Goal: Communication & Community: Answer question/provide support

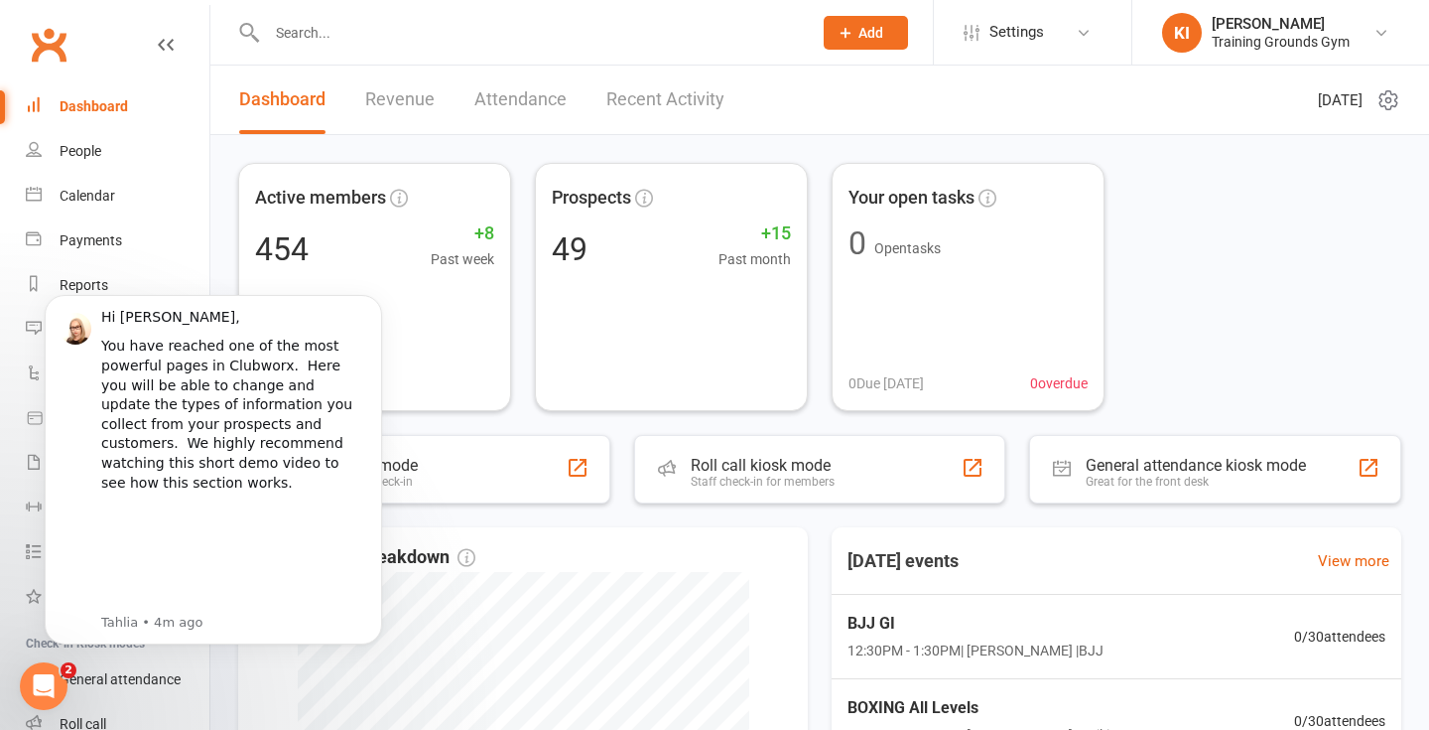
click at [219, 263] on div "Active members 454 +8 Past week Prospects 49 +15 Past month Your open tasks 0 O…" at bounding box center [819, 640] width 1219 height 1010
click html "Hi [PERSON_NAME], You have reached one of the most powerful pages in Clubworx. …"
click at [215, 281] on body "Hi [PERSON_NAME], You have reached one of the most powerful pages in Clubworx. …" at bounding box center [213, 470] width 381 height 395
click html "Hi [PERSON_NAME], You have reached one of the most powerful pages in Clubworx. …"
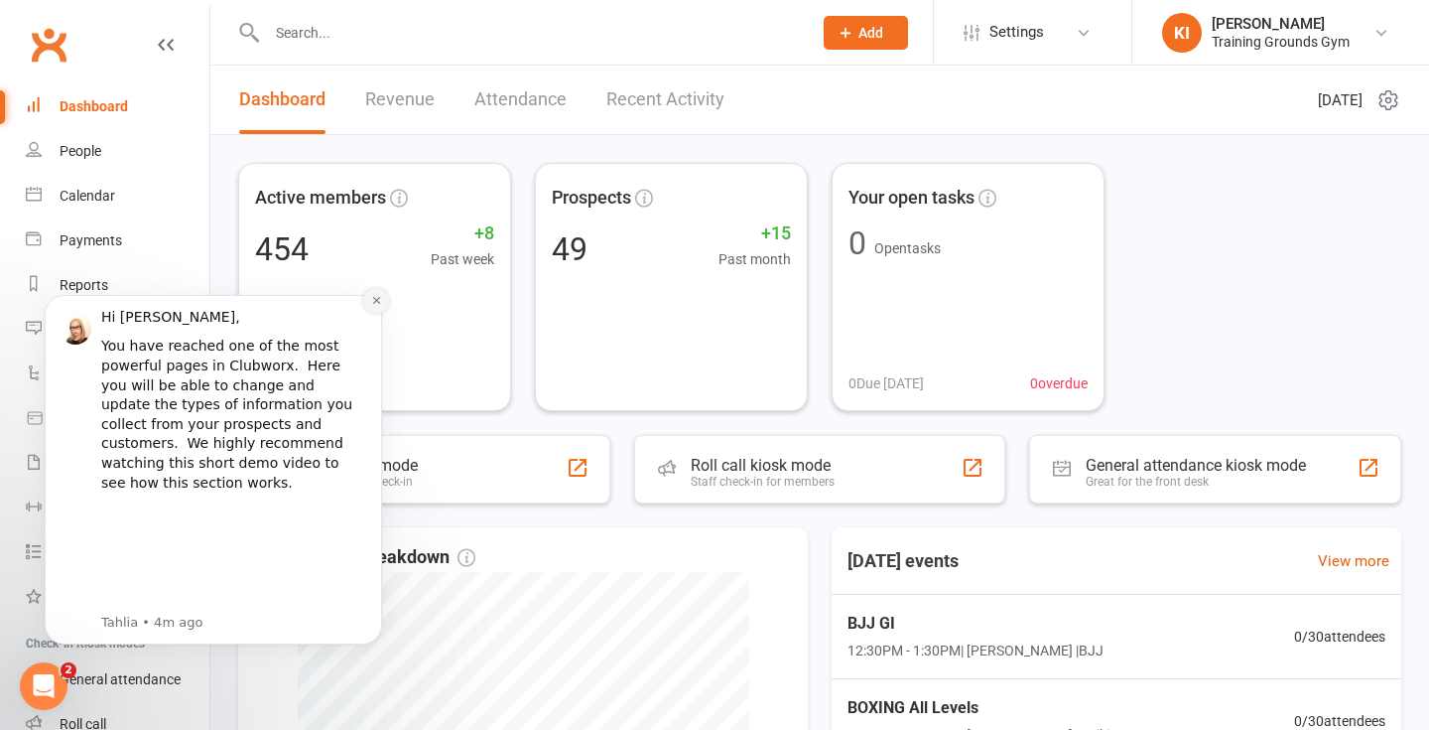
click at [379, 300] on icon "Dismiss notification" at bounding box center [376, 300] width 11 height 11
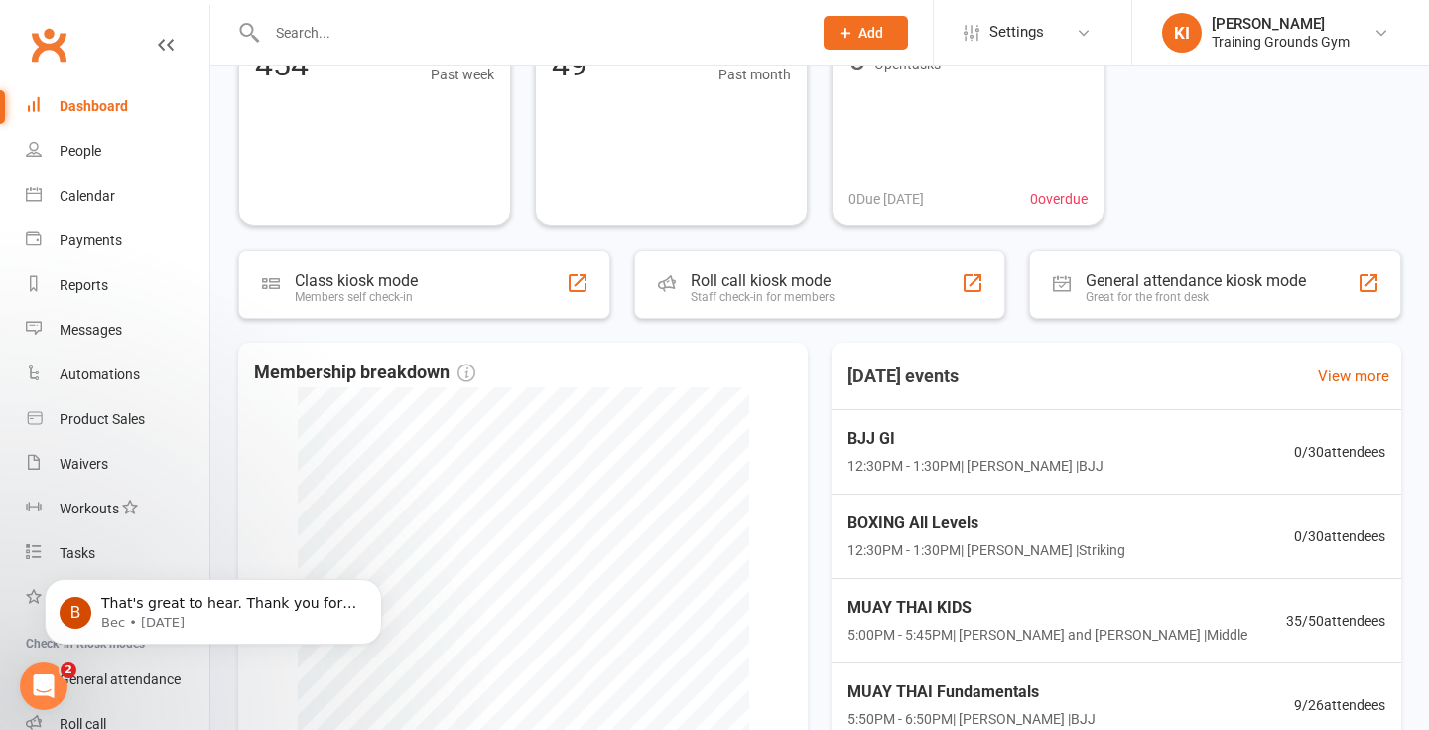
scroll to position [186, 0]
click at [46, 680] on icon "Open Intercom Messenger" at bounding box center [44, 686] width 33 height 33
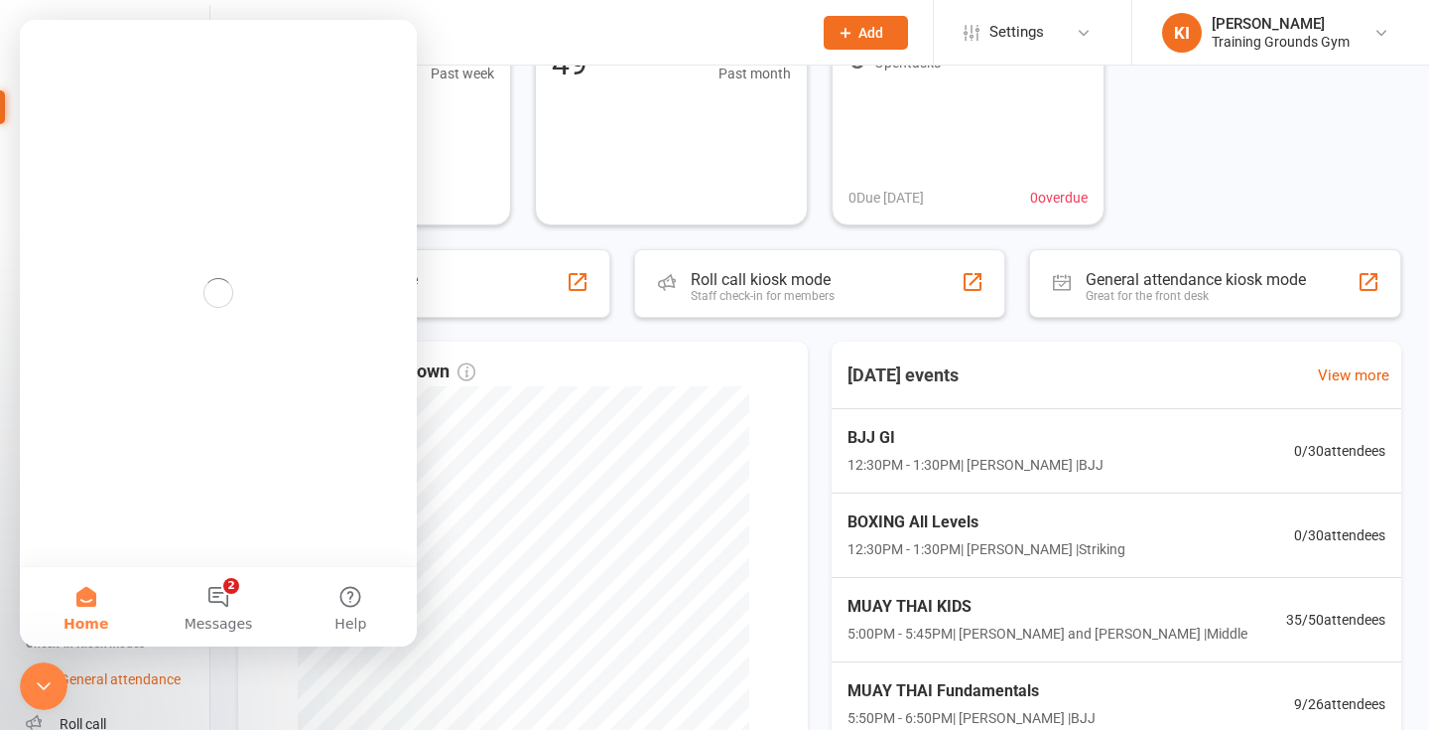
scroll to position [0, 0]
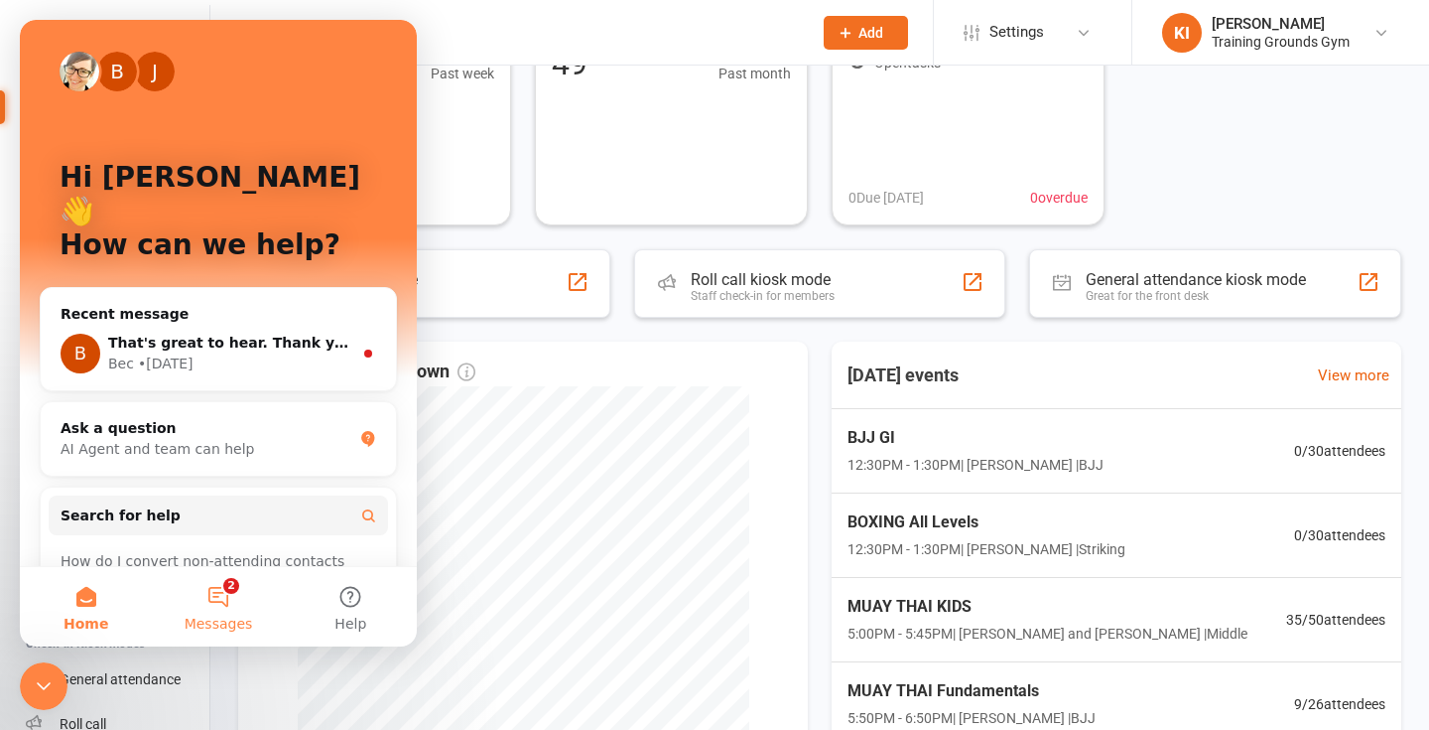
click at [217, 586] on button "2 Messages" at bounding box center [218, 606] width 132 height 79
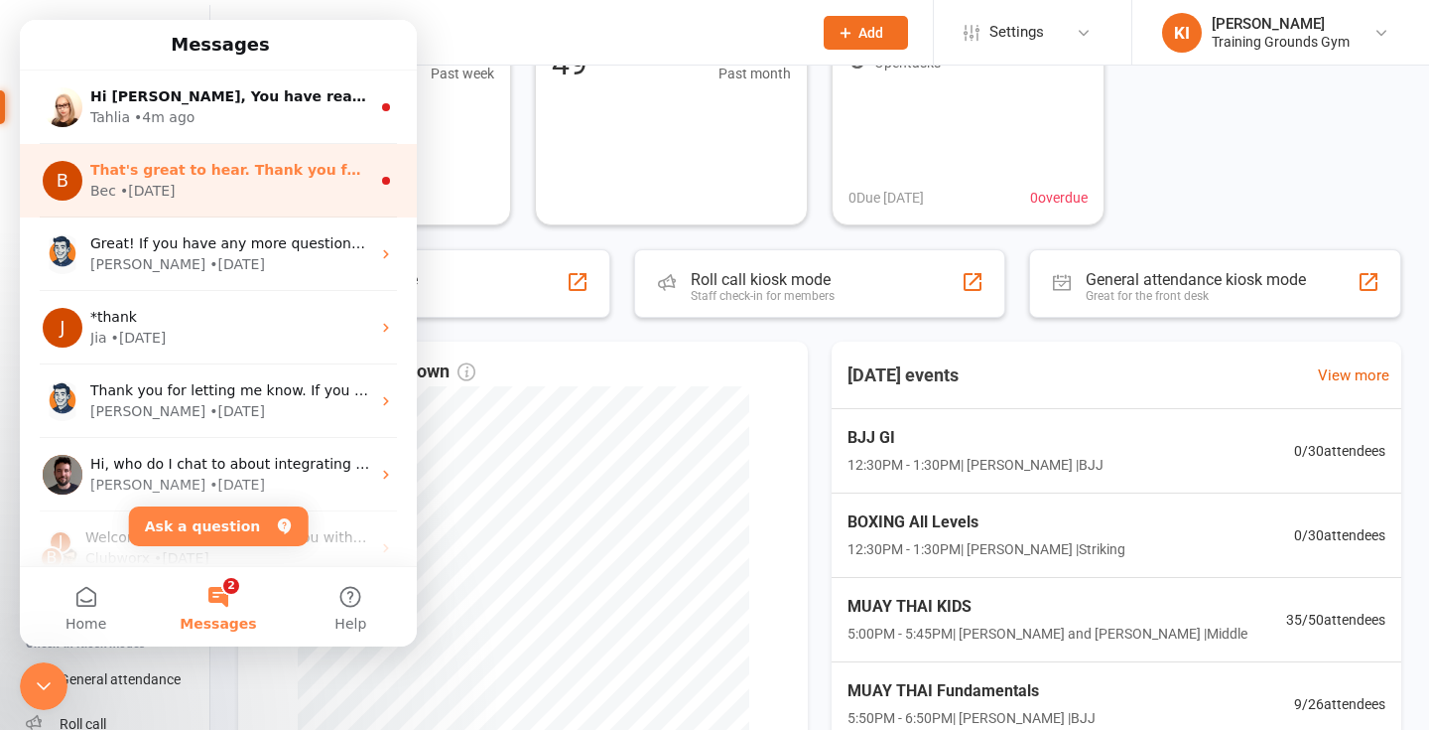
click at [200, 193] on div "Bec • [DATE]" at bounding box center [230, 191] width 280 height 21
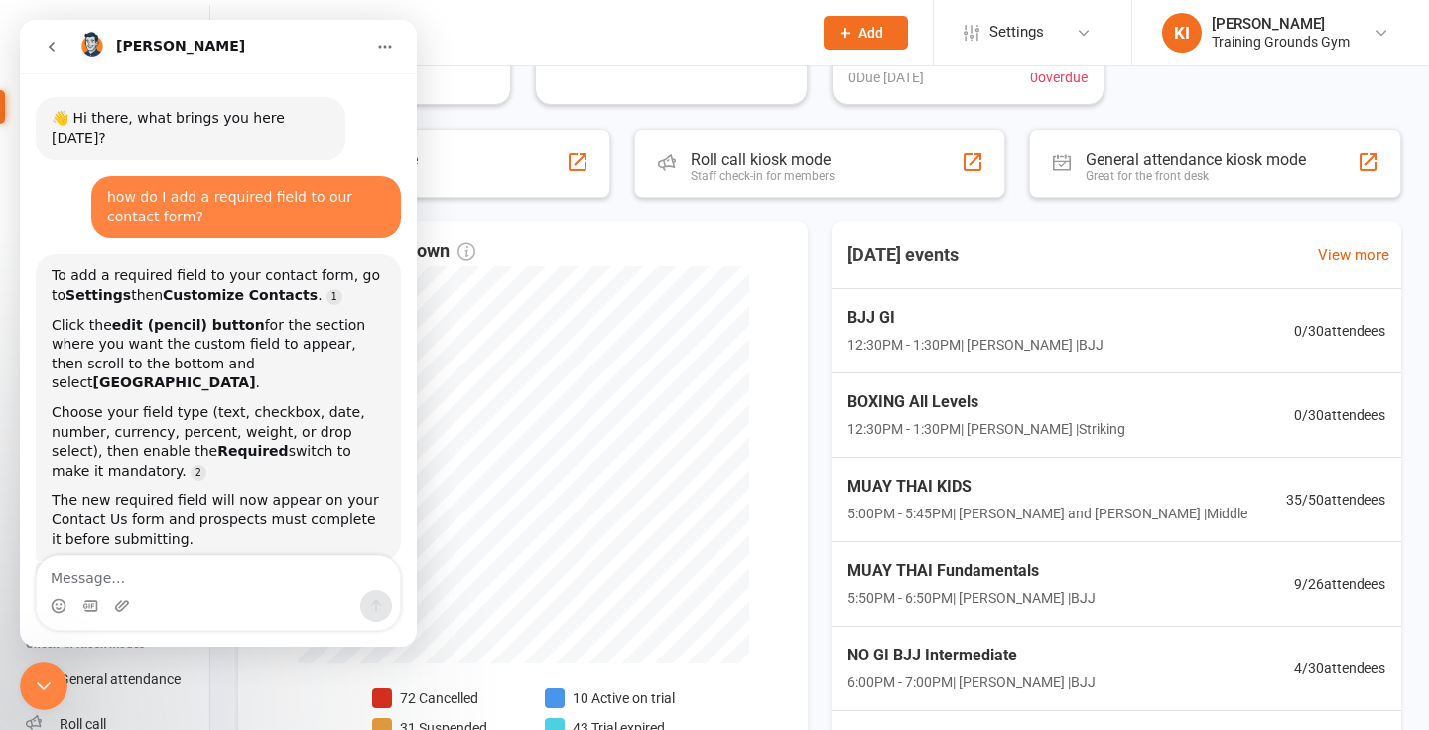
scroll to position [3, 0]
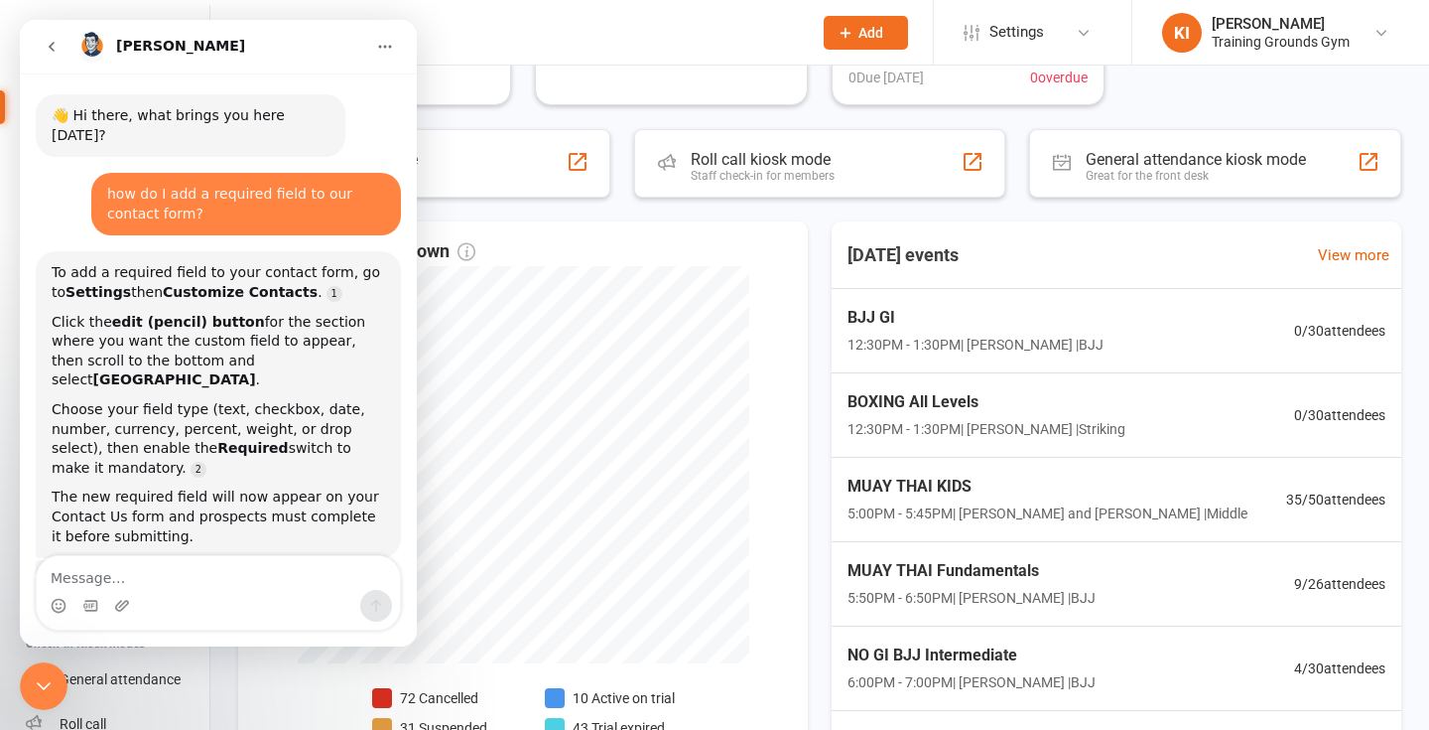
click at [46, 38] on button "go back" at bounding box center [52, 47] width 38 height 38
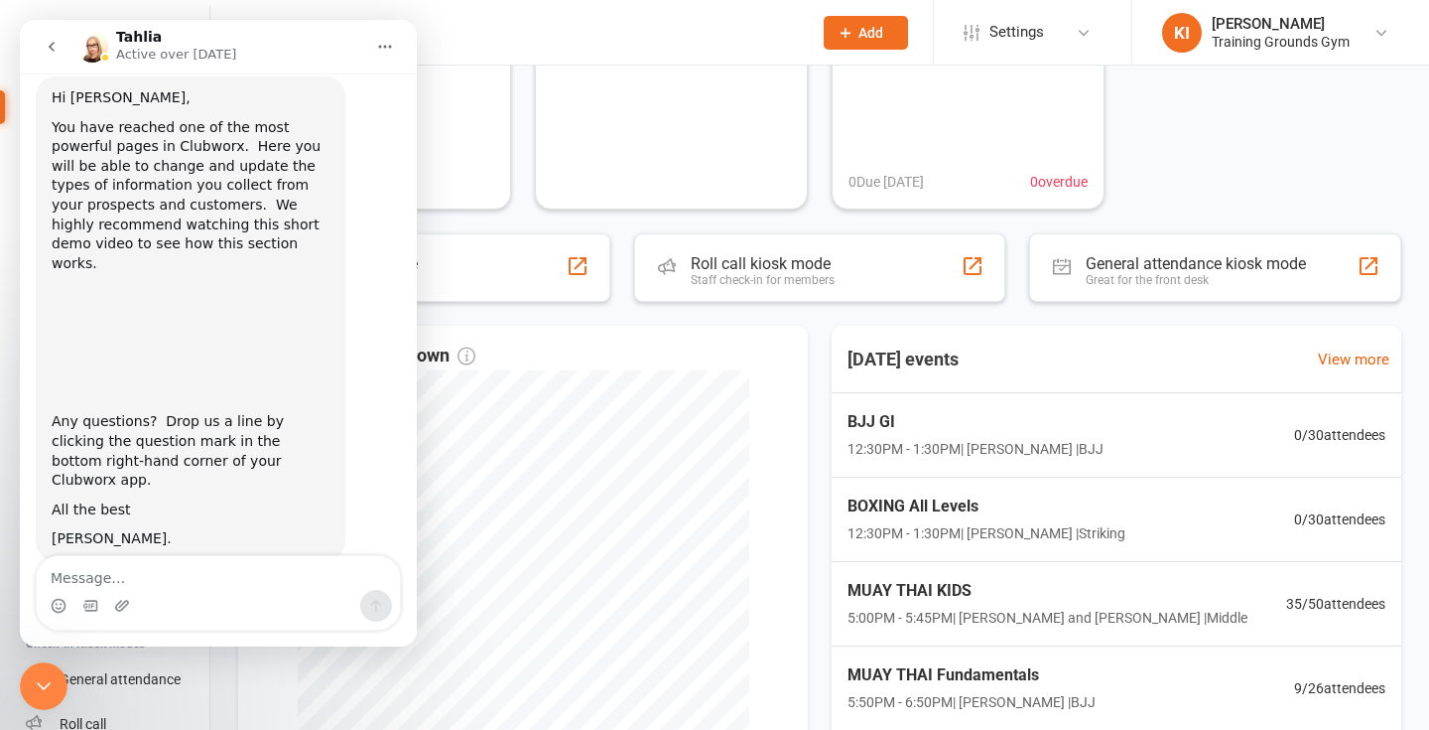
scroll to position [0, 0]
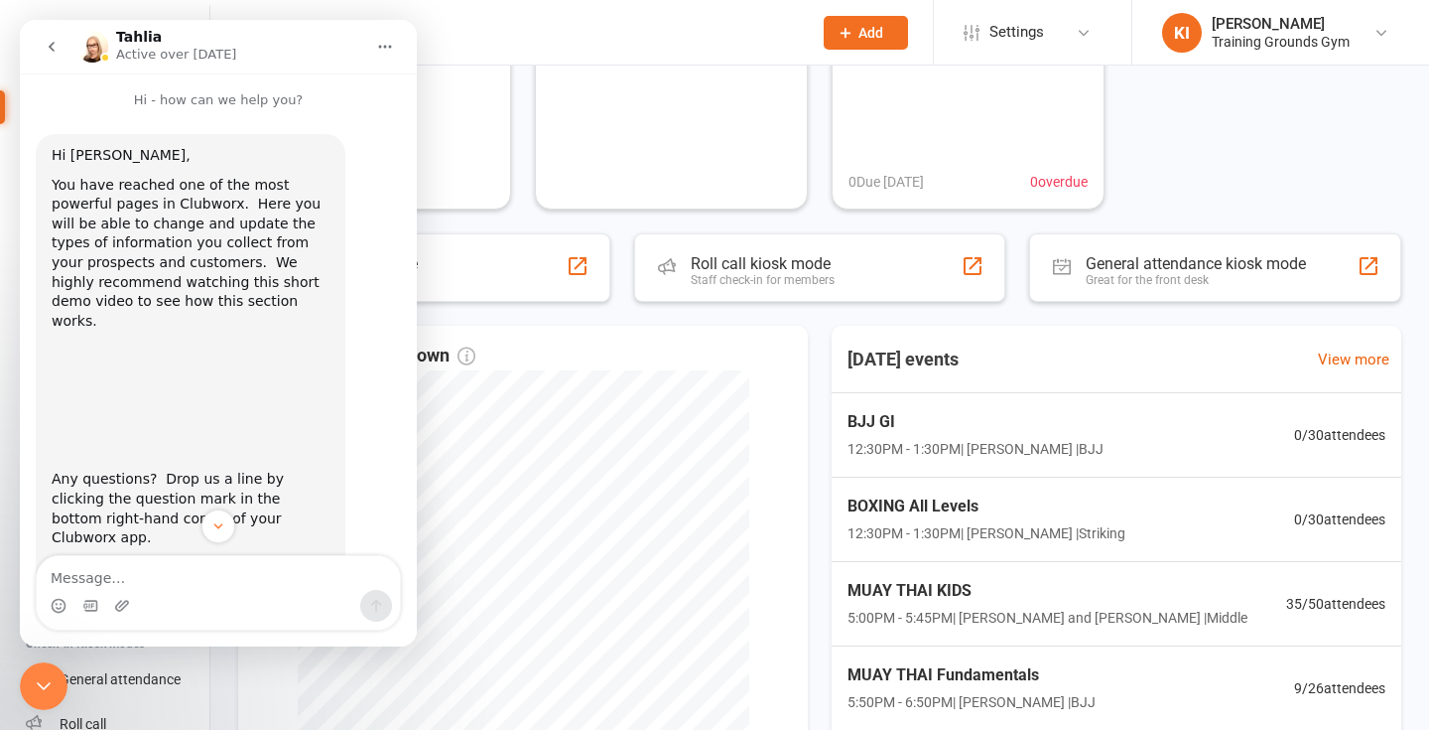
click at [47, 44] on icon "go back" at bounding box center [52, 47] width 16 height 16
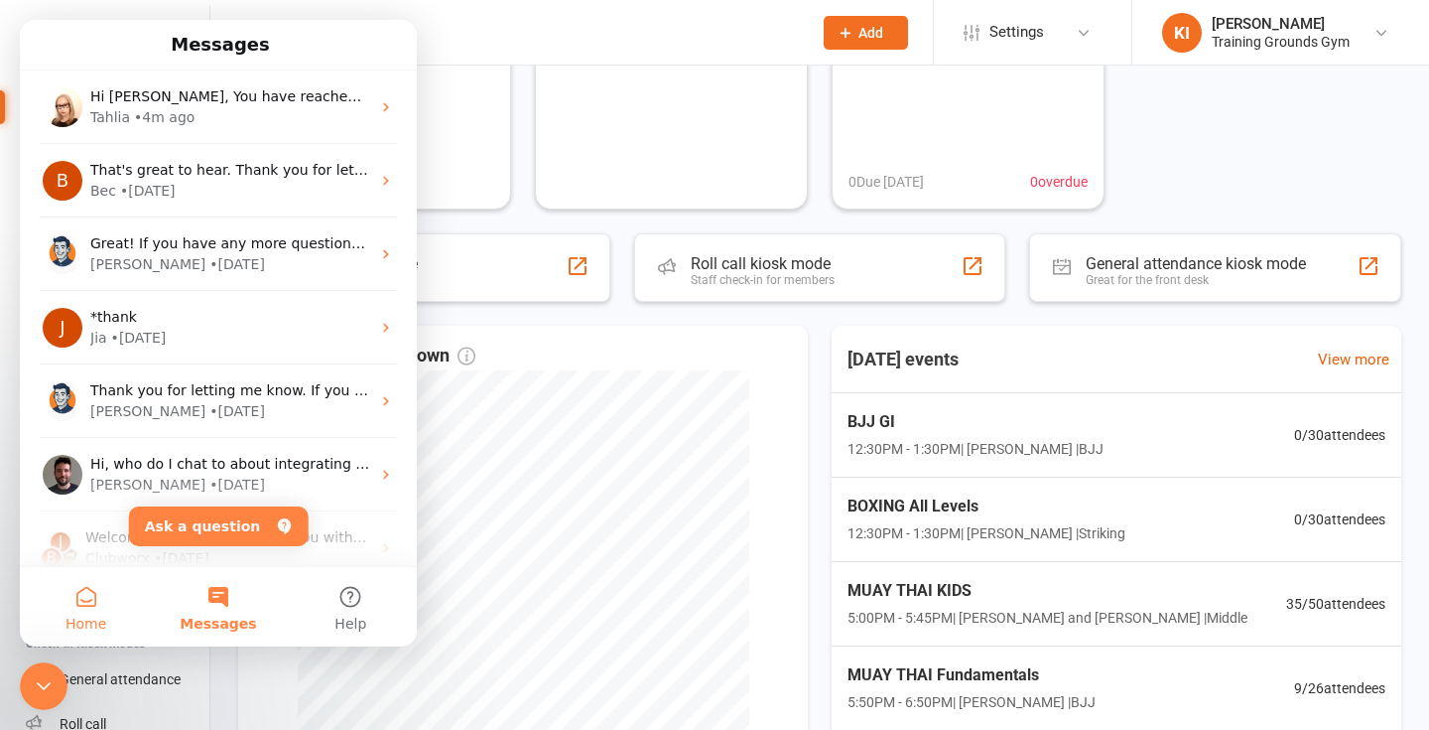
click at [97, 594] on button "Home" at bounding box center [86, 606] width 132 height 79
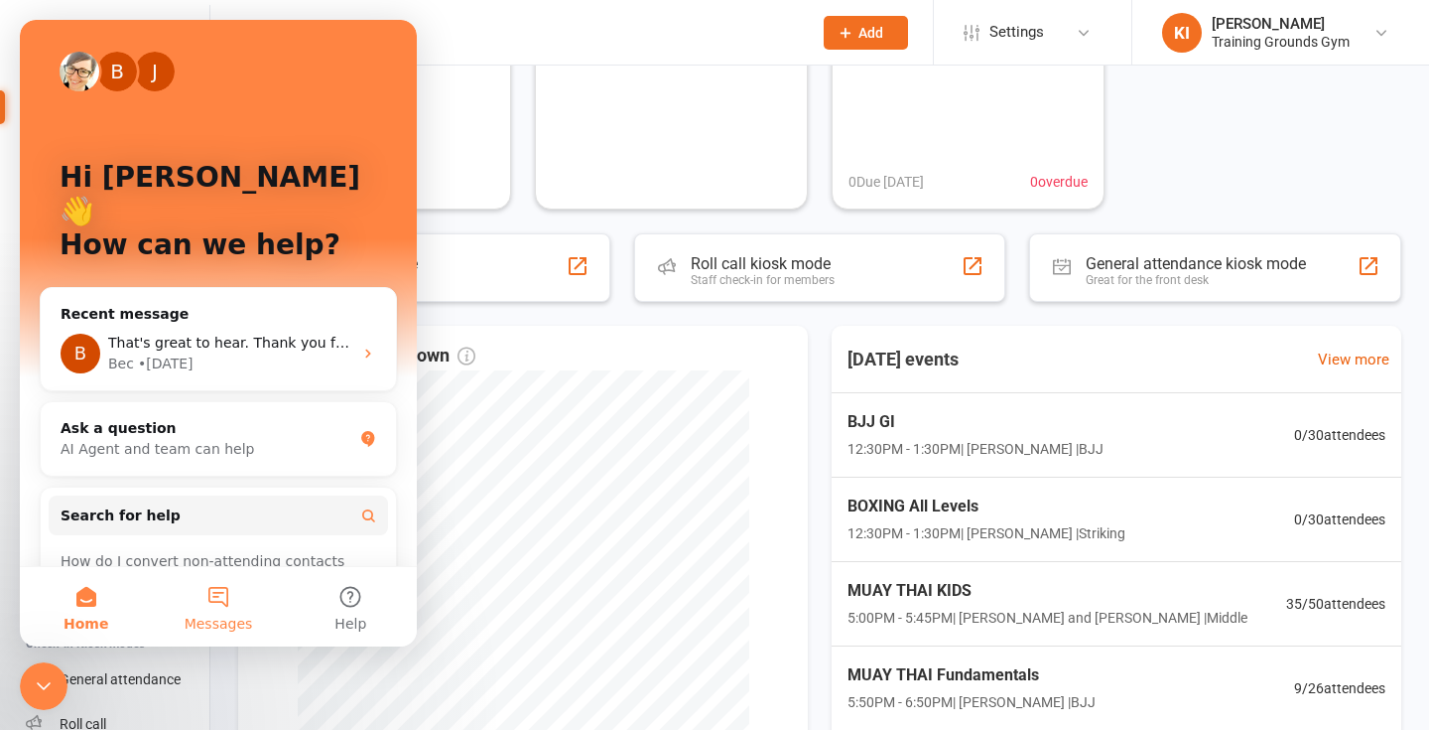
click at [228, 603] on button "Messages" at bounding box center [218, 606] width 132 height 79
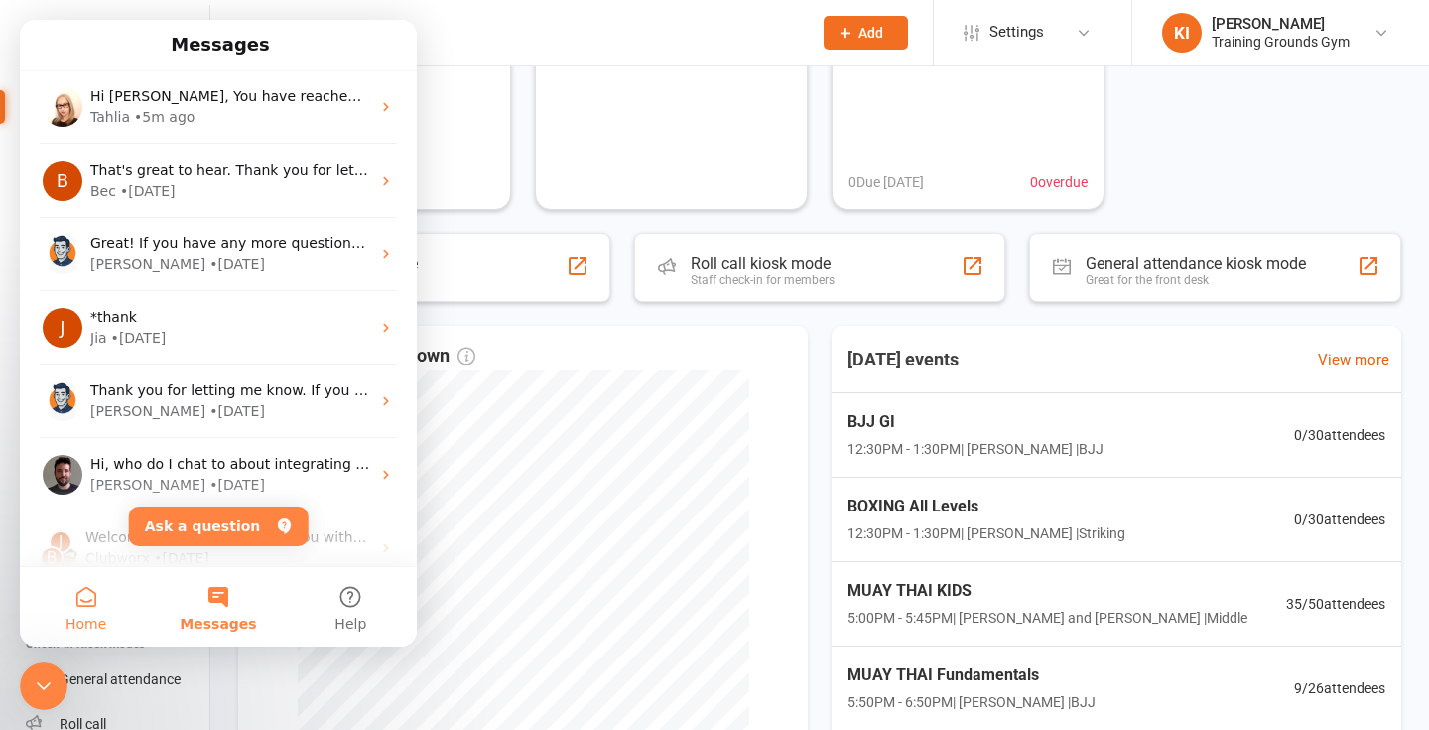
click at [87, 599] on button "Home" at bounding box center [86, 606] width 132 height 79
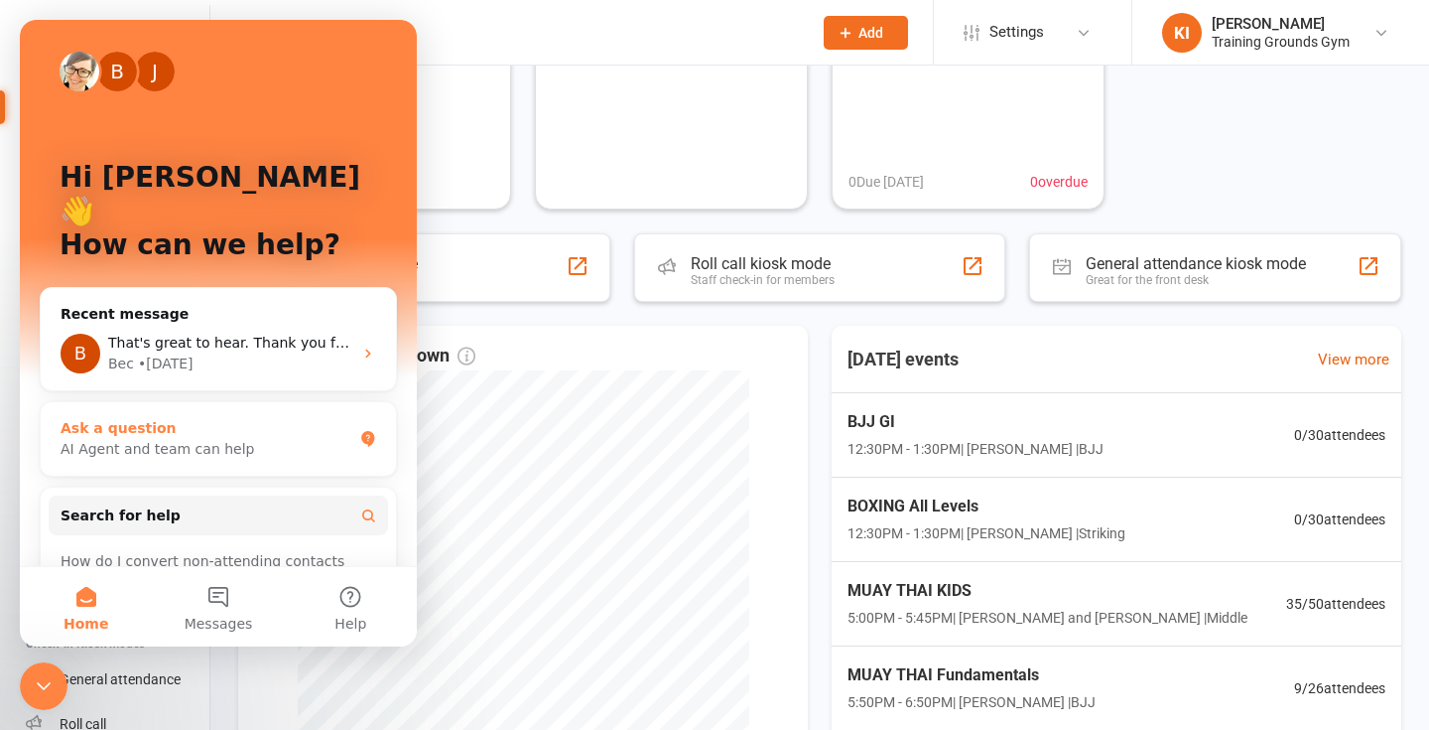
click at [120, 418] on div "Ask a question" at bounding box center [207, 428] width 292 height 21
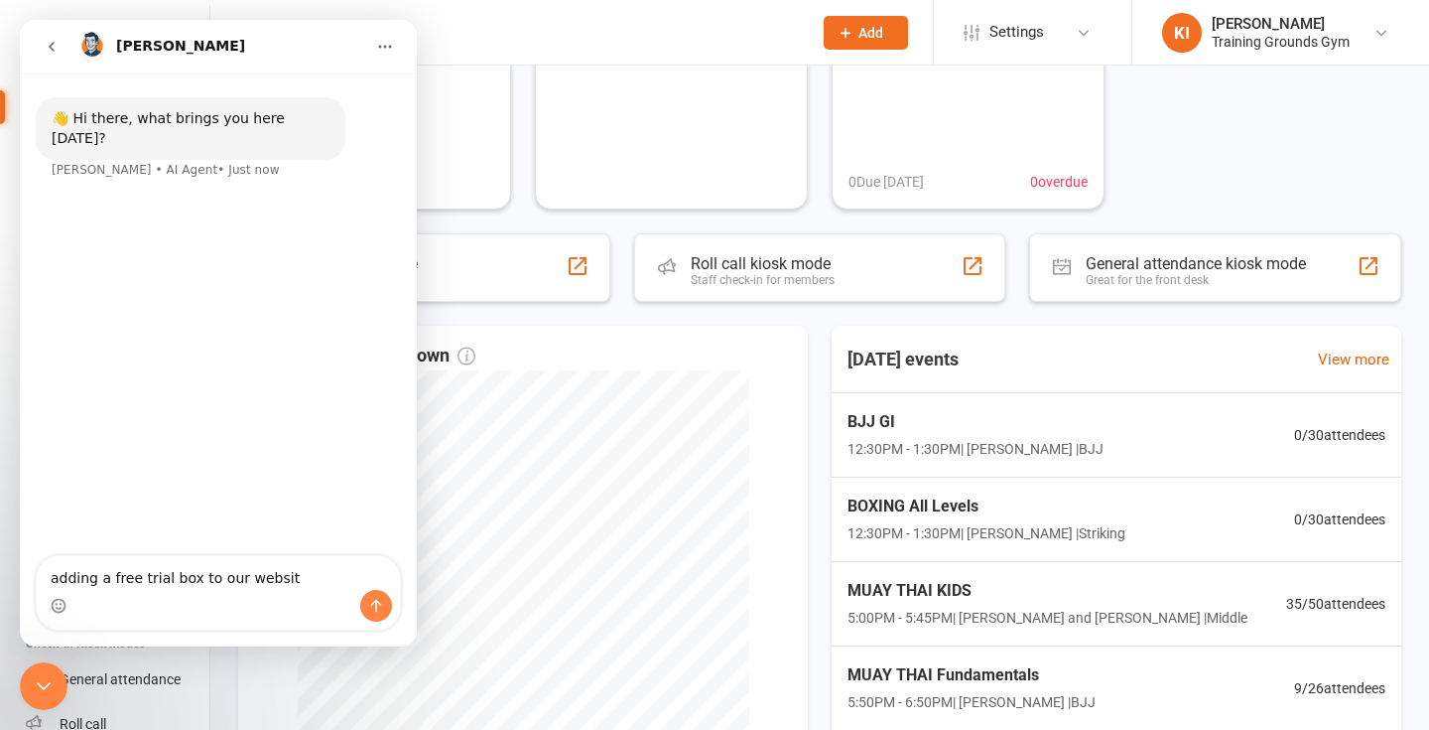
type textarea "adding a free trial box to our website"
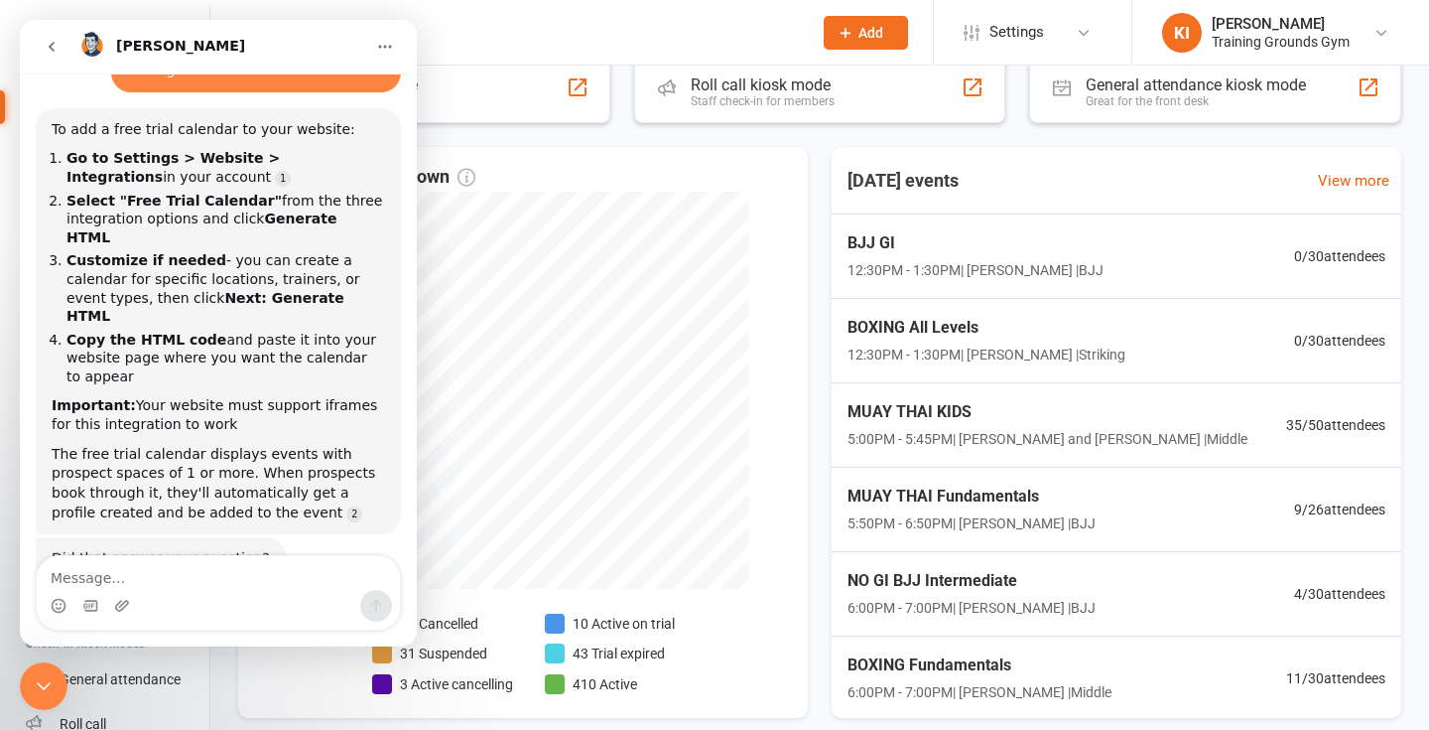
scroll to position [446, 0]
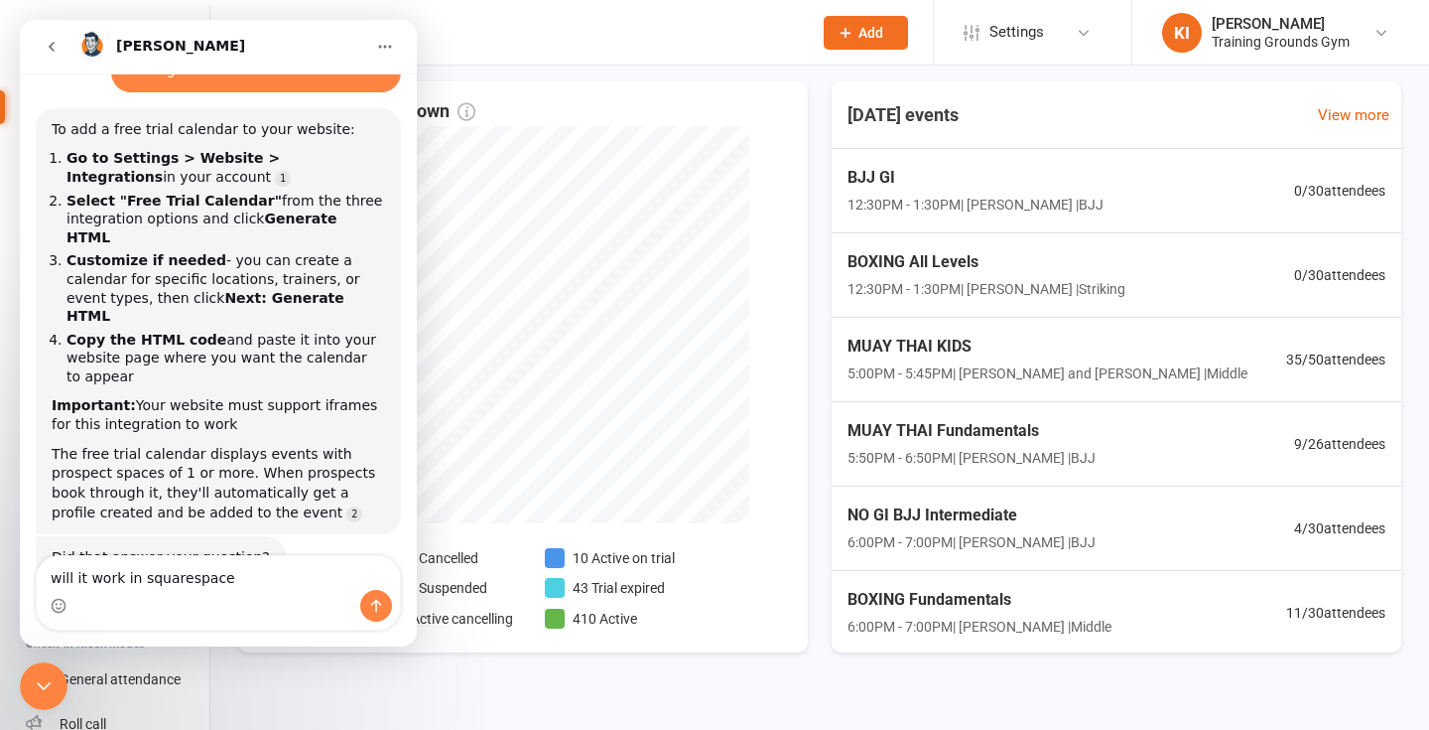
type textarea "will it work in squarespace?"
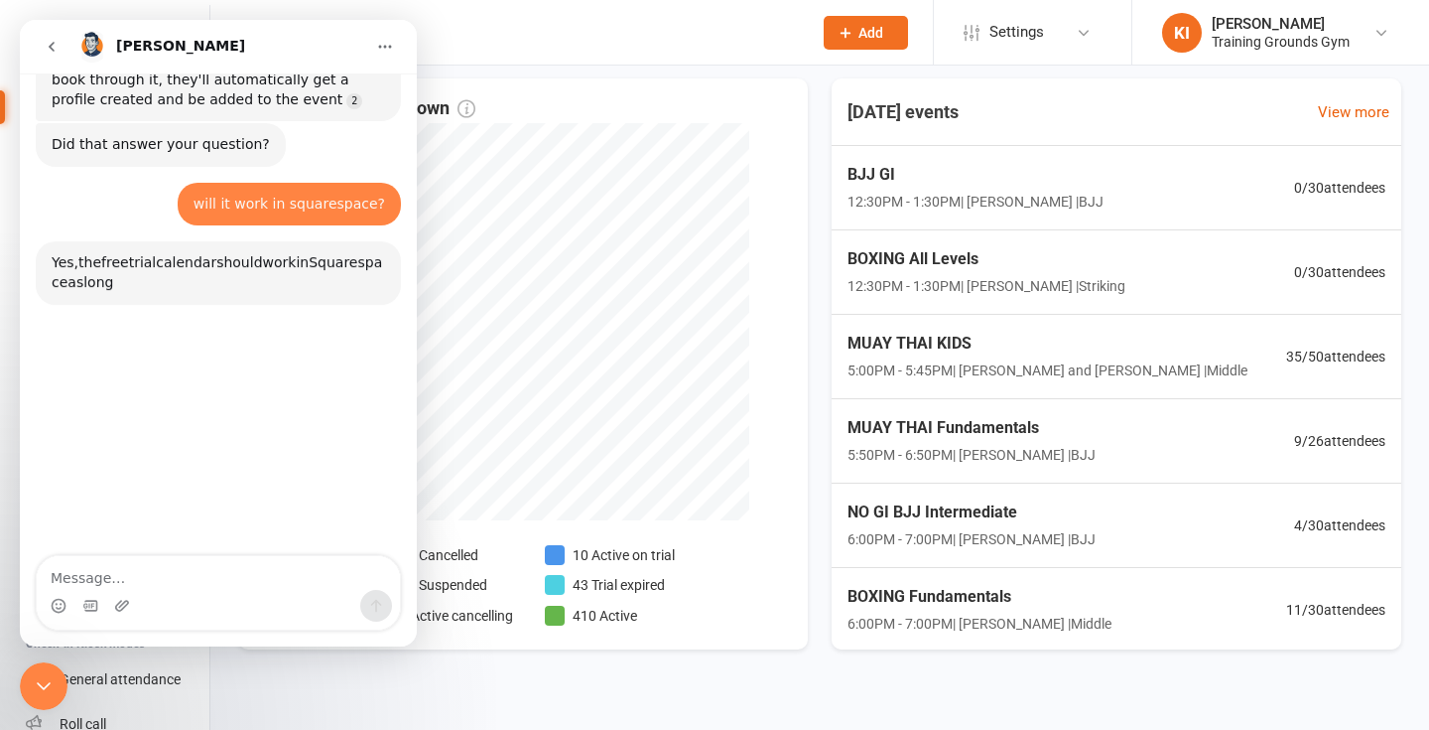
scroll to position [586, 0]
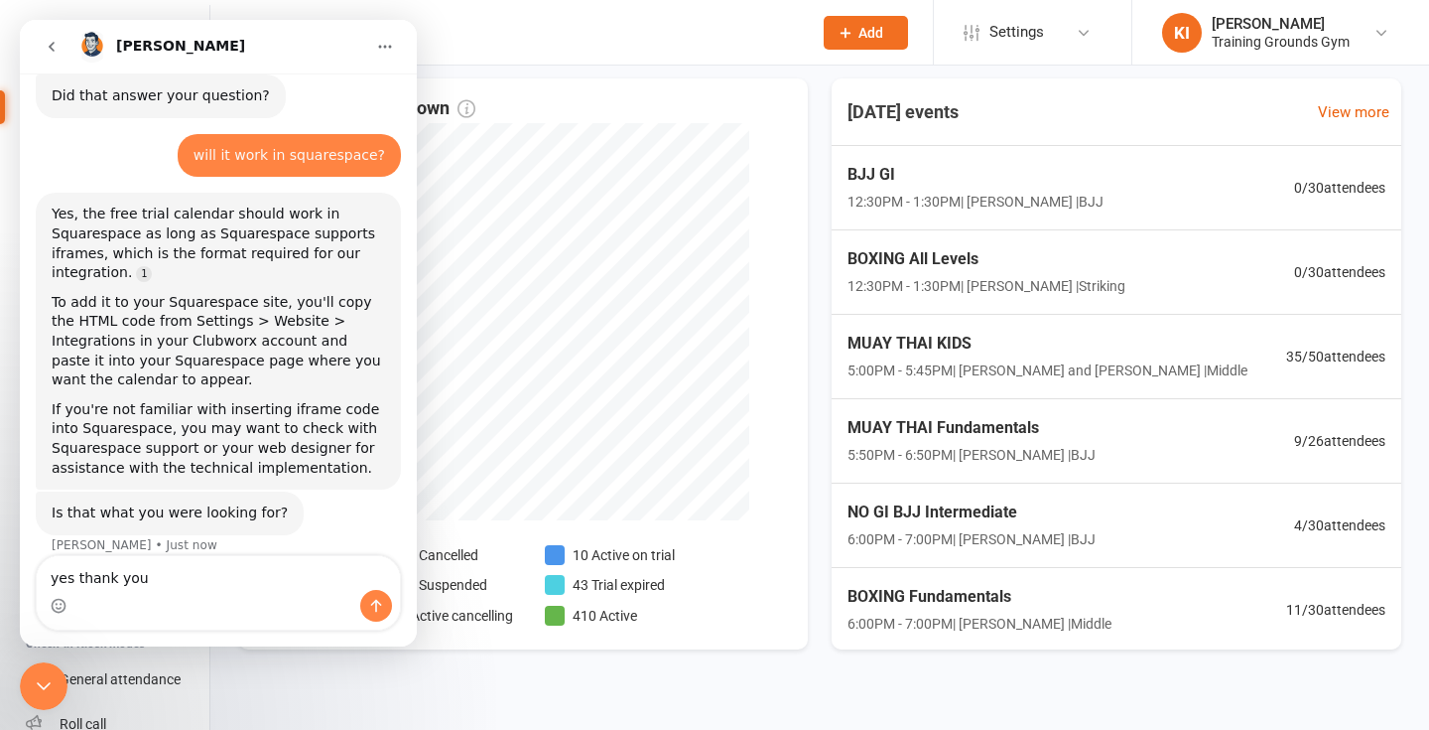
type textarea "yes thank you"
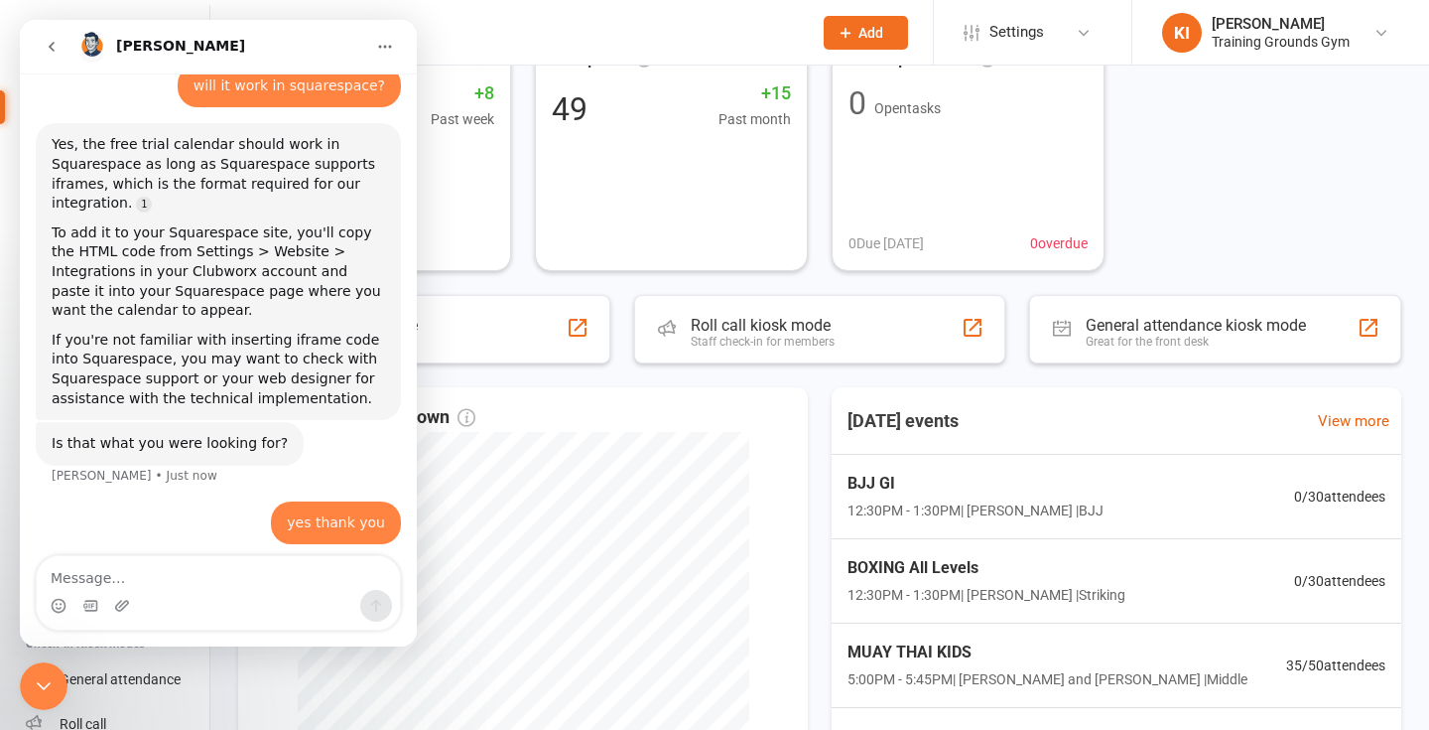
scroll to position [0, 0]
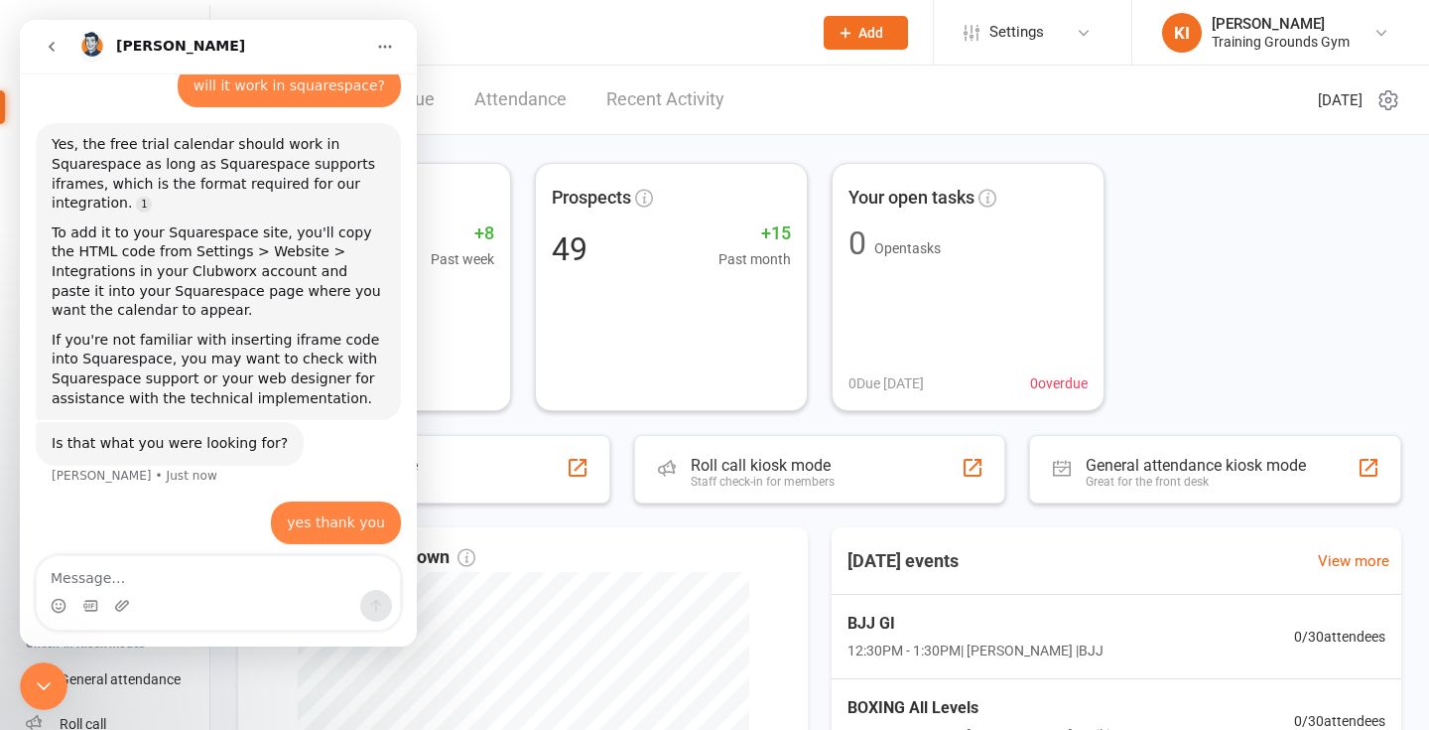
click at [544, 41] on input "text" at bounding box center [529, 33] width 537 height 28
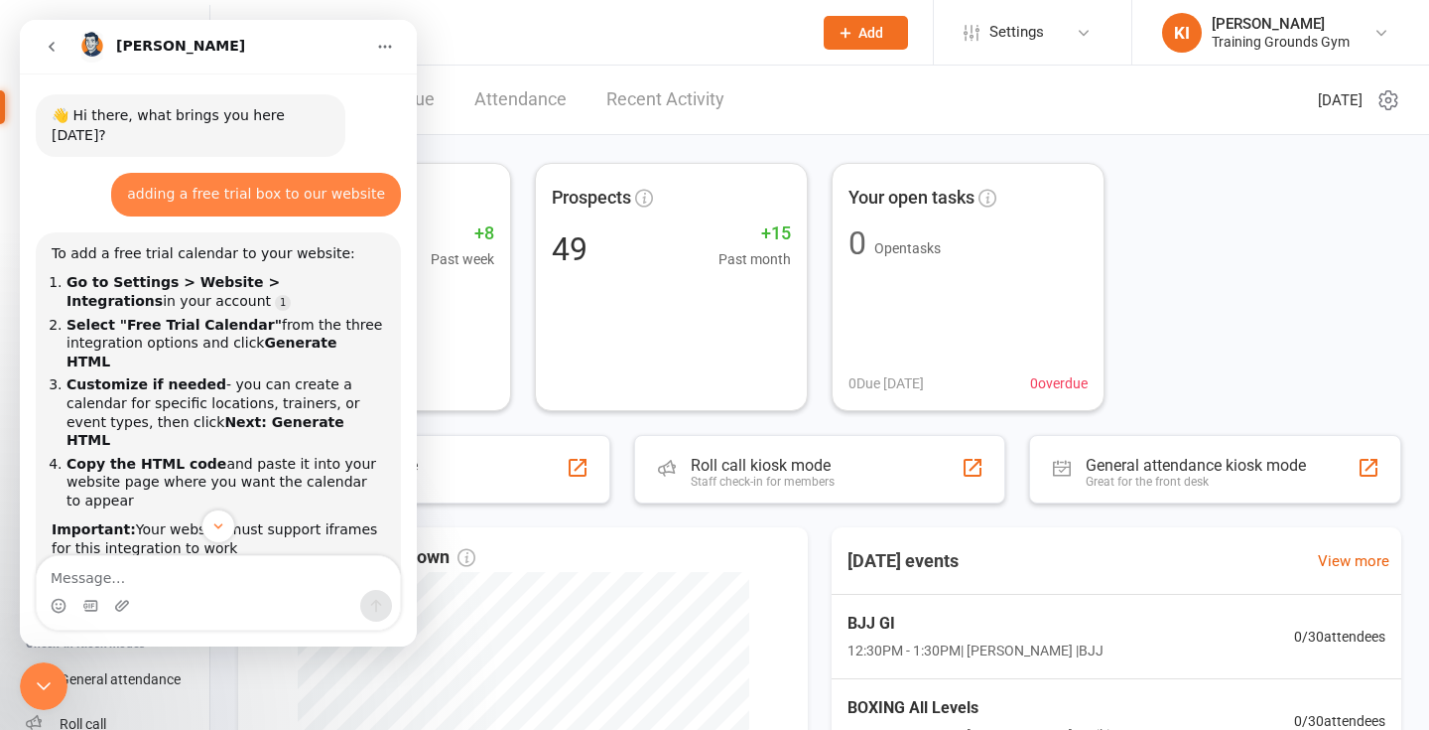
scroll to position [57, 0]
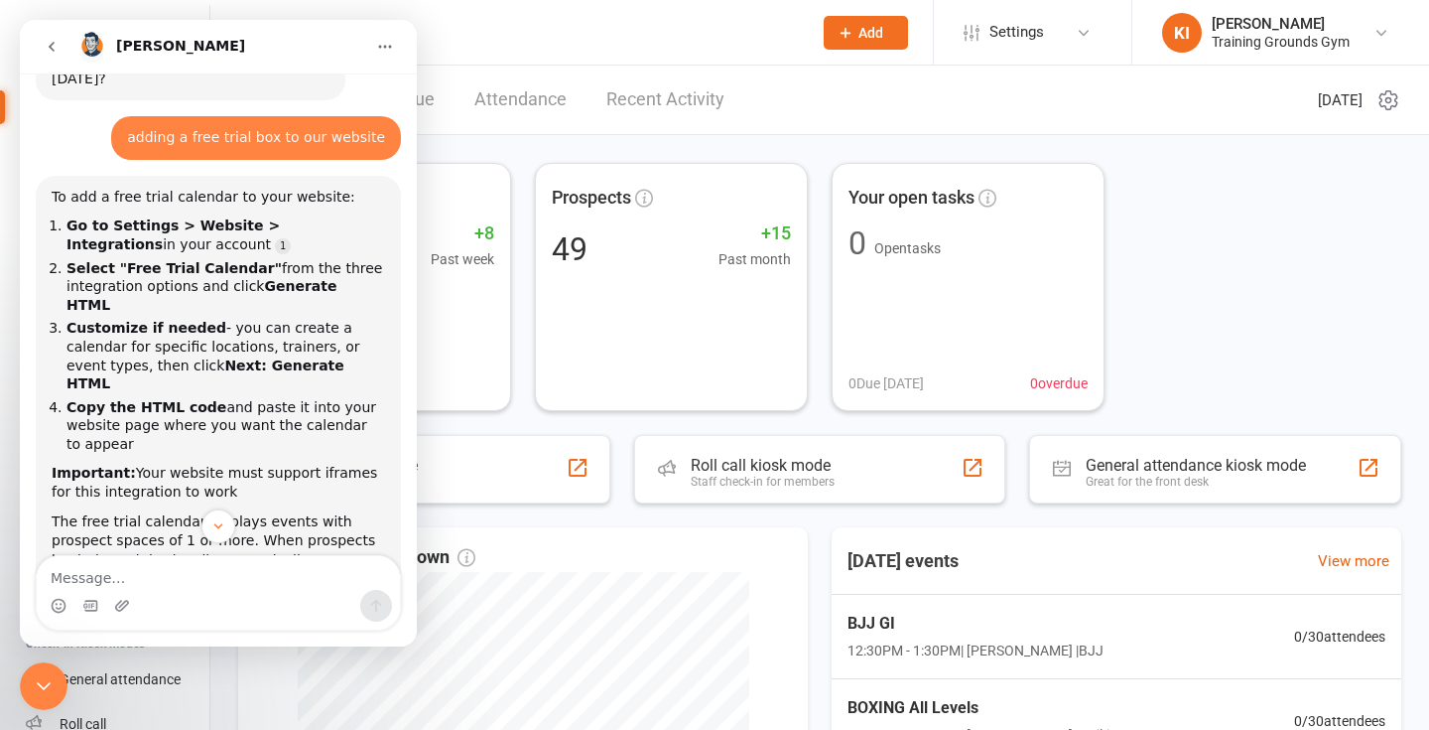
drag, startPoint x: 122, startPoint y: 376, endPoint x: 26, endPoint y: 202, distance: 198.6
click at [26, 202] on div "👋 Hi there, what brings you here [DATE]? [PERSON_NAME] • AI Agent • 1m ago addi…" at bounding box center [218, 630] width 397 height 1232
copy ol "Go to Settings > Website > Integrations in your account Select "Free Trial Cale…"
click at [187, 398] on li "Copy the HTML code and paste it into your website page where you want the calen…" at bounding box center [226, 426] width 319 height 56
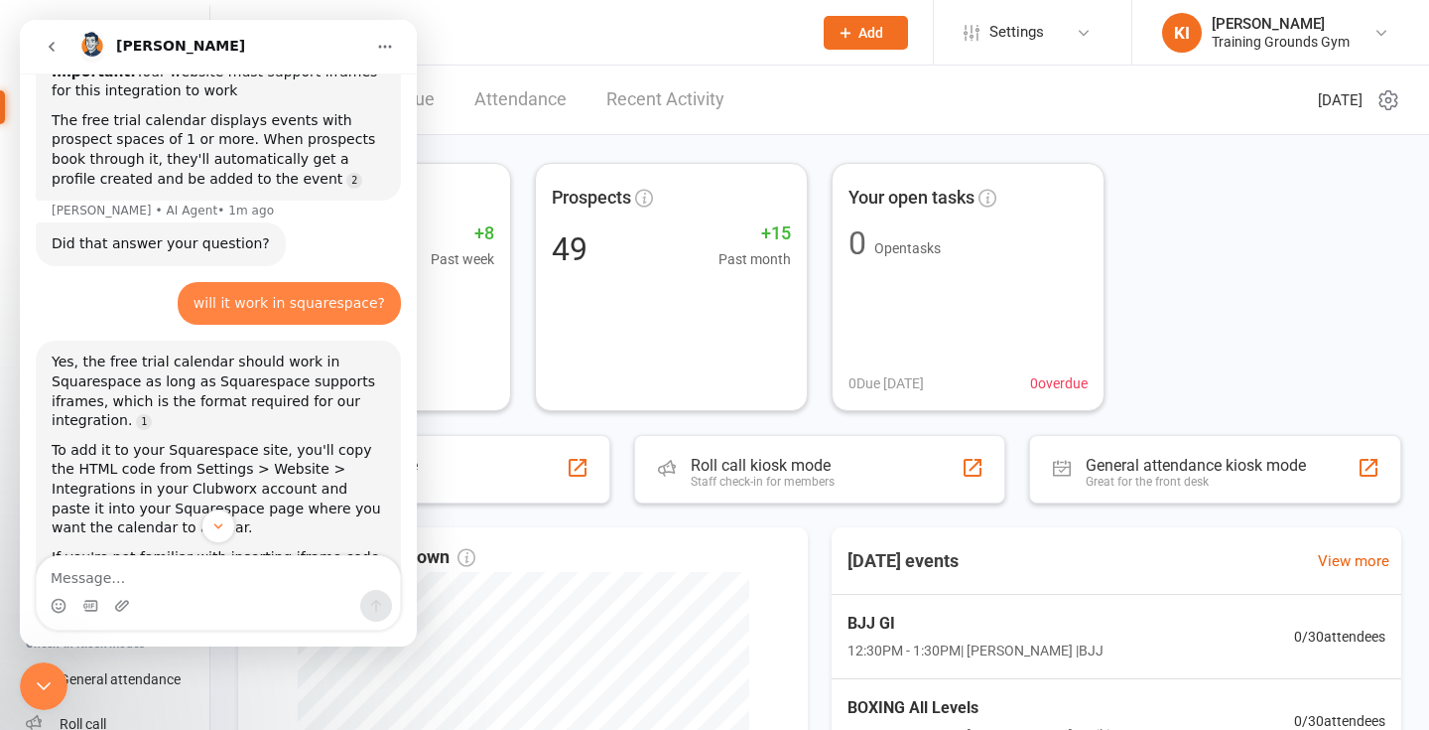
scroll to position [588, 0]
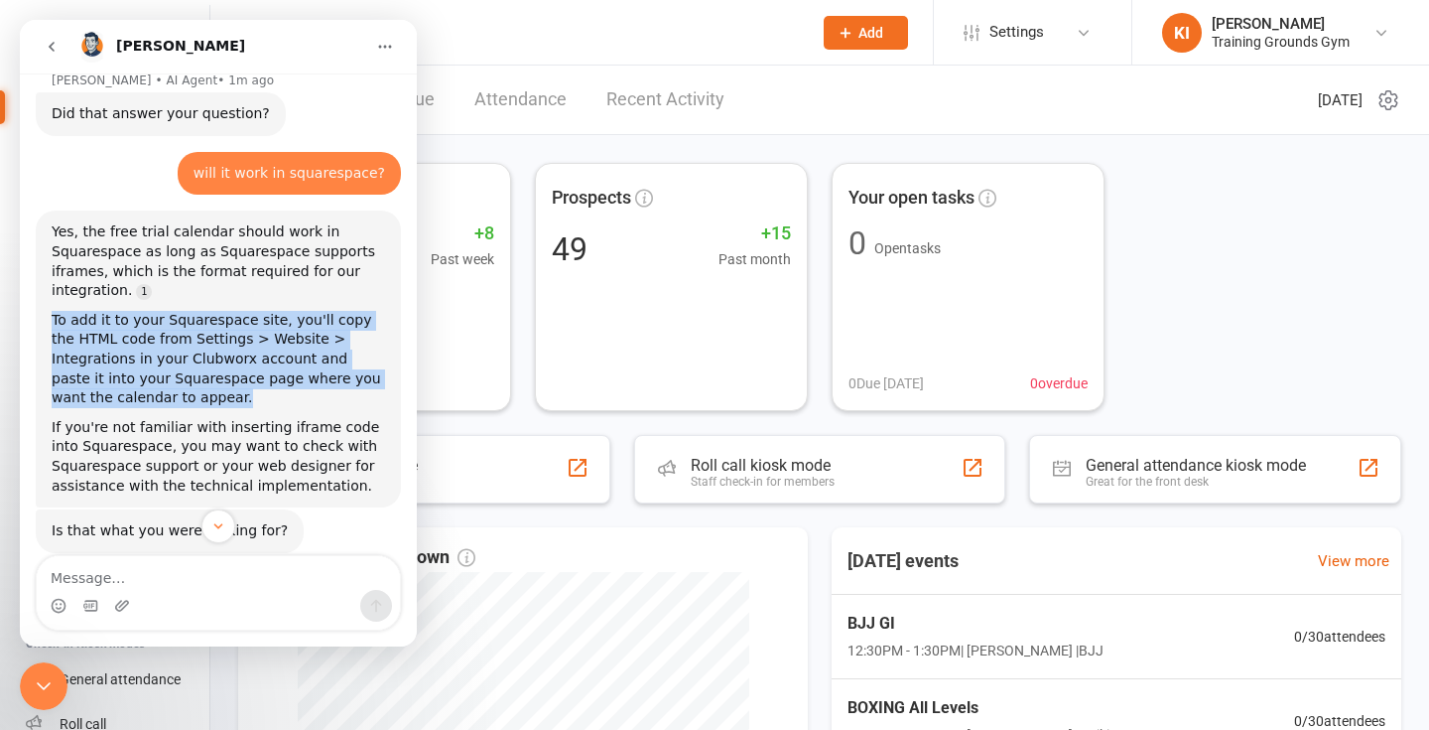
drag, startPoint x: 53, startPoint y: 239, endPoint x: 124, endPoint y: 330, distance: 115.2
click at [124, 330] on div "To add it to your Squarespace site, you'll copy the HTML code from Settings > W…" at bounding box center [219, 359] width 334 height 97
copy div "To add it to your Squarespace site, you'll copy the HTML code from Settings > W…"
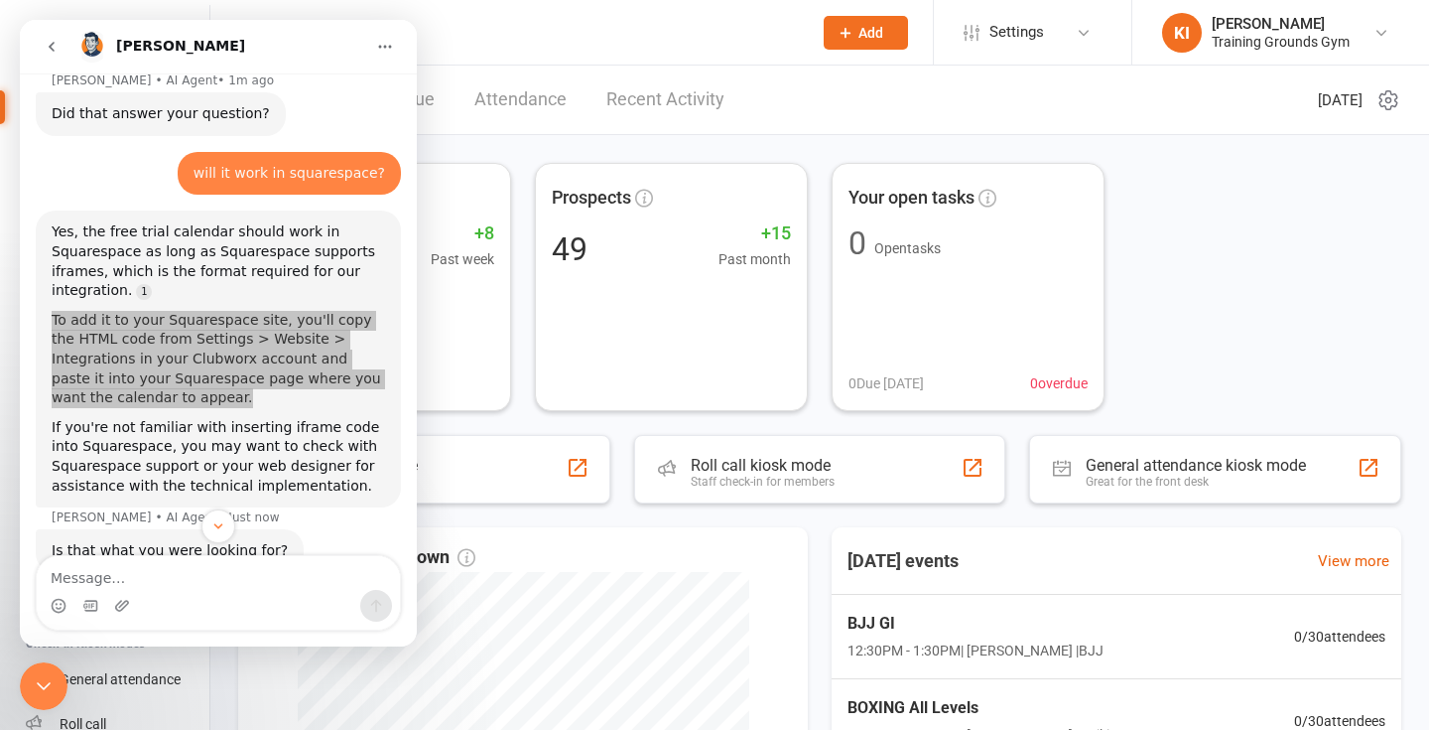
click at [515, 35] on input "text" at bounding box center [529, 33] width 537 height 28
click at [493, 41] on input "text" at bounding box center [529, 33] width 537 height 28
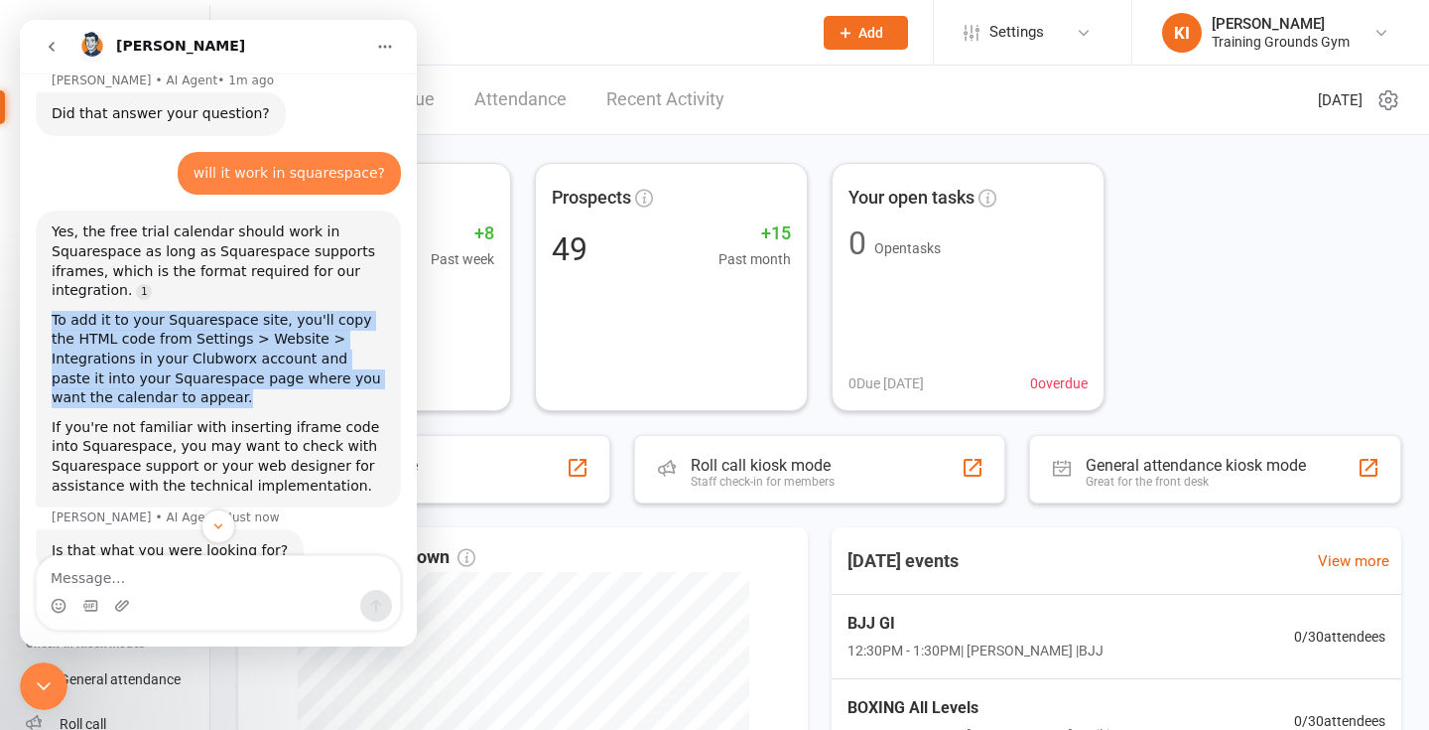
click at [53, 45] on icon "go back" at bounding box center [52, 47] width 6 height 10
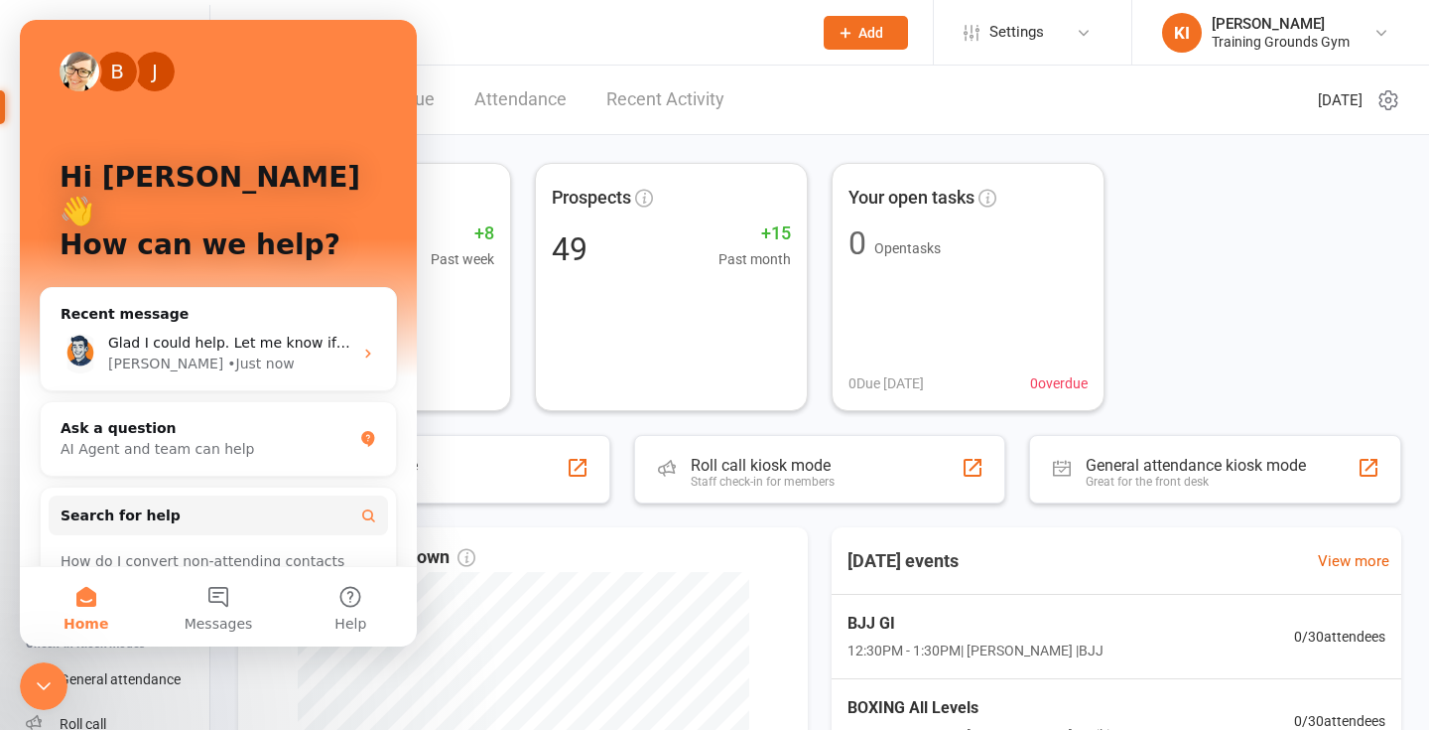
scroll to position [0, 0]
click at [45, 680] on icon "Close Intercom Messenger" at bounding box center [44, 686] width 24 height 24
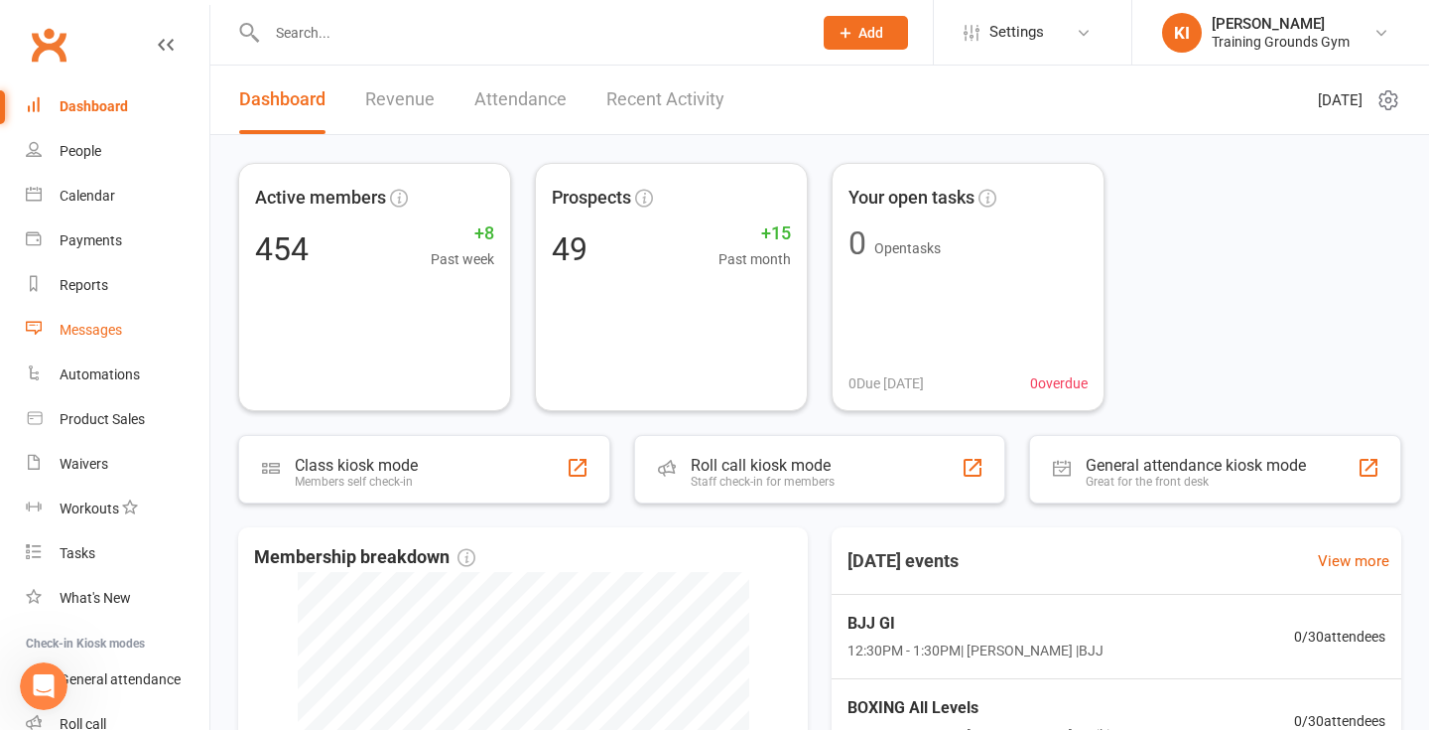
click at [91, 337] on link "Messages" at bounding box center [118, 330] width 184 height 45
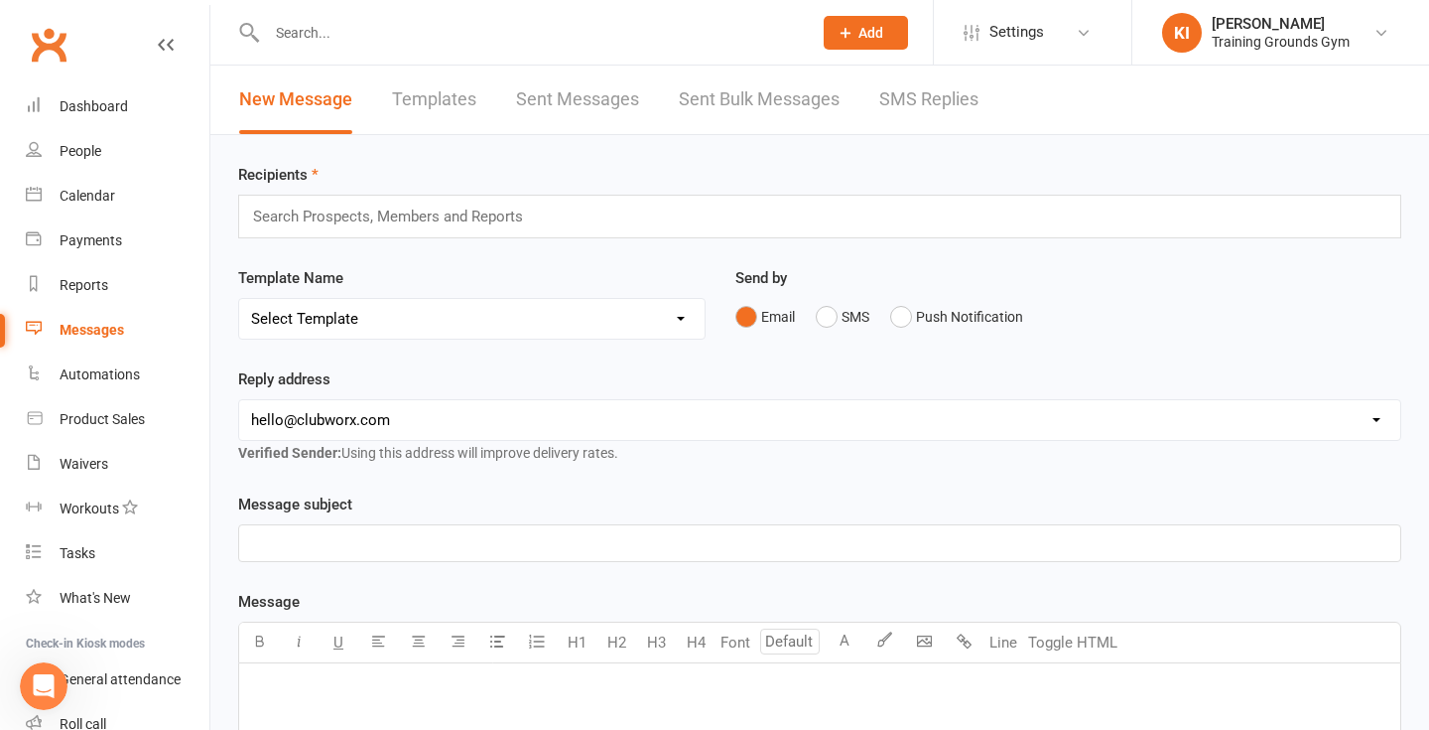
select select "6"
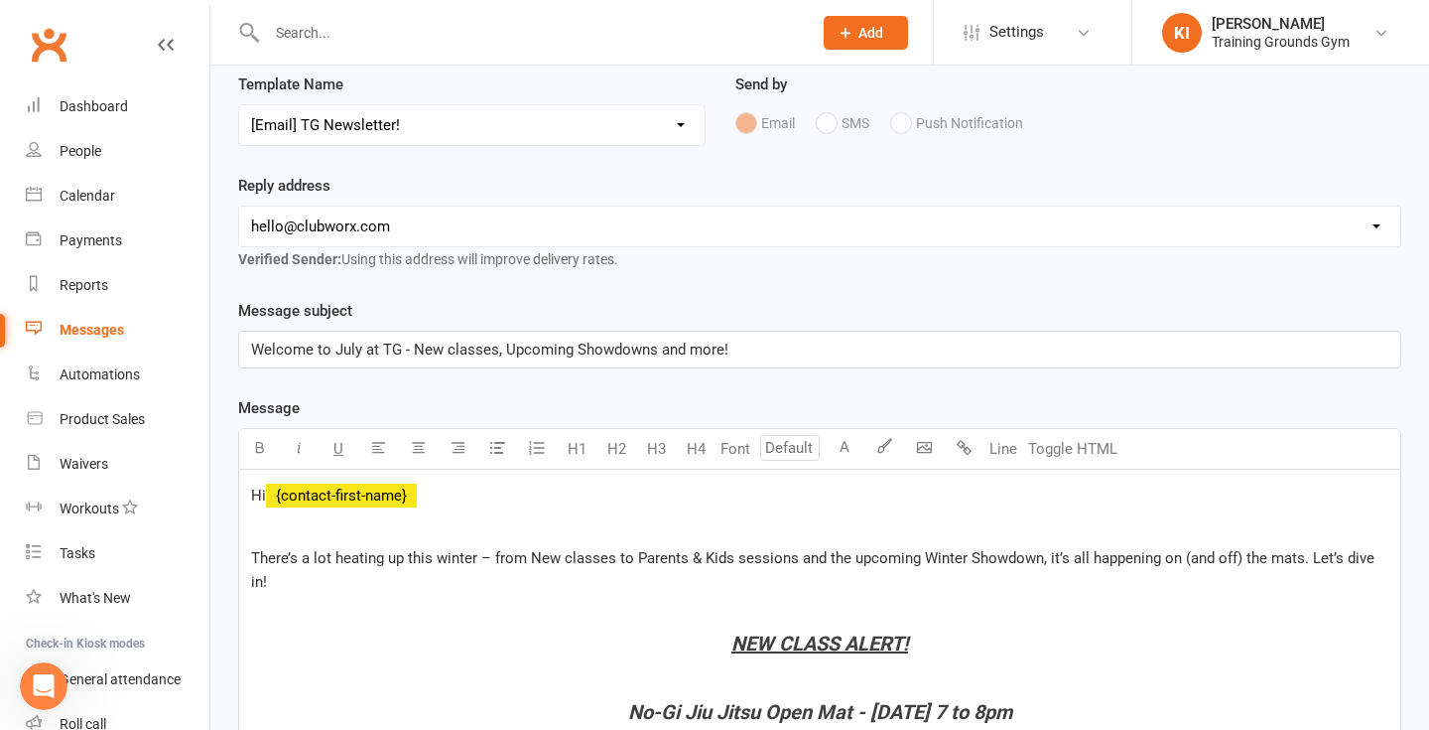
scroll to position [215, 0]
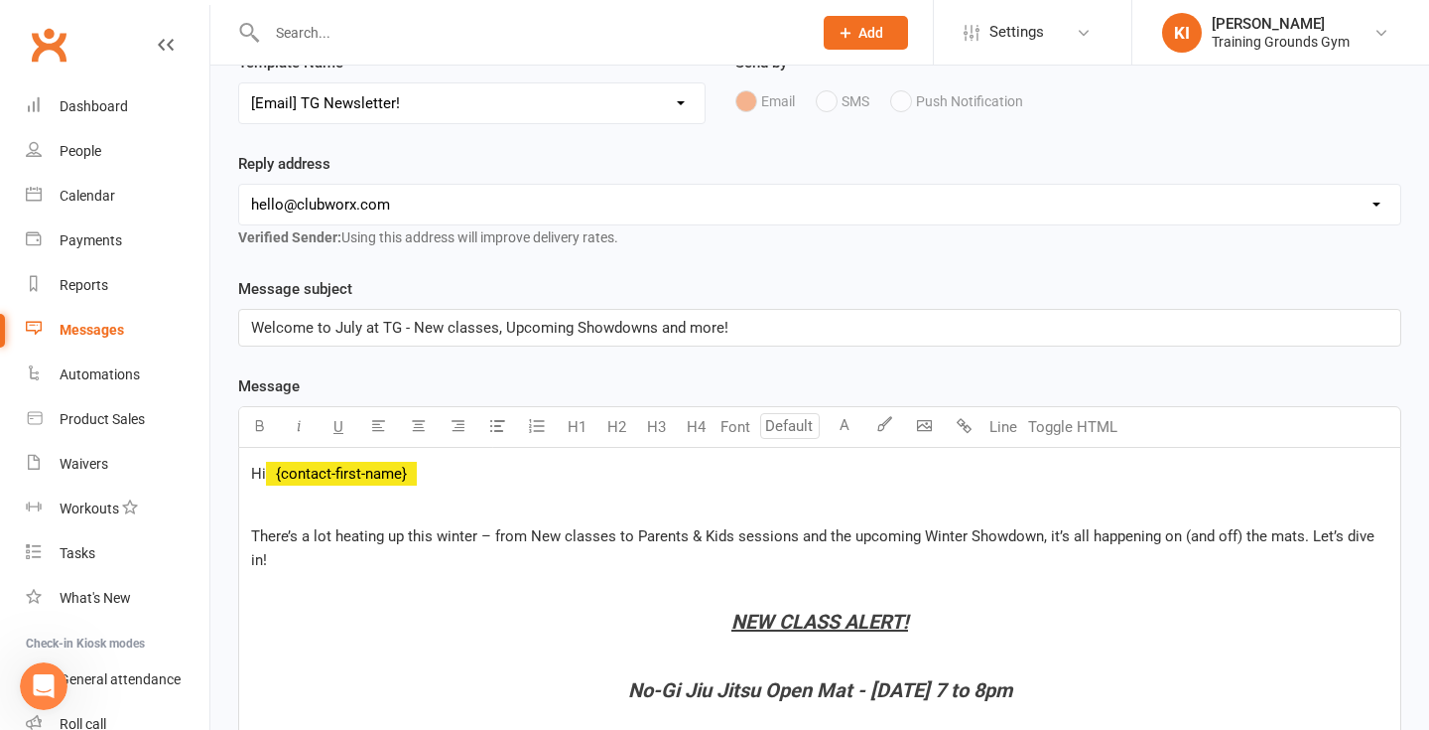
select select "2"
click at [1012, 279] on div "Message subject Welcome to July at TG - New classes, Upcoming Showdowns and mor…" at bounding box center [819, 311] width 1163 height 69
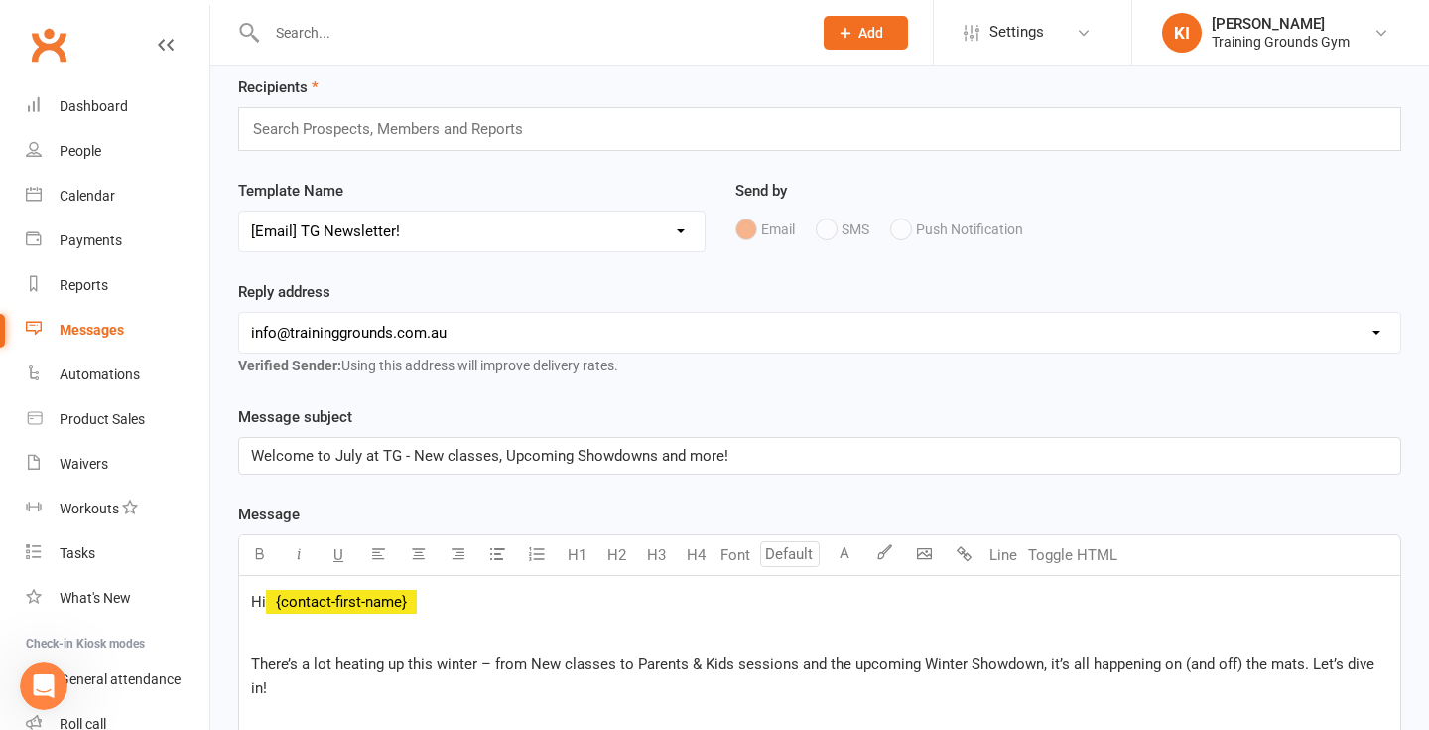
scroll to position [34, 0]
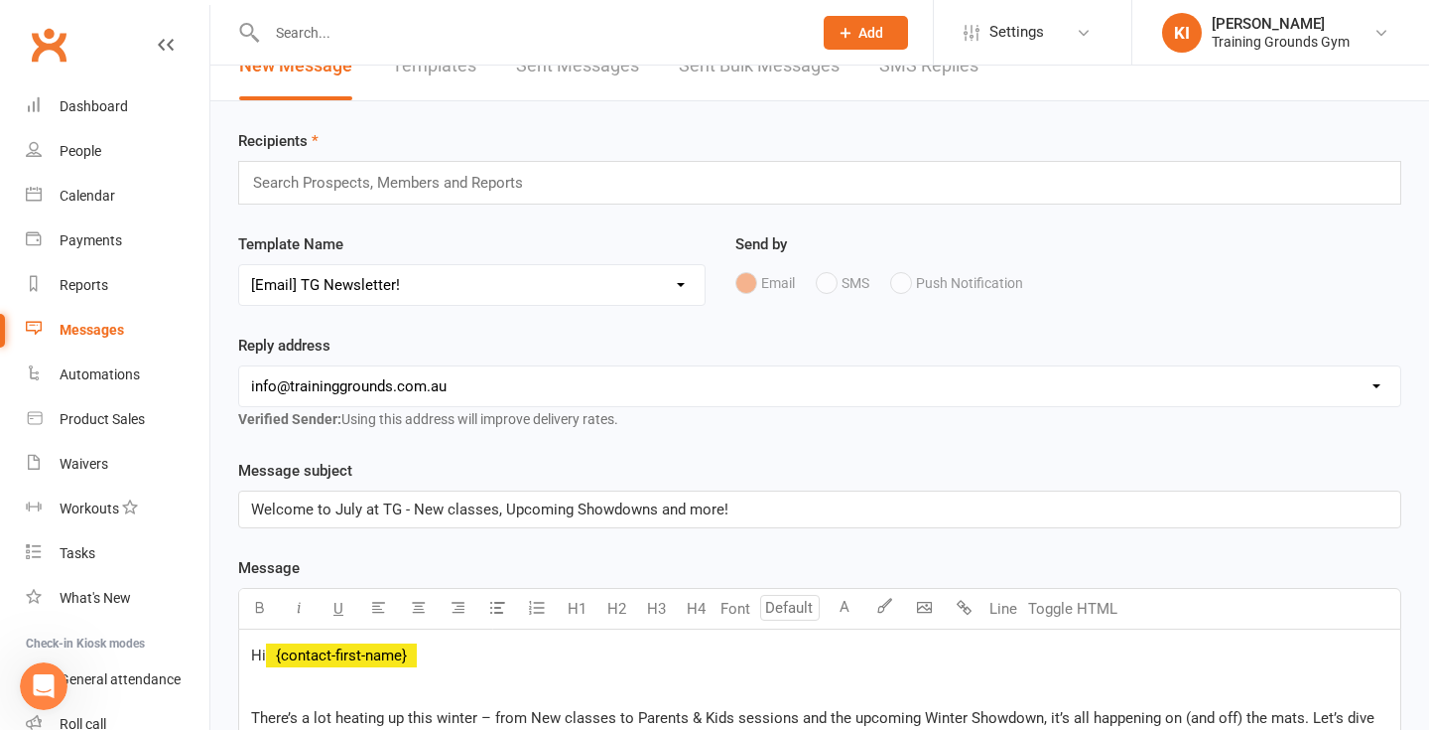
click at [694, 182] on div "Search Prospects, Members and Reports" at bounding box center [819, 183] width 1163 height 44
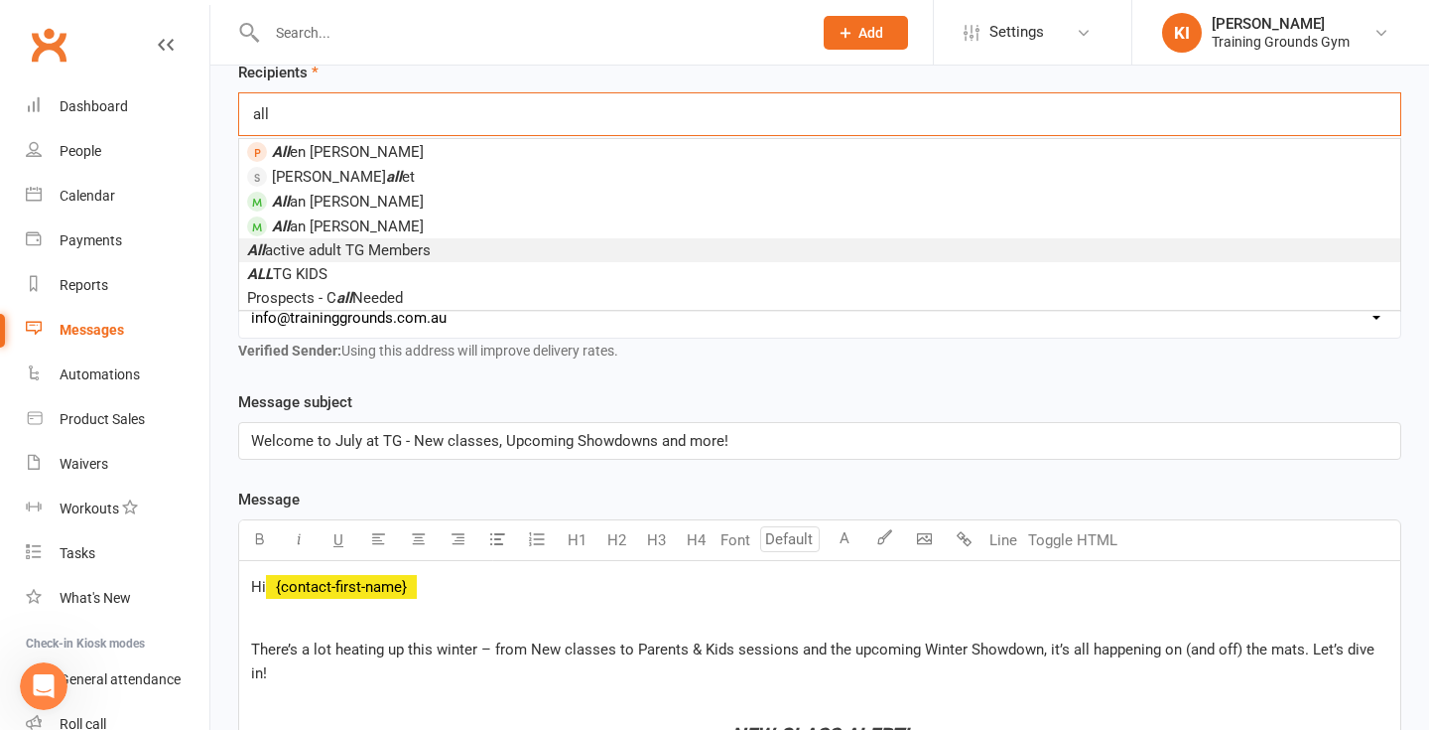
scroll to position [103, 0]
type input "all"
click at [367, 246] on span "All active adult TG Members" at bounding box center [339, 249] width 184 height 18
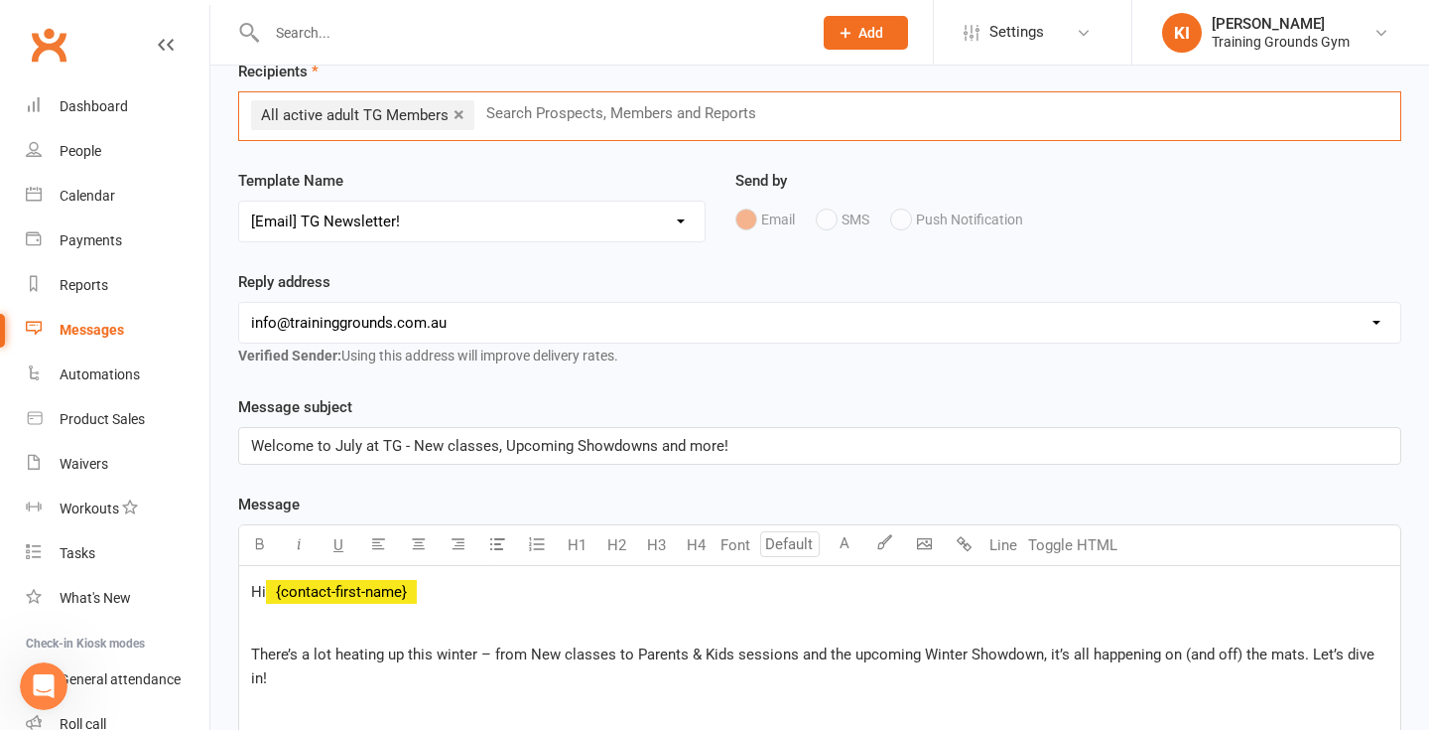
click at [549, 199] on div "Template Name Select Template [SMS] [Default template - review before using] Ap…" at bounding box center [472, 205] width 468 height 73
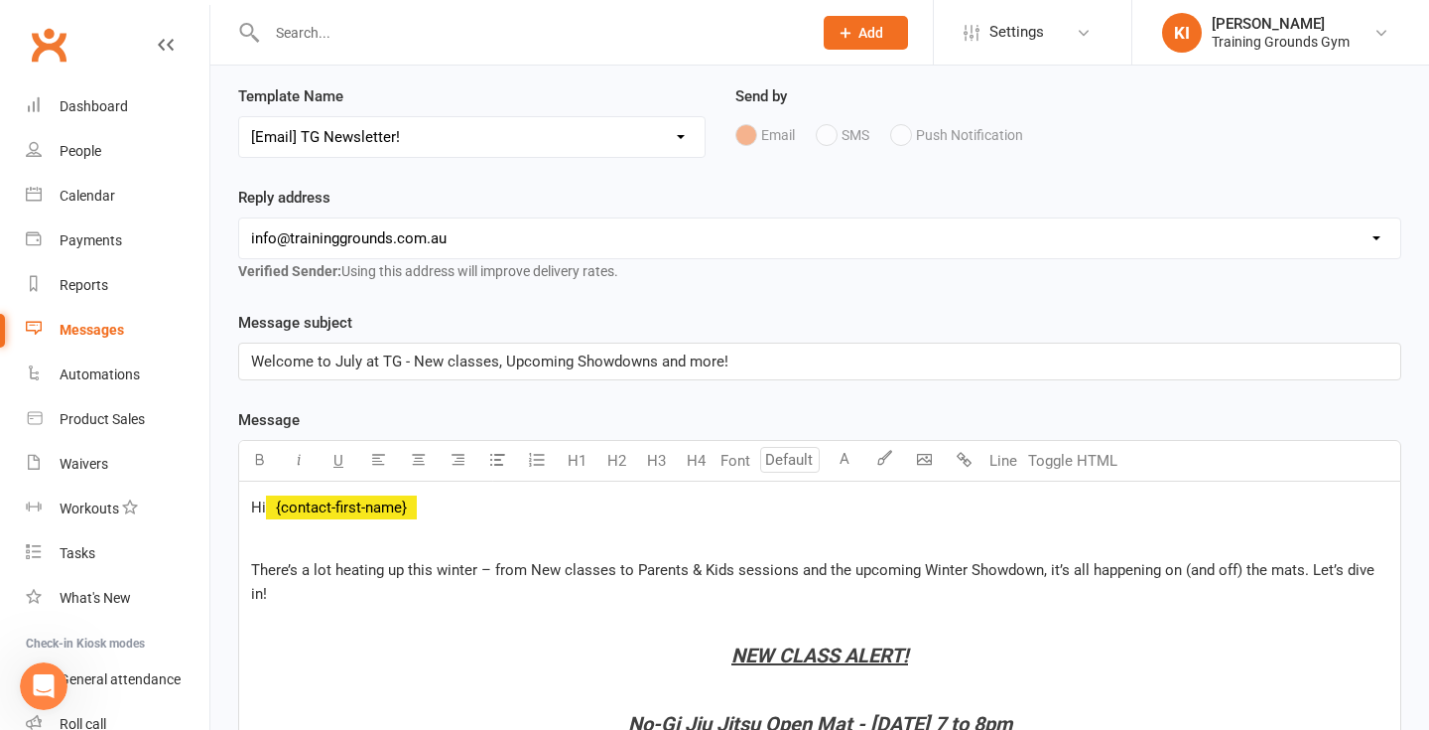
scroll to position [107, 0]
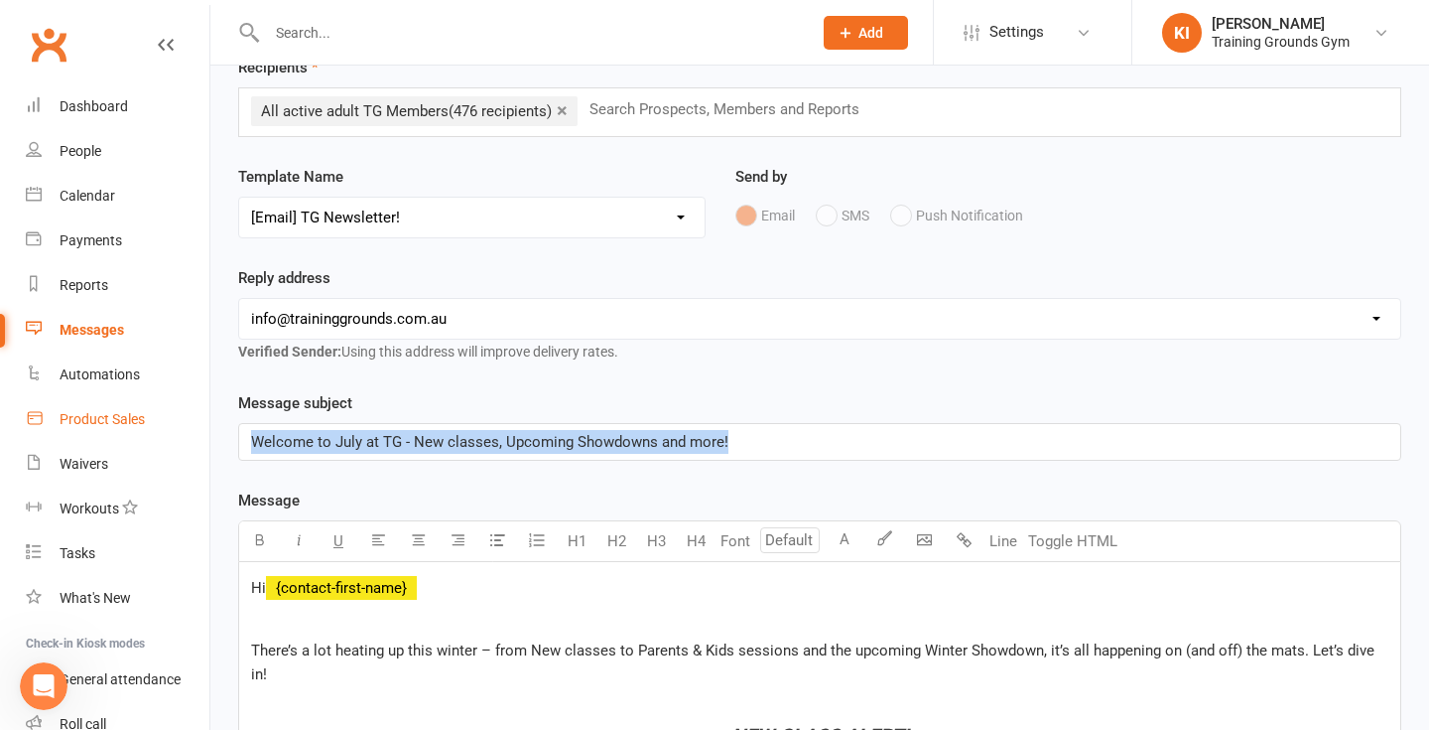
drag, startPoint x: 772, startPoint y: 439, endPoint x: 171, endPoint y: 410, distance: 602.2
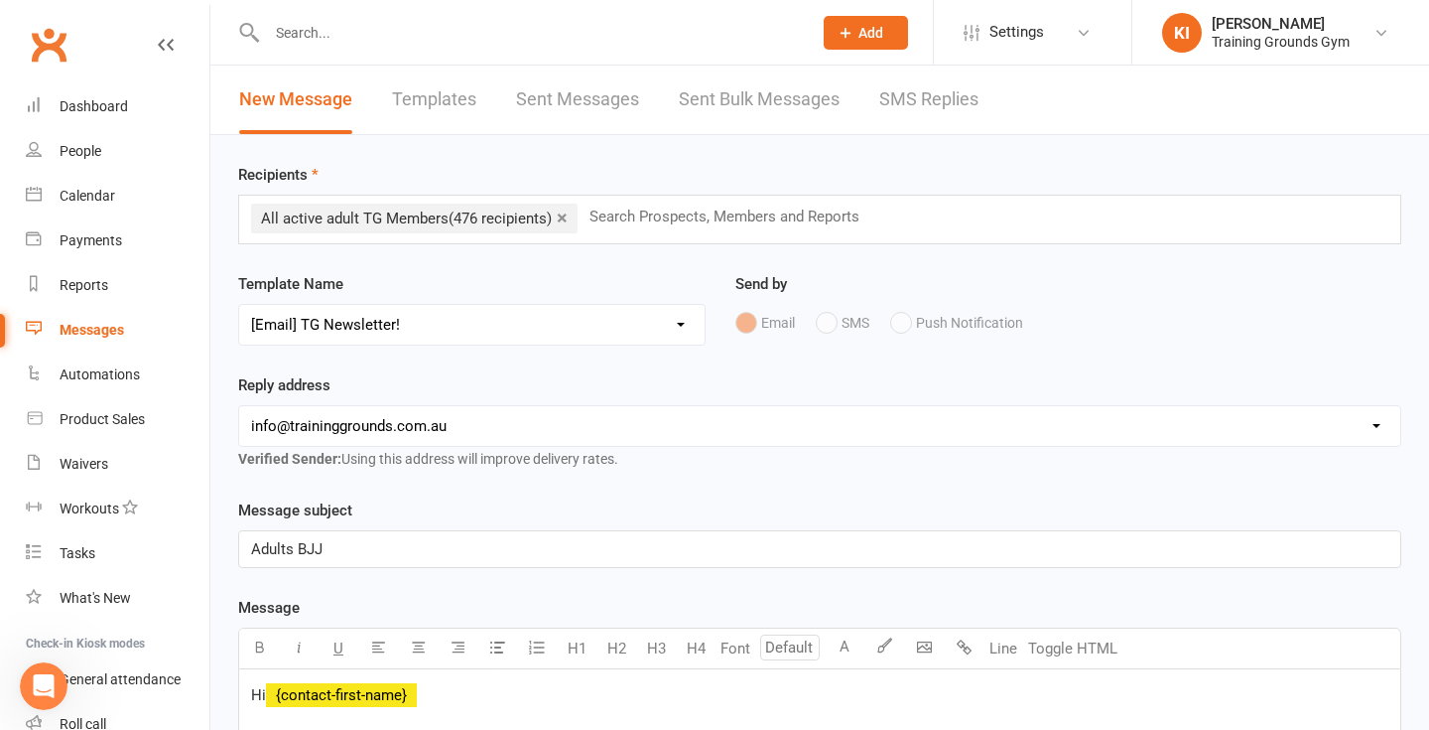
scroll to position [0, 0]
click at [188, 50] on div "Clubworx" at bounding box center [104, 56] width 209 height 73
click at [162, 49] on icon at bounding box center [166, 45] width 16 height 16
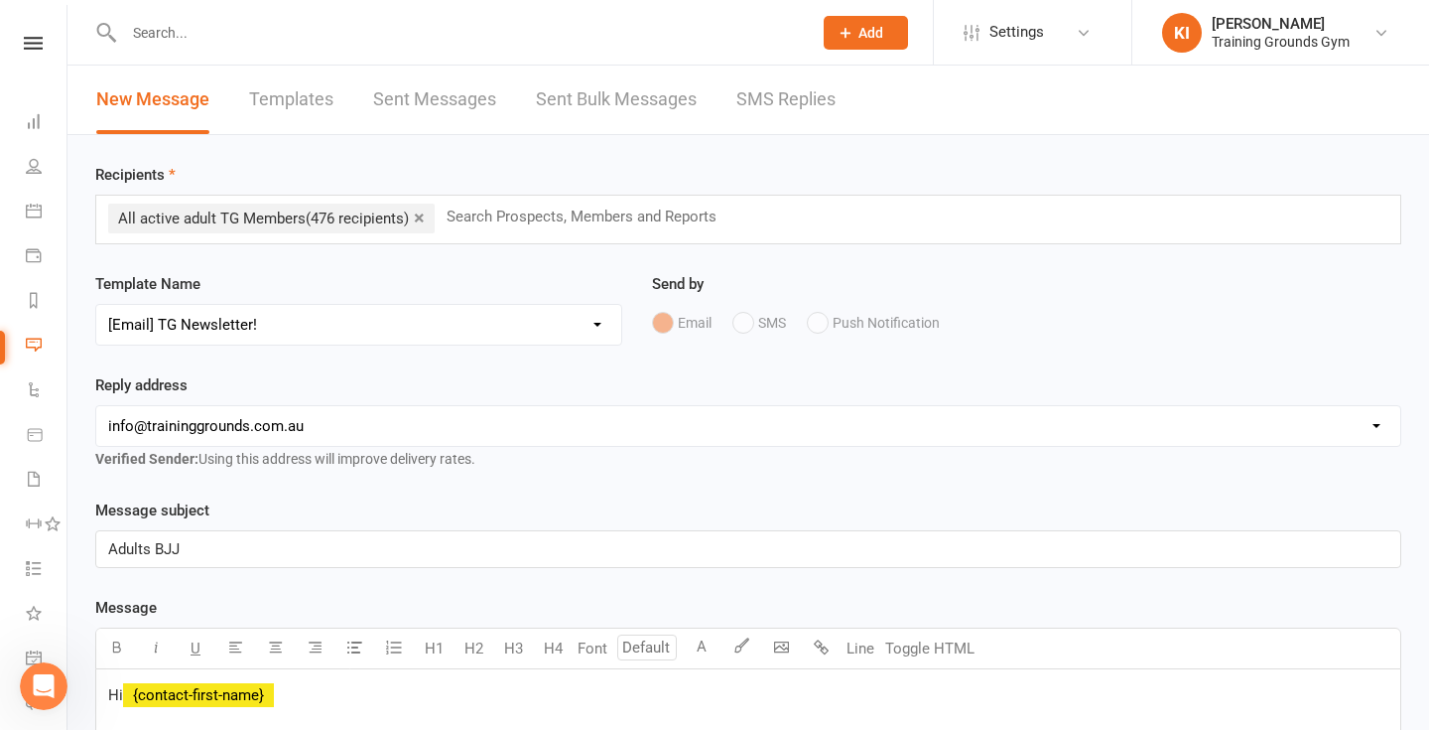
click at [48, 46] on link at bounding box center [33, 43] width 67 height 13
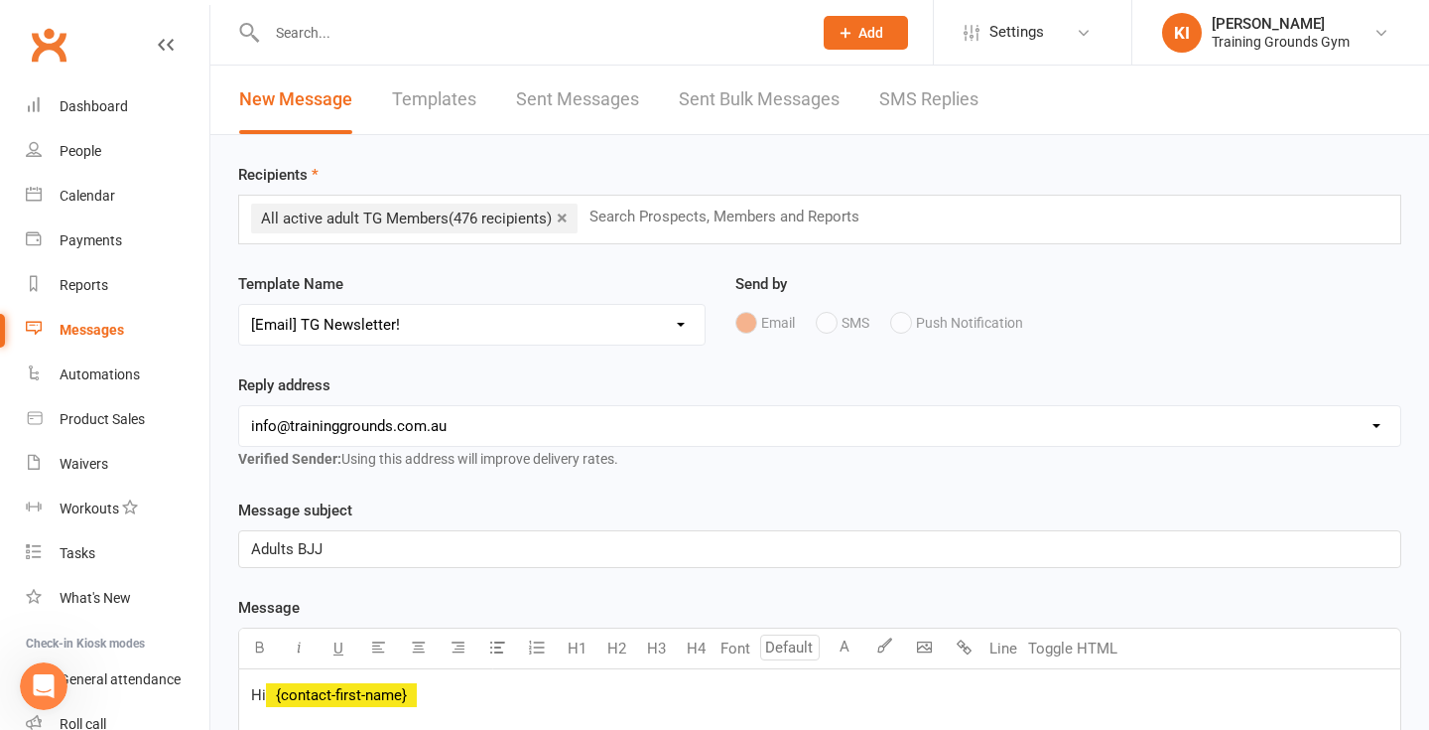
click at [86, 334] on div "Messages" at bounding box center [92, 330] width 65 height 16
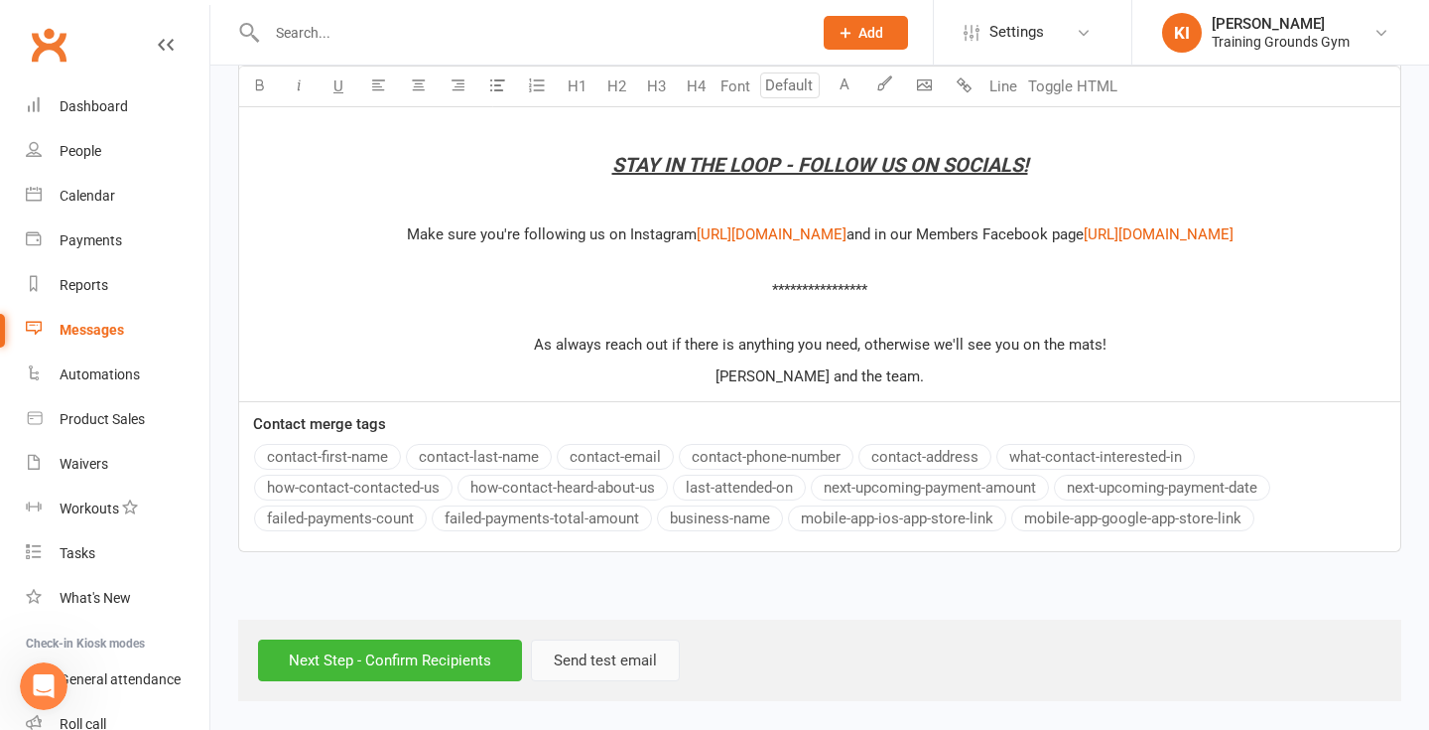
scroll to position [2136, 0]
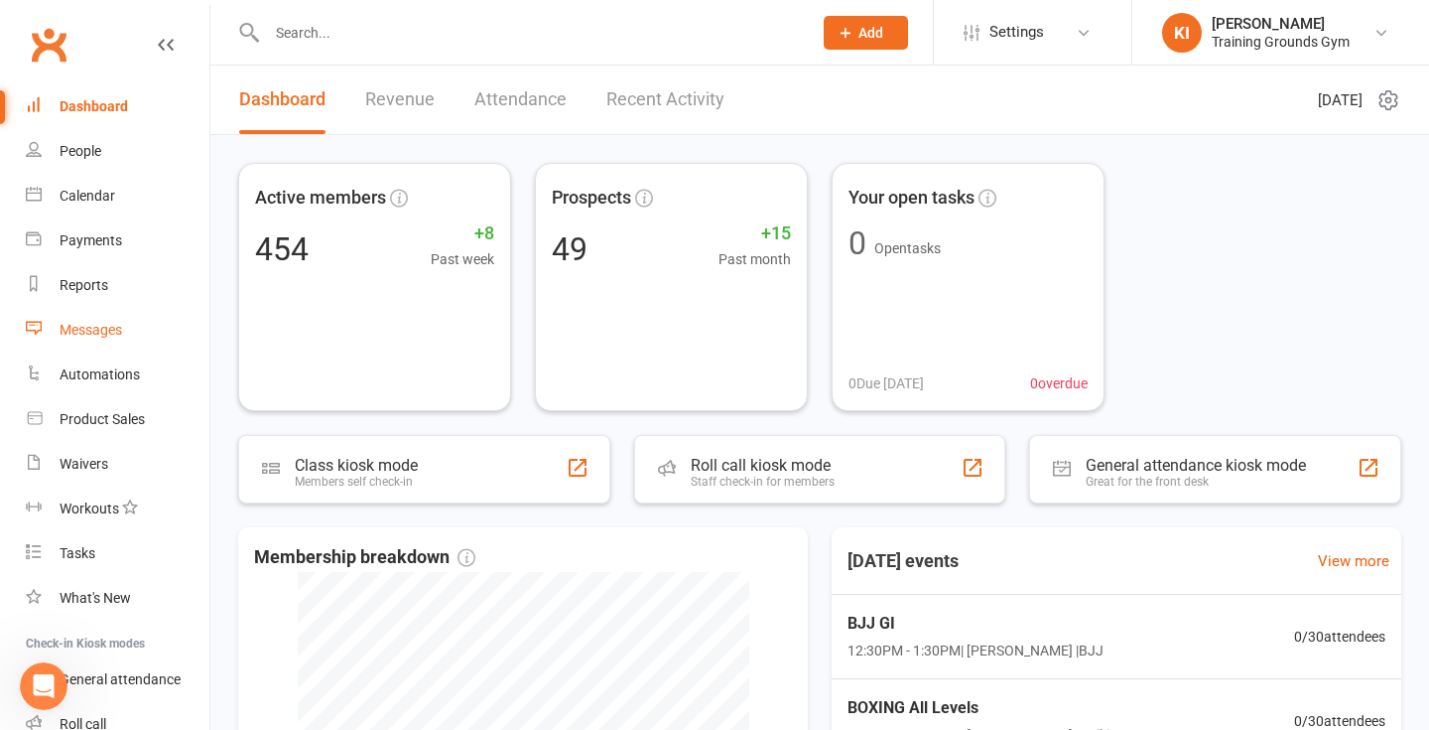
click at [114, 326] on div "Messages" at bounding box center [91, 330] width 63 height 16
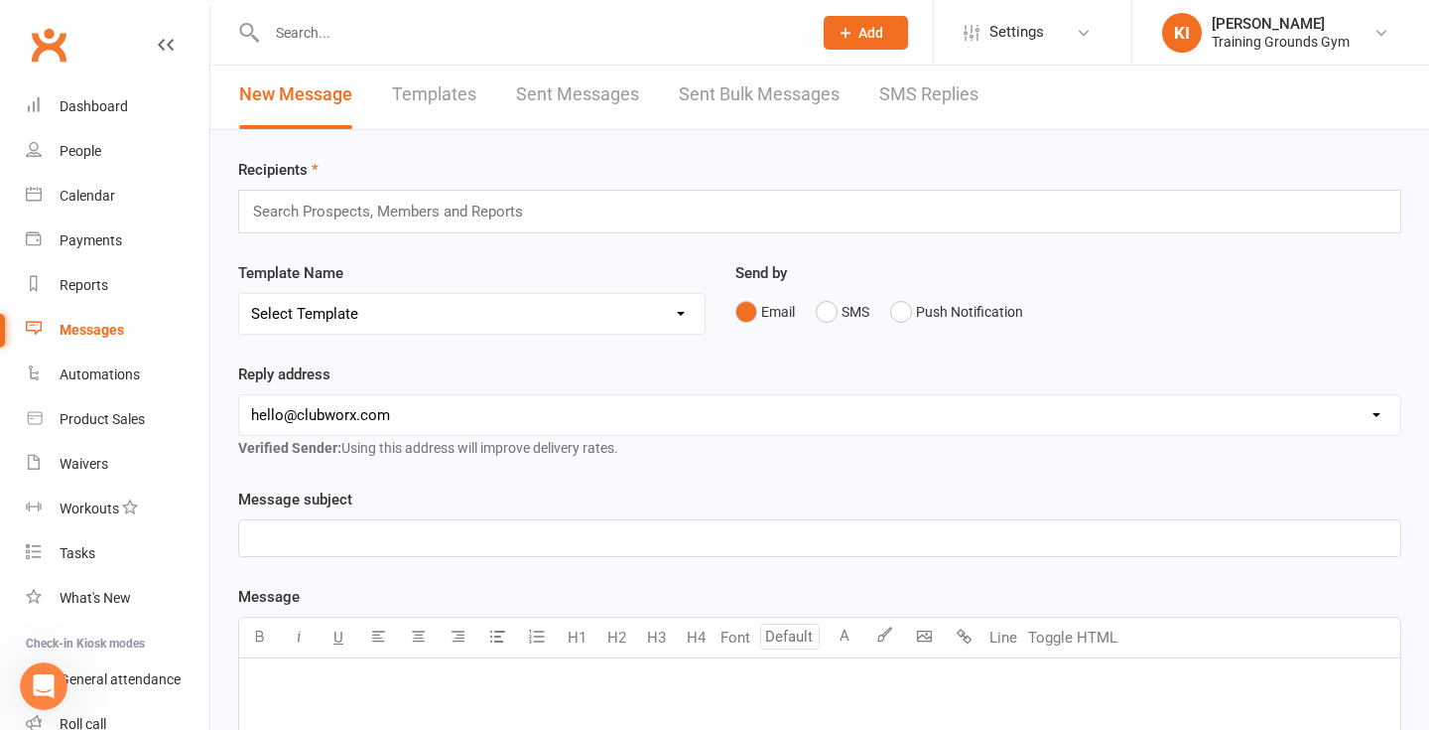
scroll to position [14, 0]
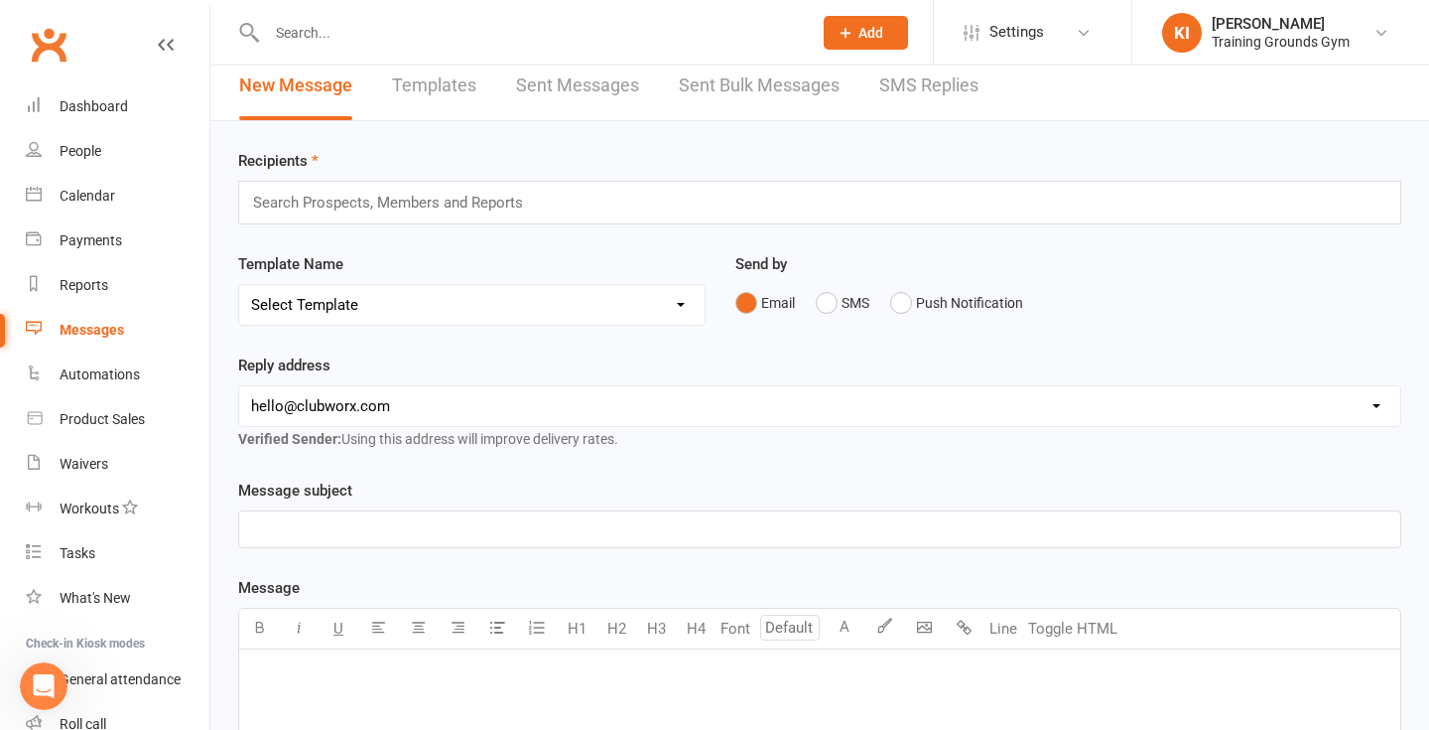
click at [440, 88] on link "Templates" at bounding box center [434, 86] width 84 height 68
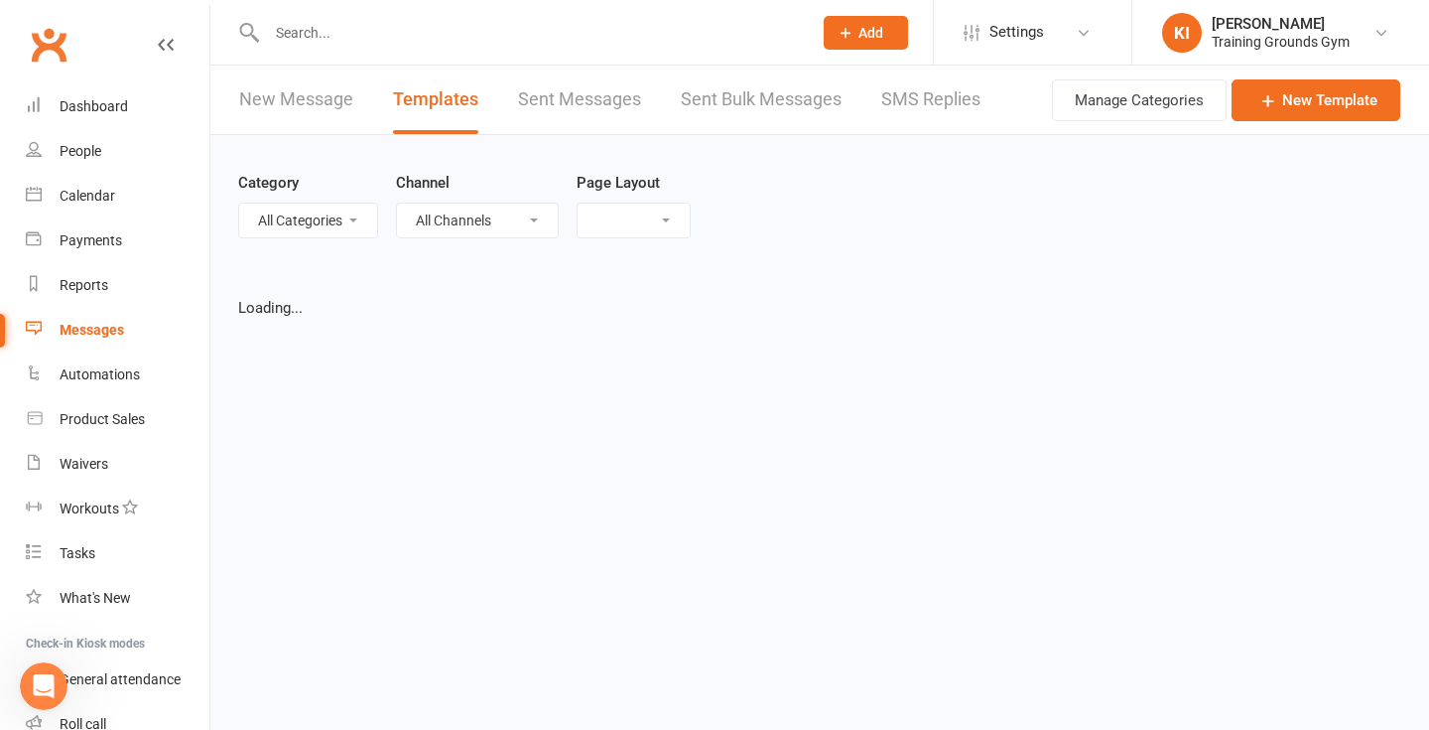
click at [310, 100] on link "New Message" at bounding box center [296, 100] width 114 height 68
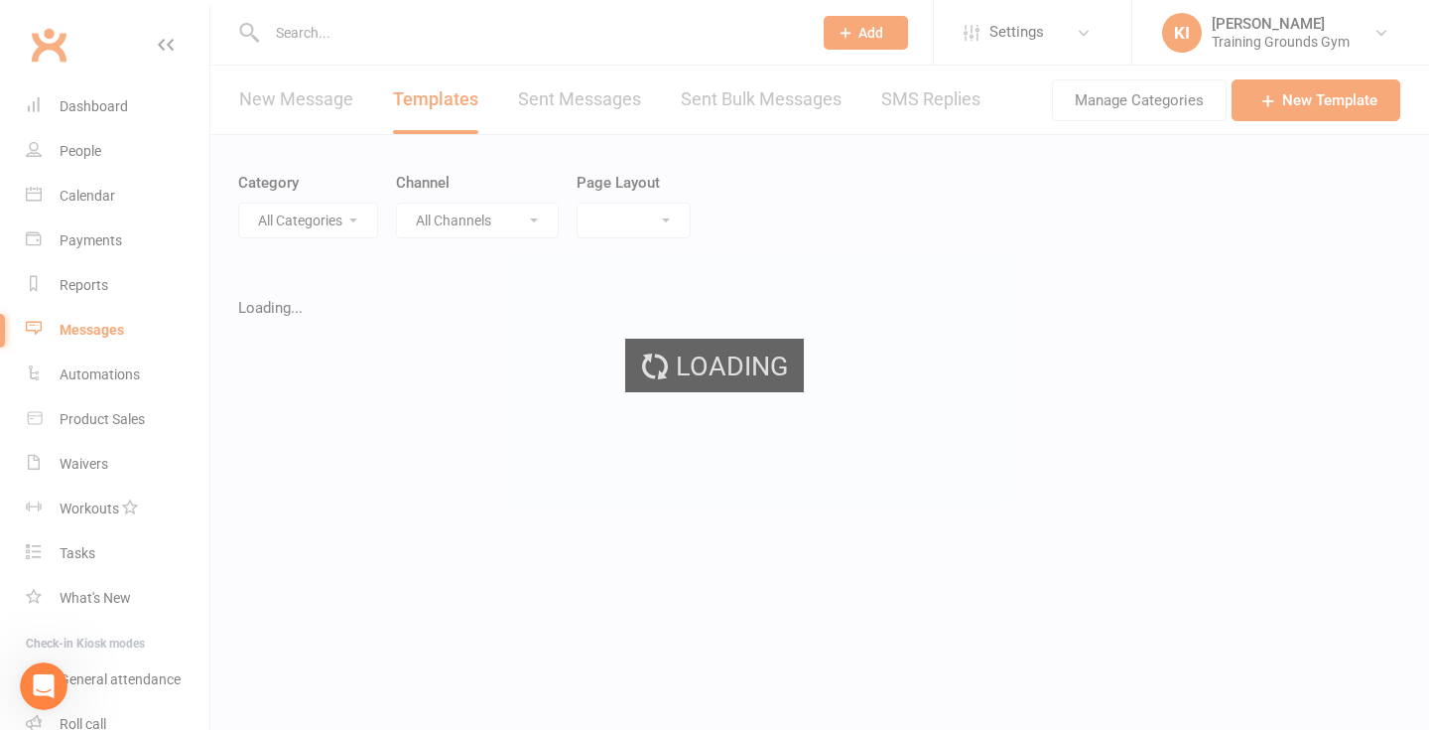
click at [293, 103] on div "Loading" at bounding box center [714, 365] width 1429 height 730
click at [83, 111] on div "Loading" at bounding box center [714, 365] width 1429 height 730
click at [111, 267] on div "Loading" at bounding box center [714, 365] width 1429 height 730
click at [96, 242] on div "Loading" at bounding box center [714, 365] width 1429 height 730
select select "grid"
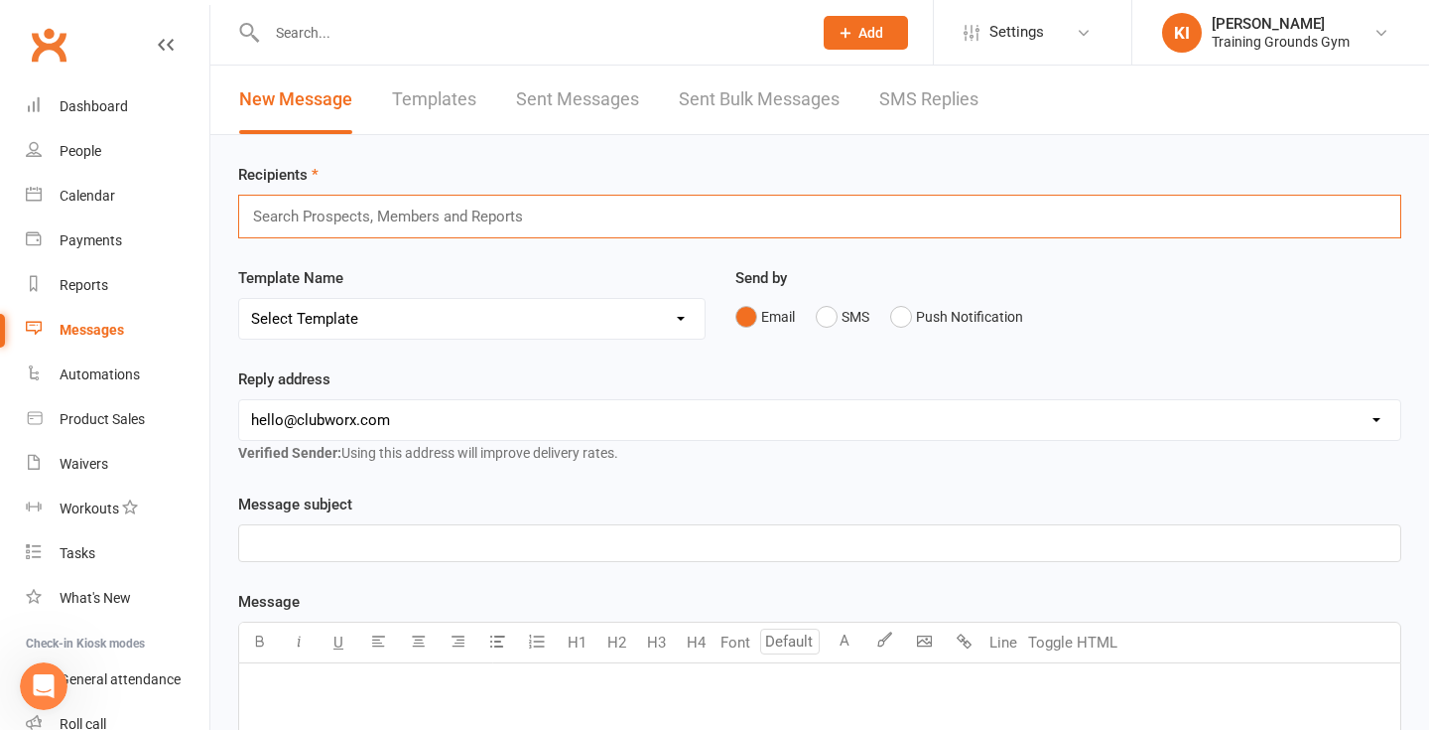
click at [430, 226] on input "text" at bounding box center [397, 216] width 292 height 26
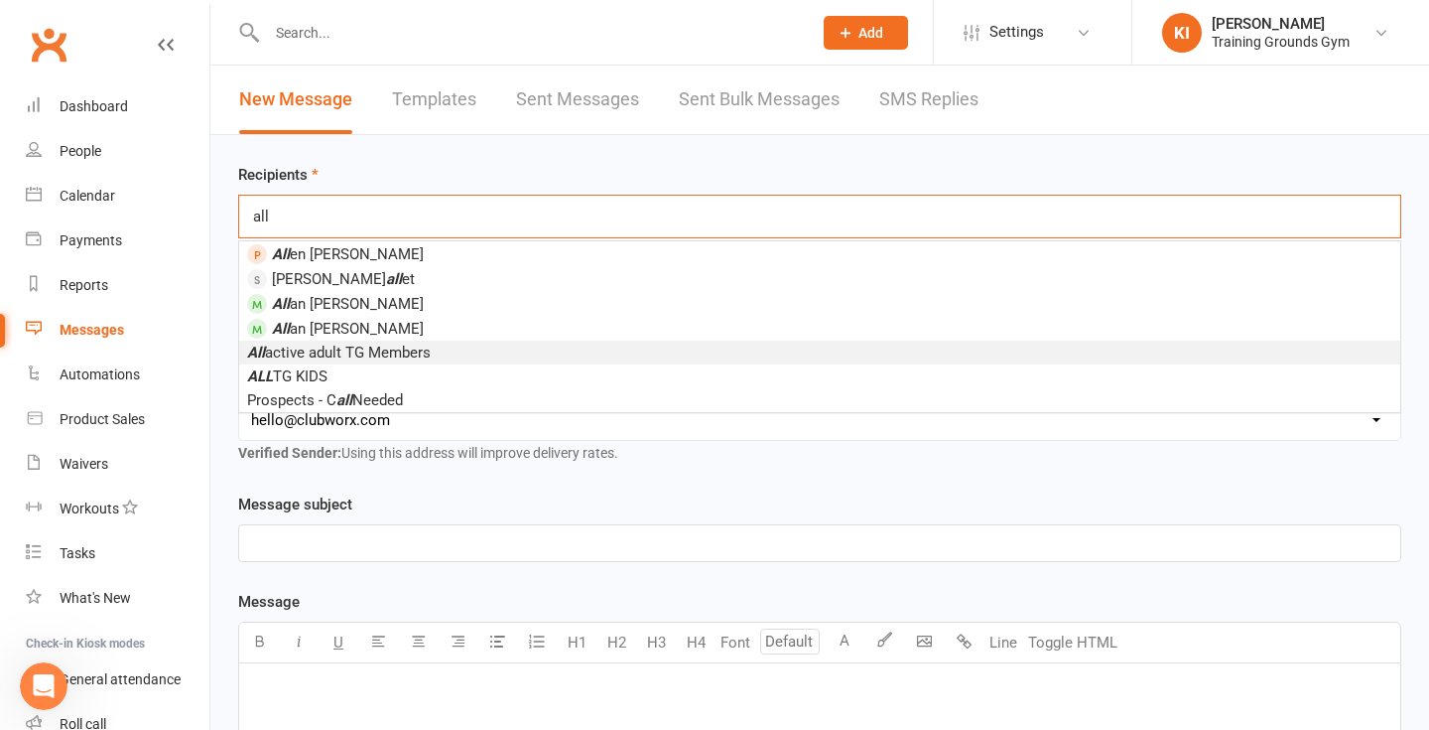
type input "all"
click at [387, 354] on span "All active adult TG Members" at bounding box center [339, 352] width 184 height 18
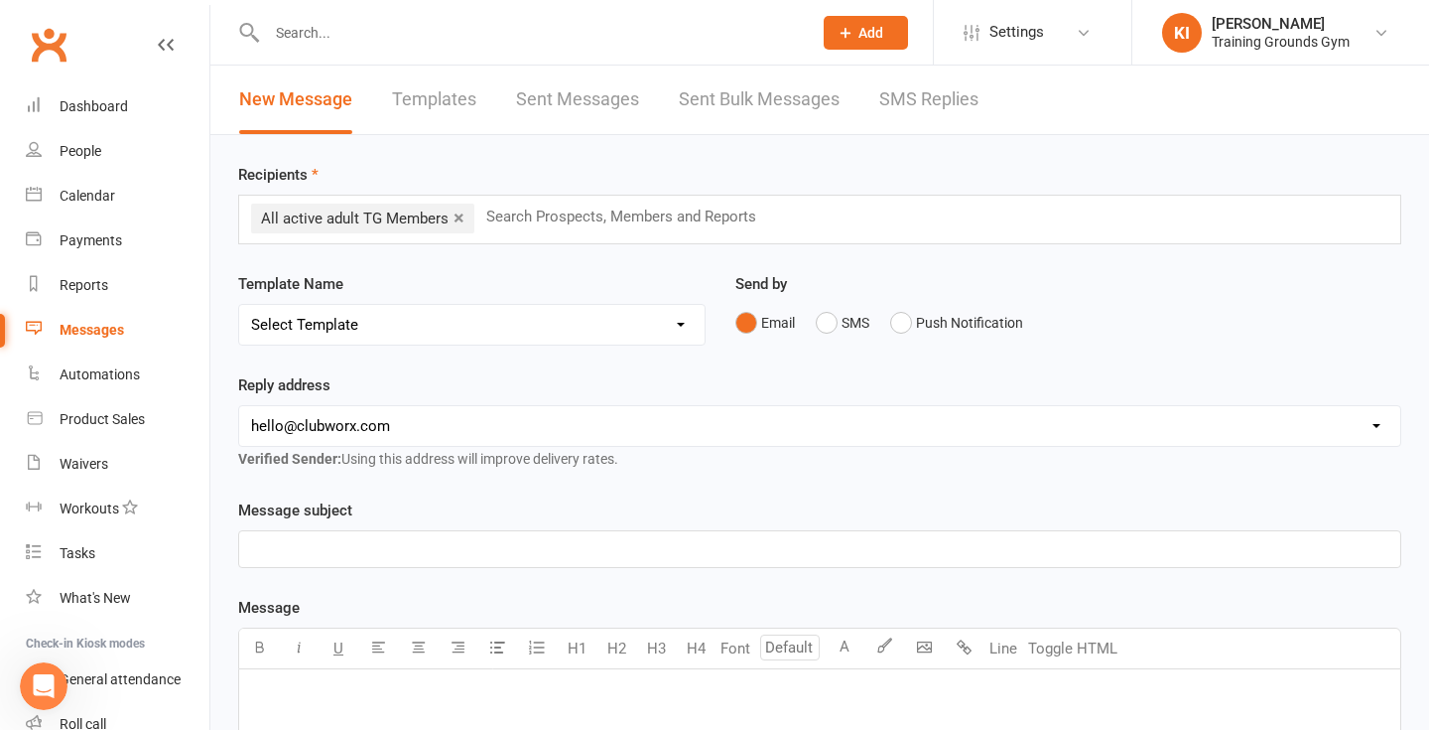
click at [538, 271] on div "Recipients × All active adult TG Members Search Prospects, Members and Reports …" at bounding box center [819, 701] width 1219 height 1132
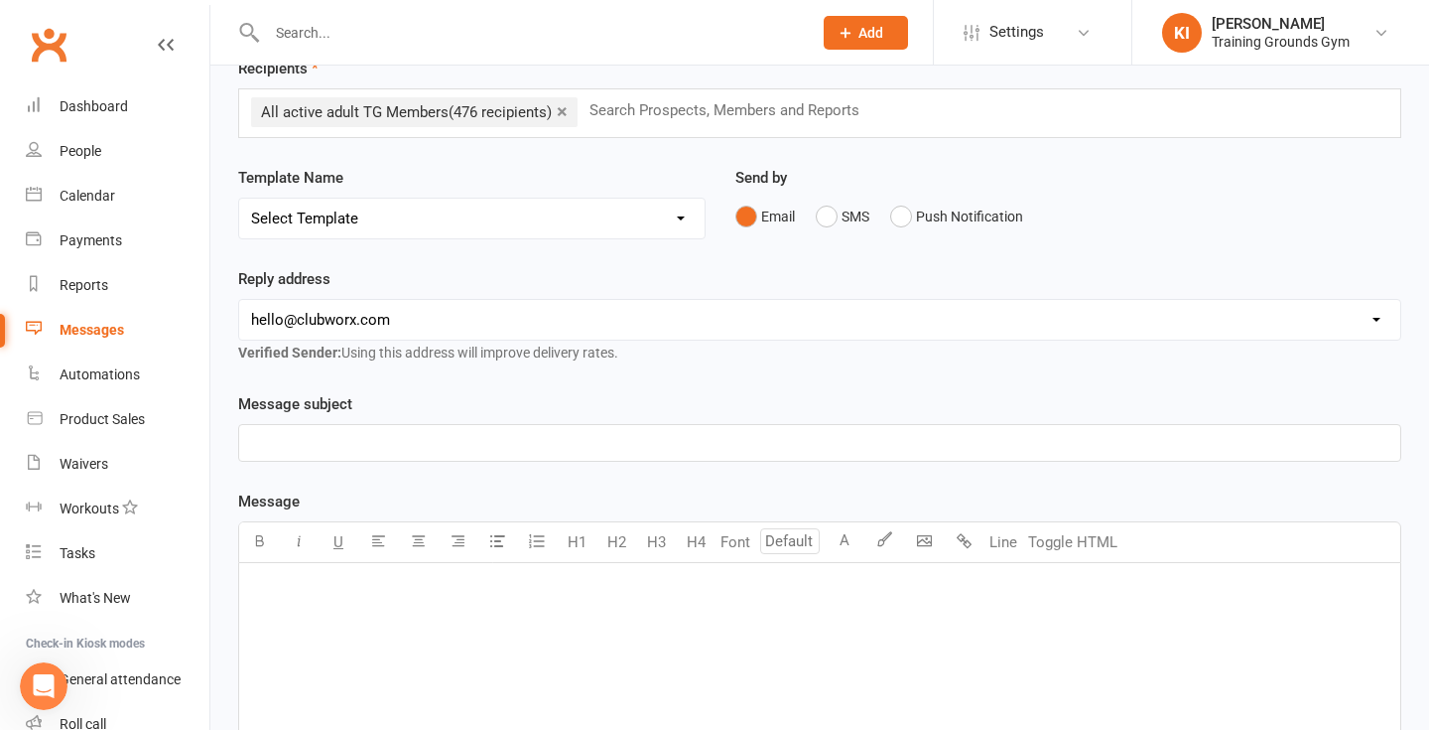
scroll to position [150, 0]
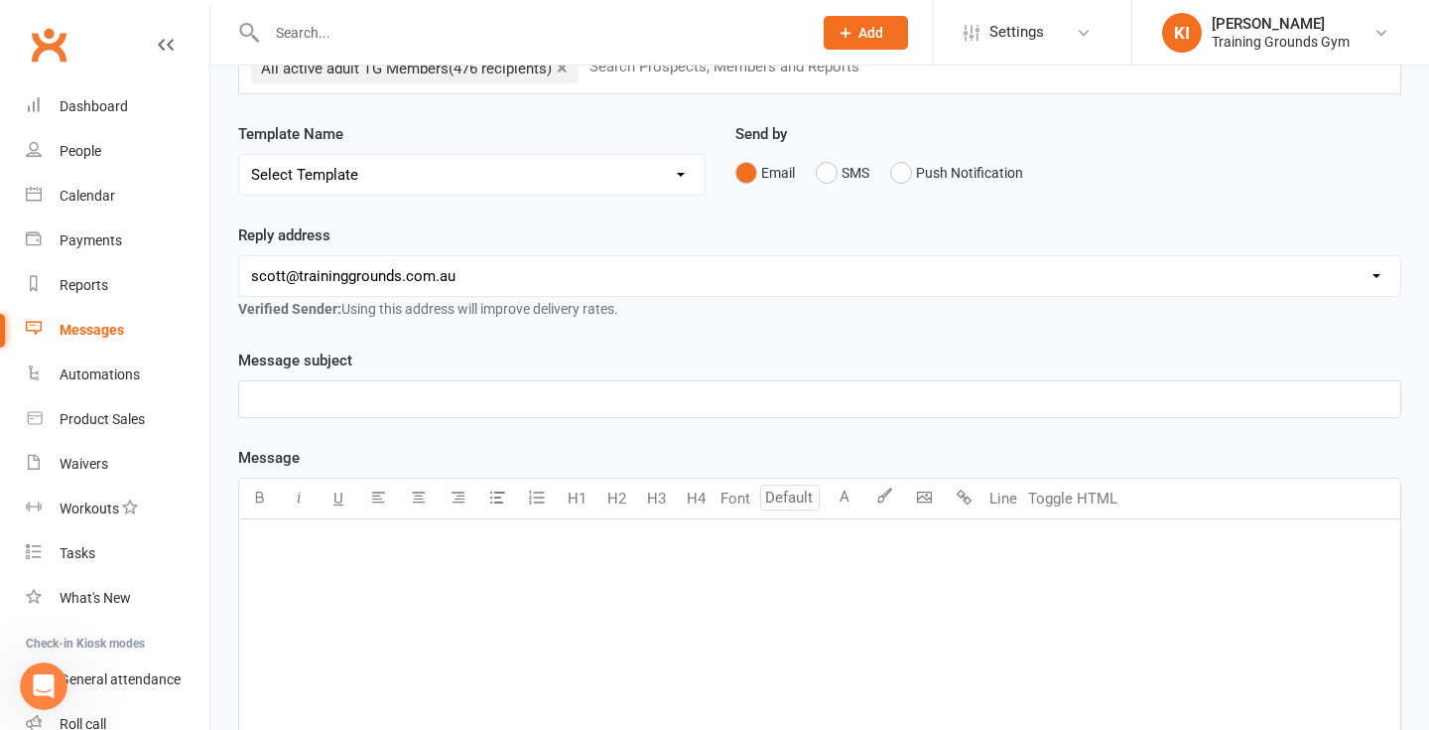
click at [603, 358] on div "Message subject ﻿" at bounding box center [819, 382] width 1163 height 69
select select "2"
click at [669, 341] on div "Reply address [EMAIL_ADDRESS][DOMAIN_NAME] [PERSON_NAME][EMAIL_ADDRESS][DOMAIN_…" at bounding box center [819, 285] width 1193 height 125
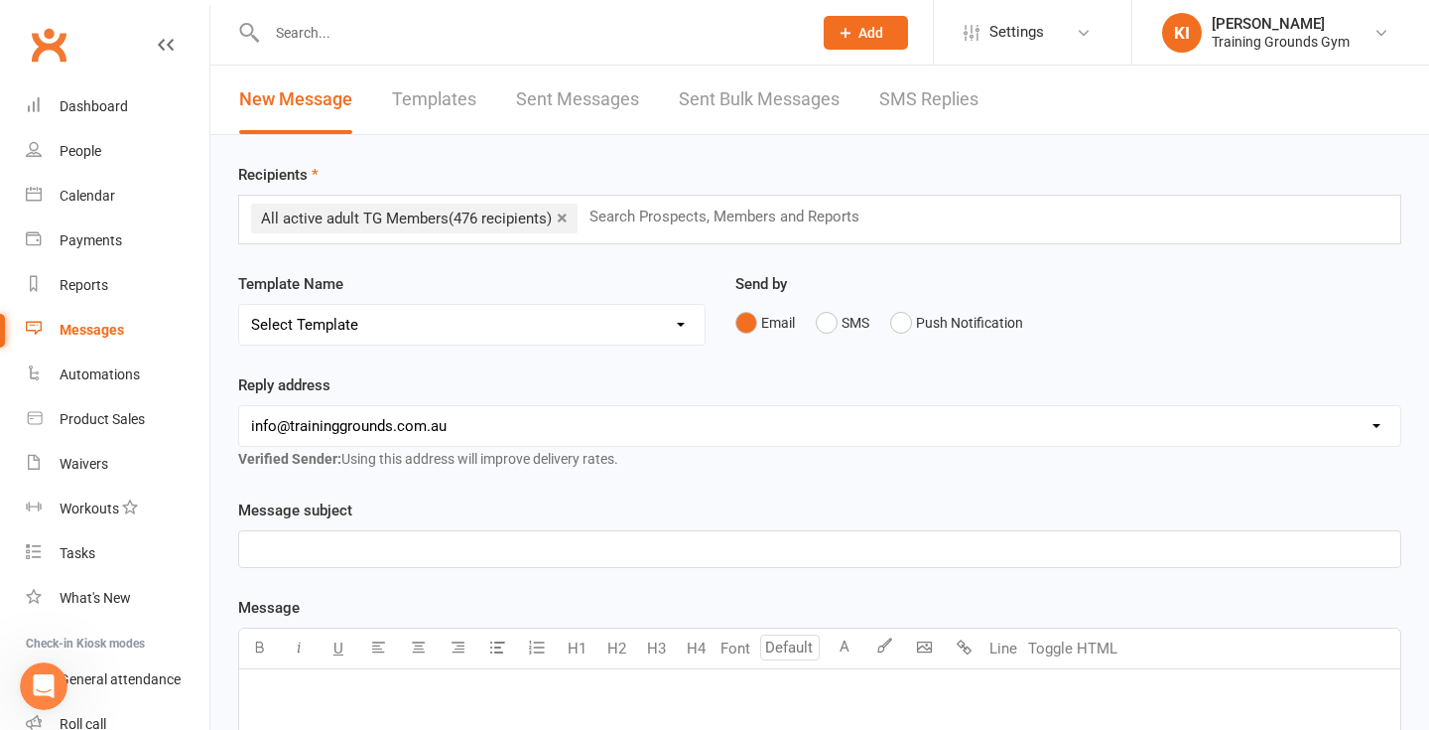
scroll to position [0, 0]
click at [82, 108] on div "Dashboard" at bounding box center [94, 106] width 68 height 16
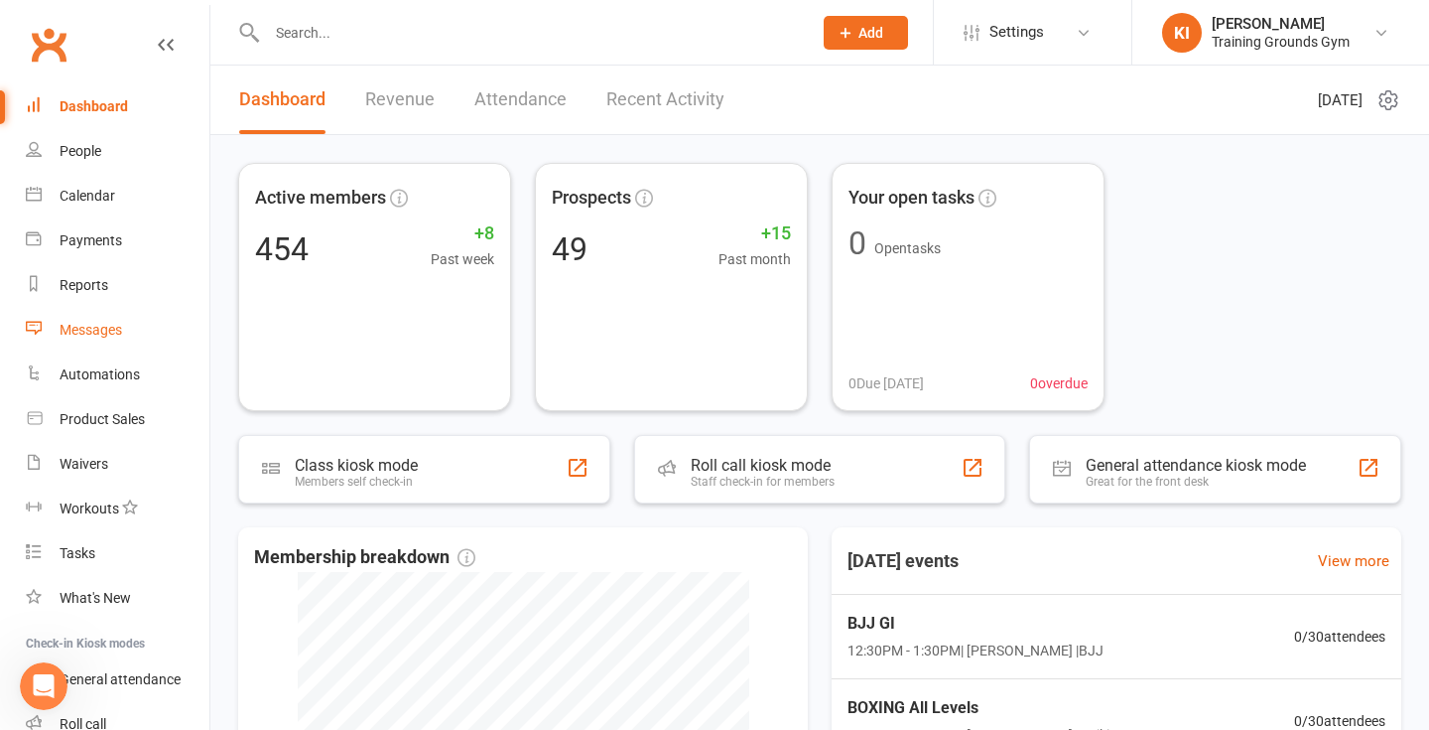
click at [86, 330] on div "Messages" at bounding box center [91, 330] width 63 height 16
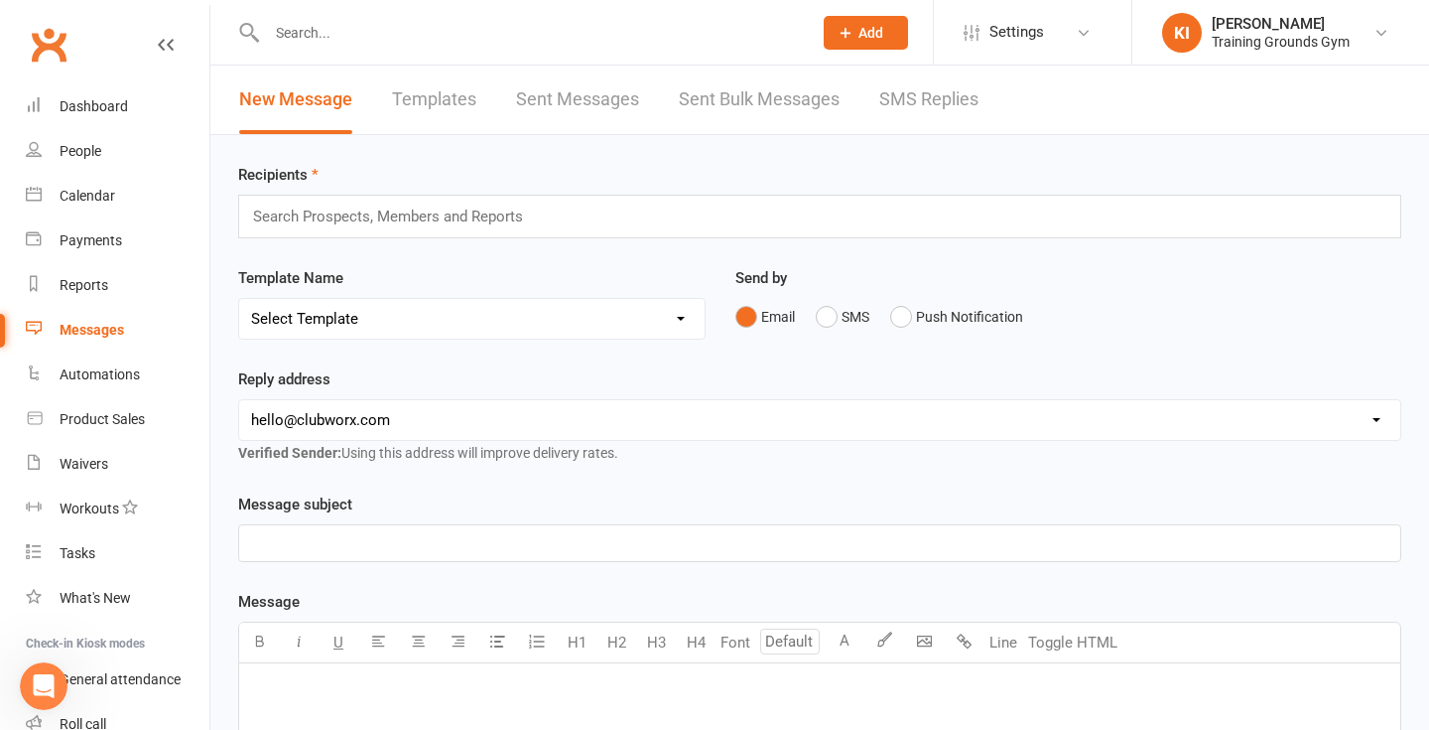
click at [423, 220] on input "text" at bounding box center [397, 216] width 292 height 26
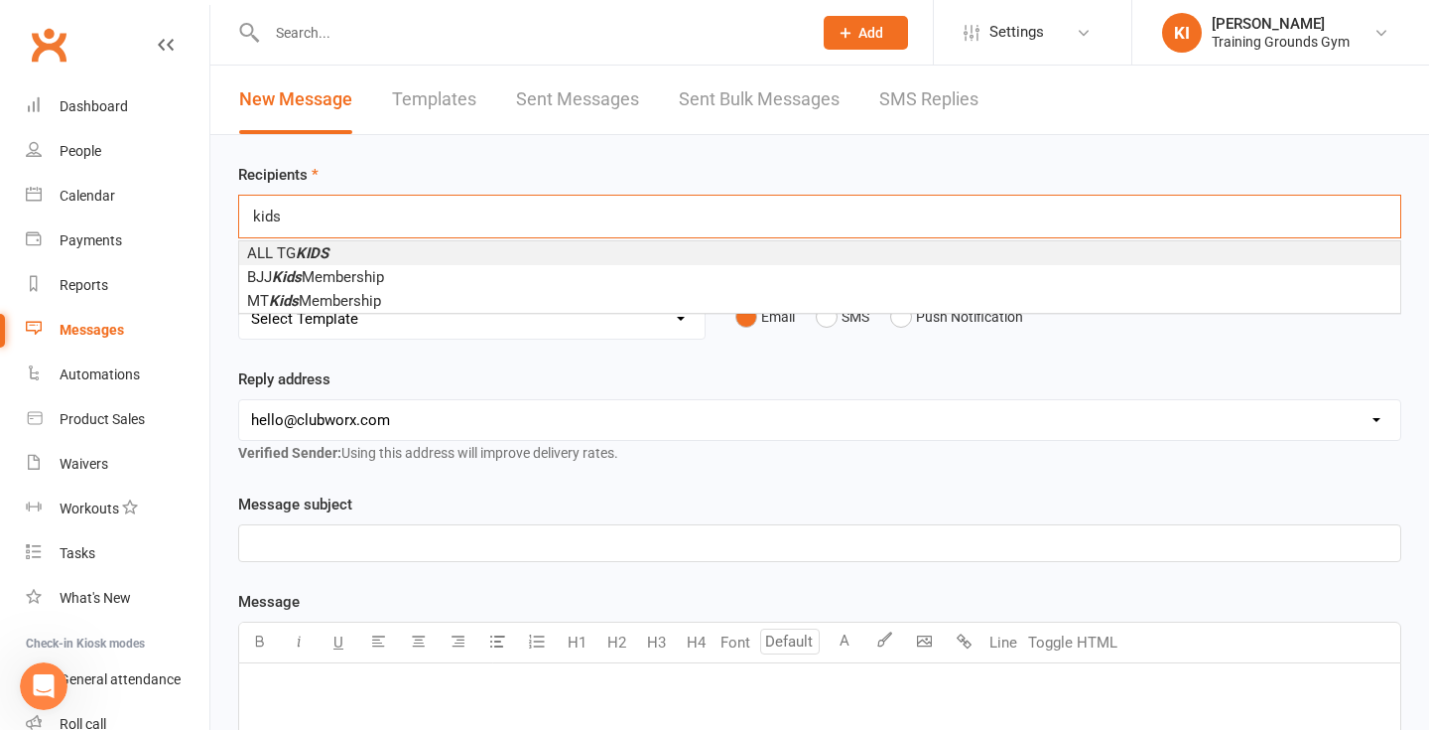
type input "kids"
click at [372, 248] on li "ALL TG KIDS" at bounding box center [819, 253] width 1161 height 24
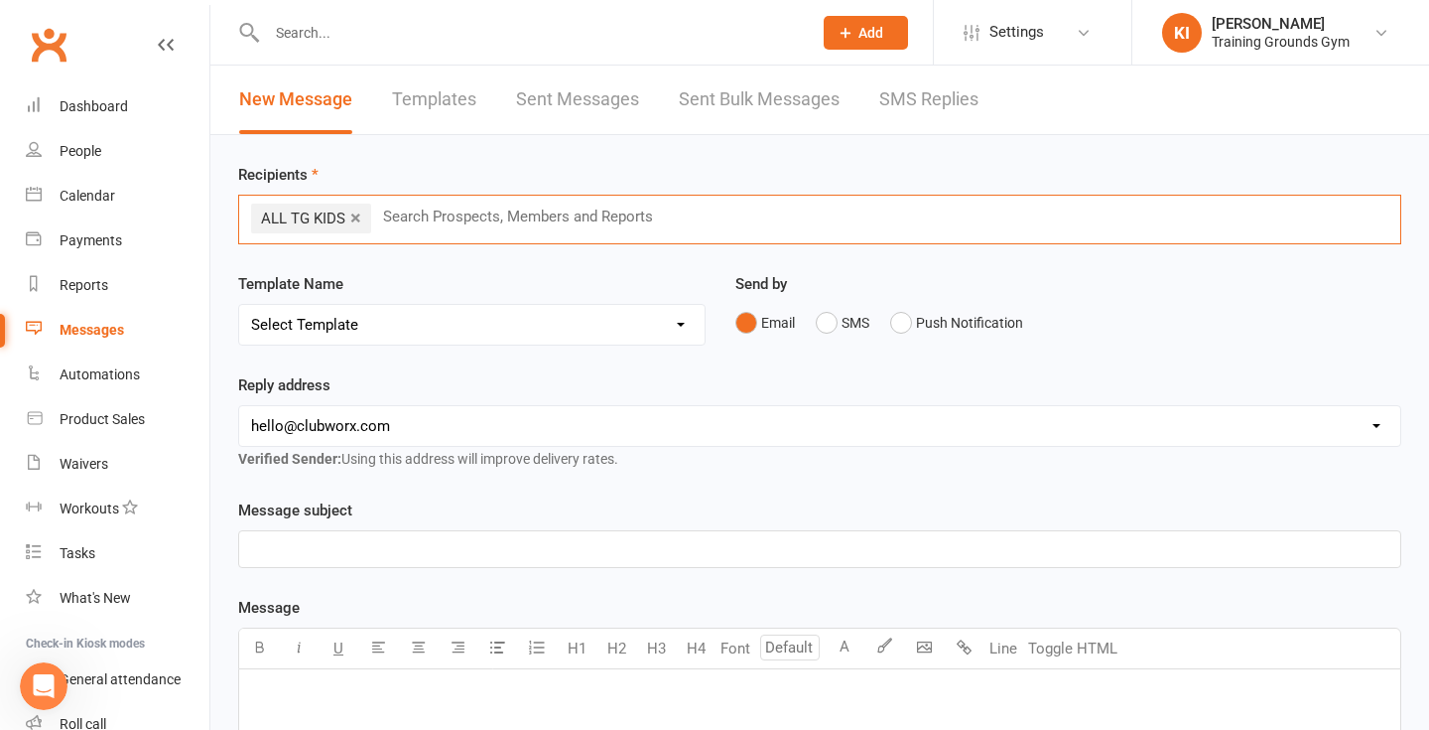
click at [410, 289] on div "Template Name Select Template [SMS] [Default template - review before using] Ap…" at bounding box center [472, 308] width 468 height 73
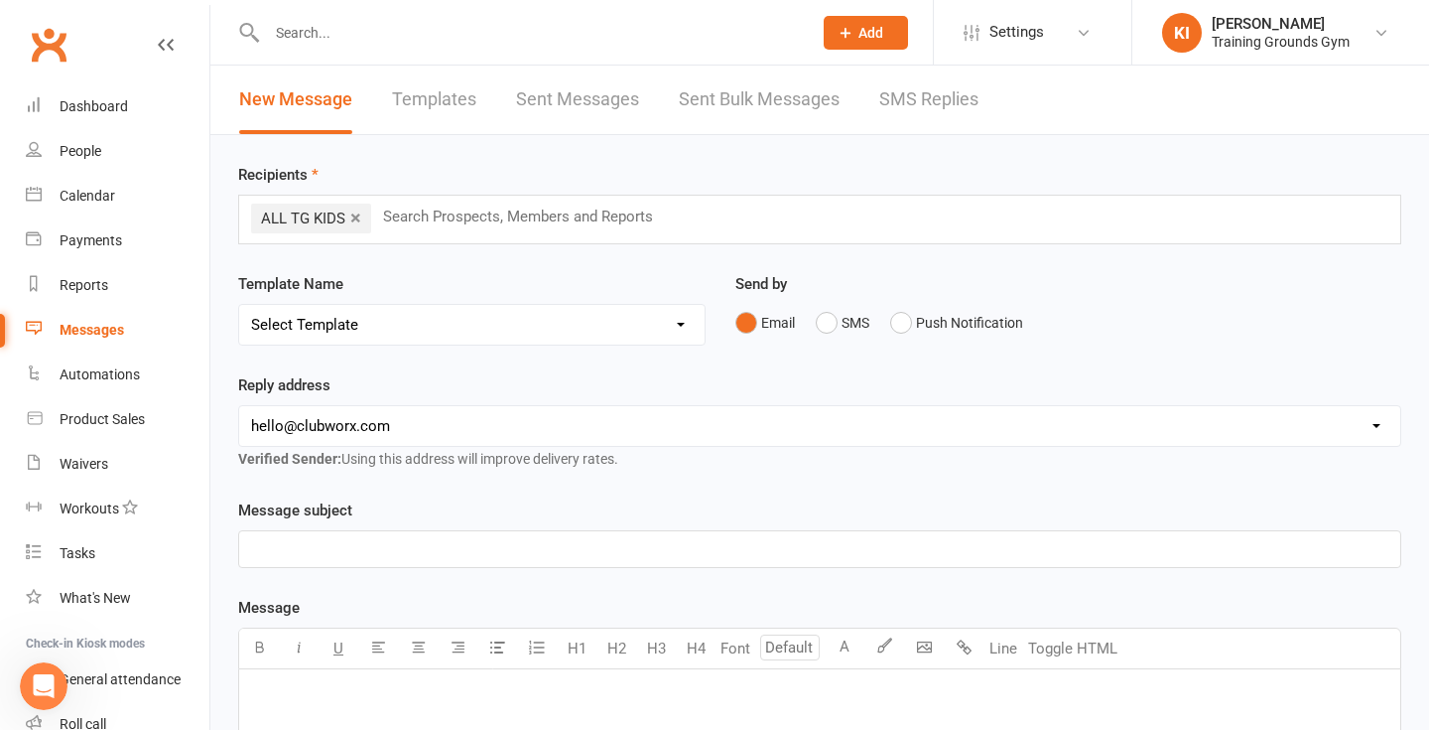
scroll to position [77, 0]
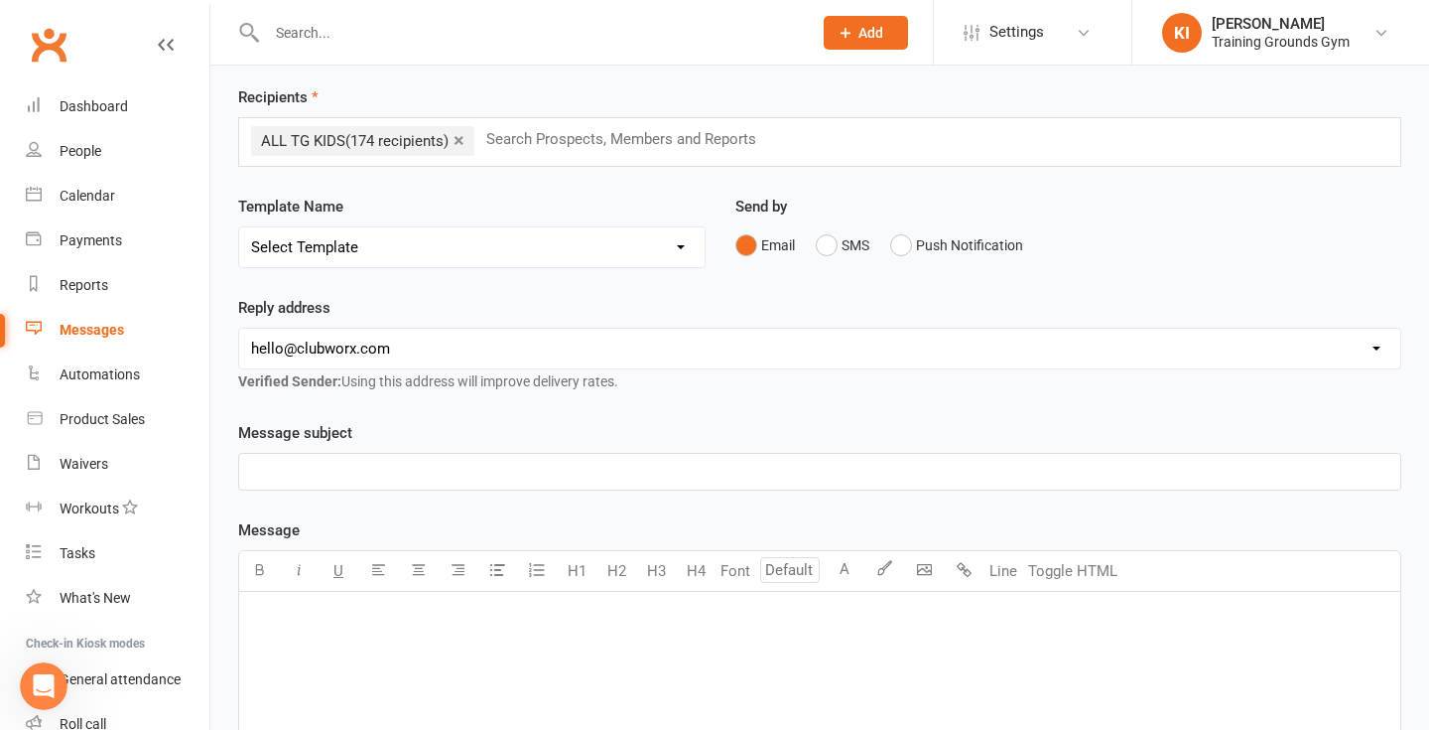
select select "2"
click at [464, 477] on p "﻿" at bounding box center [820, 472] width 1138 height 24
click at [251, 470] on span "Kids T-Shirt Design Comp!" at bounding box center [337, 472] width 172 height 18
click at [316, 628] on p "﻿" at bounding box center [820, 617] width 1138 height 24
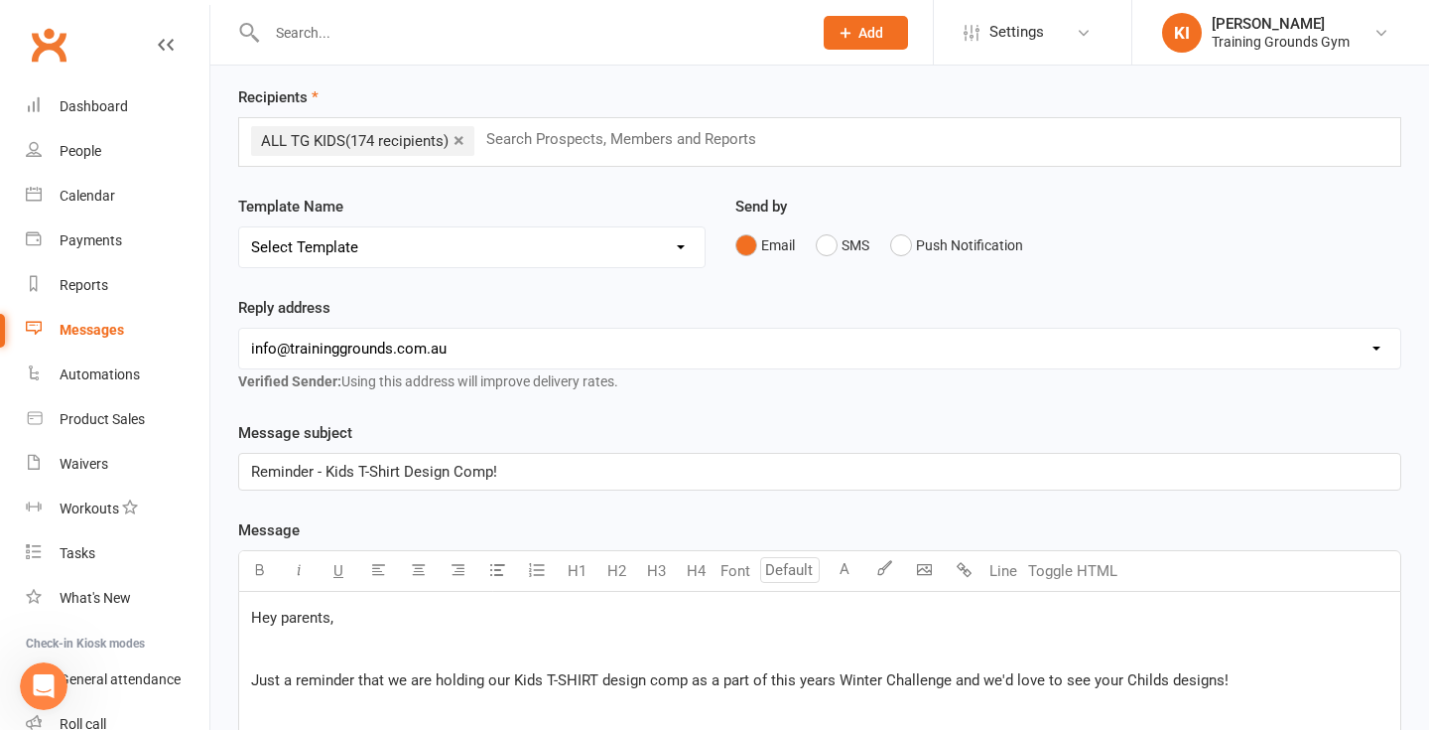
scroll to position [455, 0]
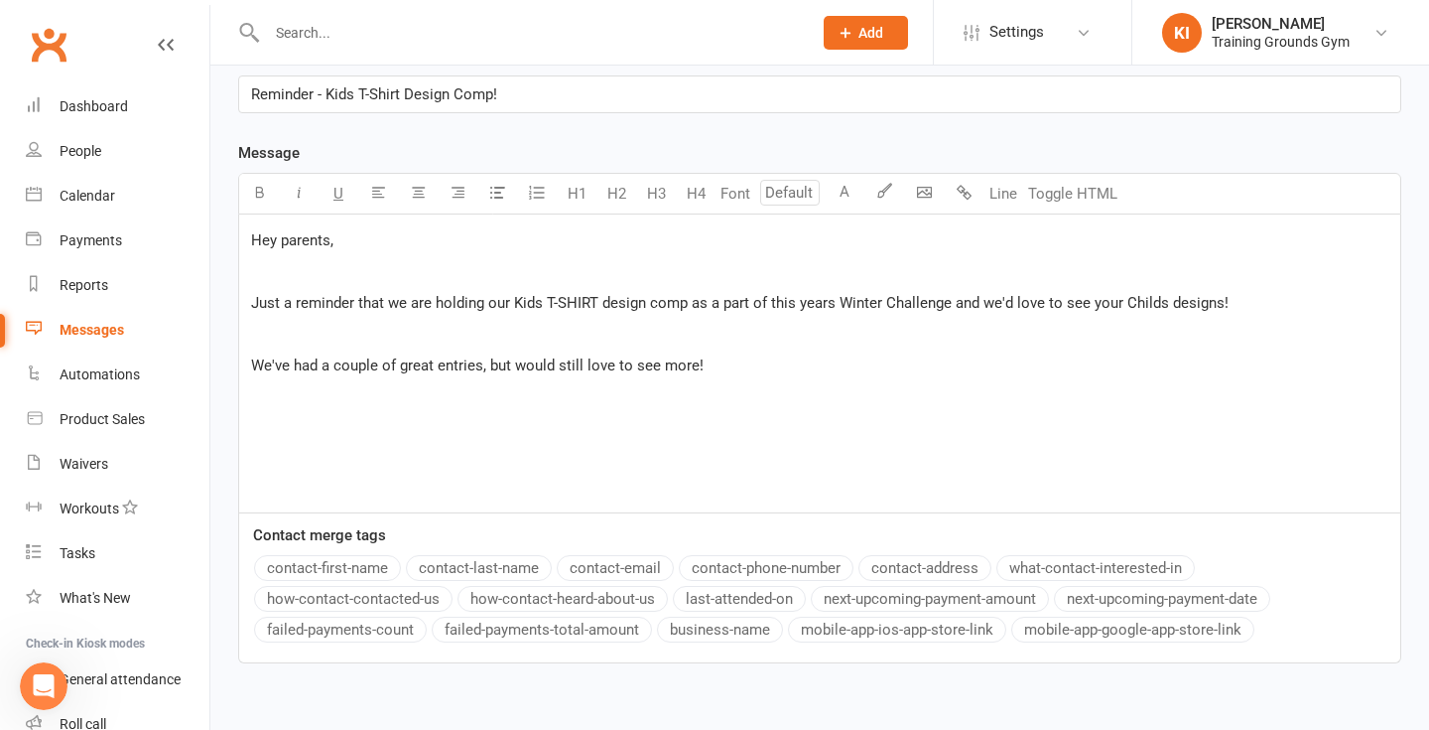
drag, startPoint x: 1236, startPoint y: 300, endPoint x: 999, endPoint y: 293, distance: 237.3
click at [999, 293] on p "Just a reminder that we are holding our Kids T-SHIRT design comp as a part of t…" at bounding box center [820, 303] width 1138 height 24
click at [893, 398] on div "Hey parents, ﻿ Just a reminder that we are holding our Kids T-SHIRT design comp…" at bounding box center [819, 363] width 1161 height 298
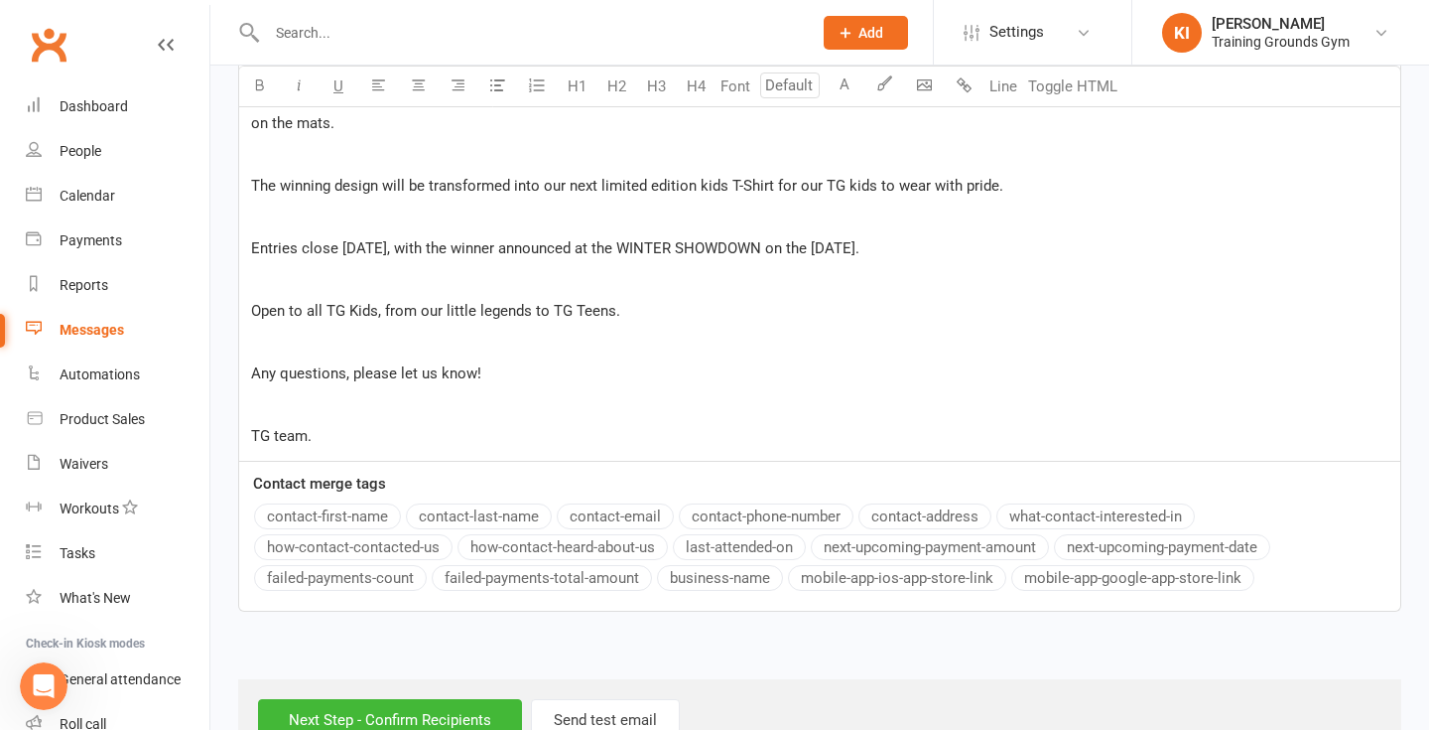
scroll to position [767, 0]
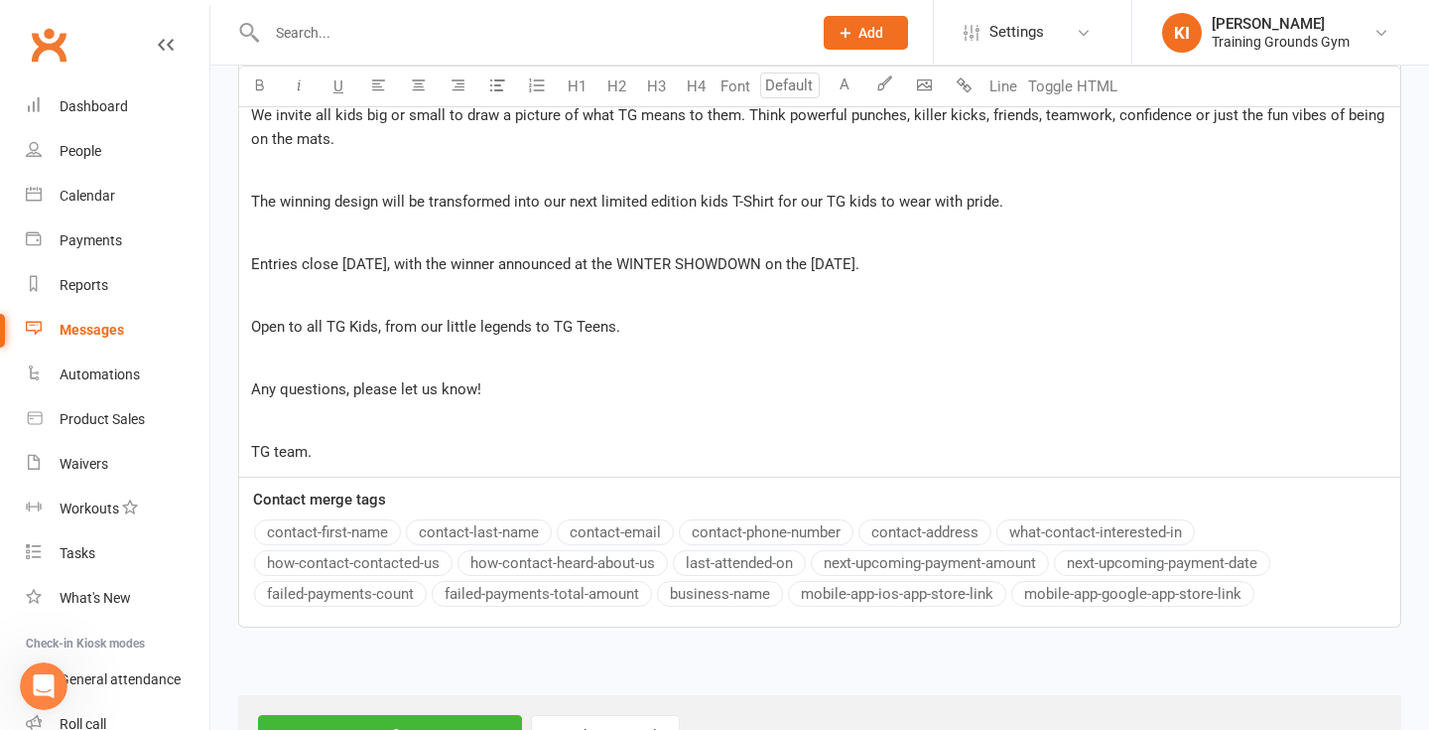
click at [1108, 260] on p "Entries close [DATE], with the winner announced at the WINTER SHOWDOWN on the […" at bounding box center [820, 264] width 1138 height 24
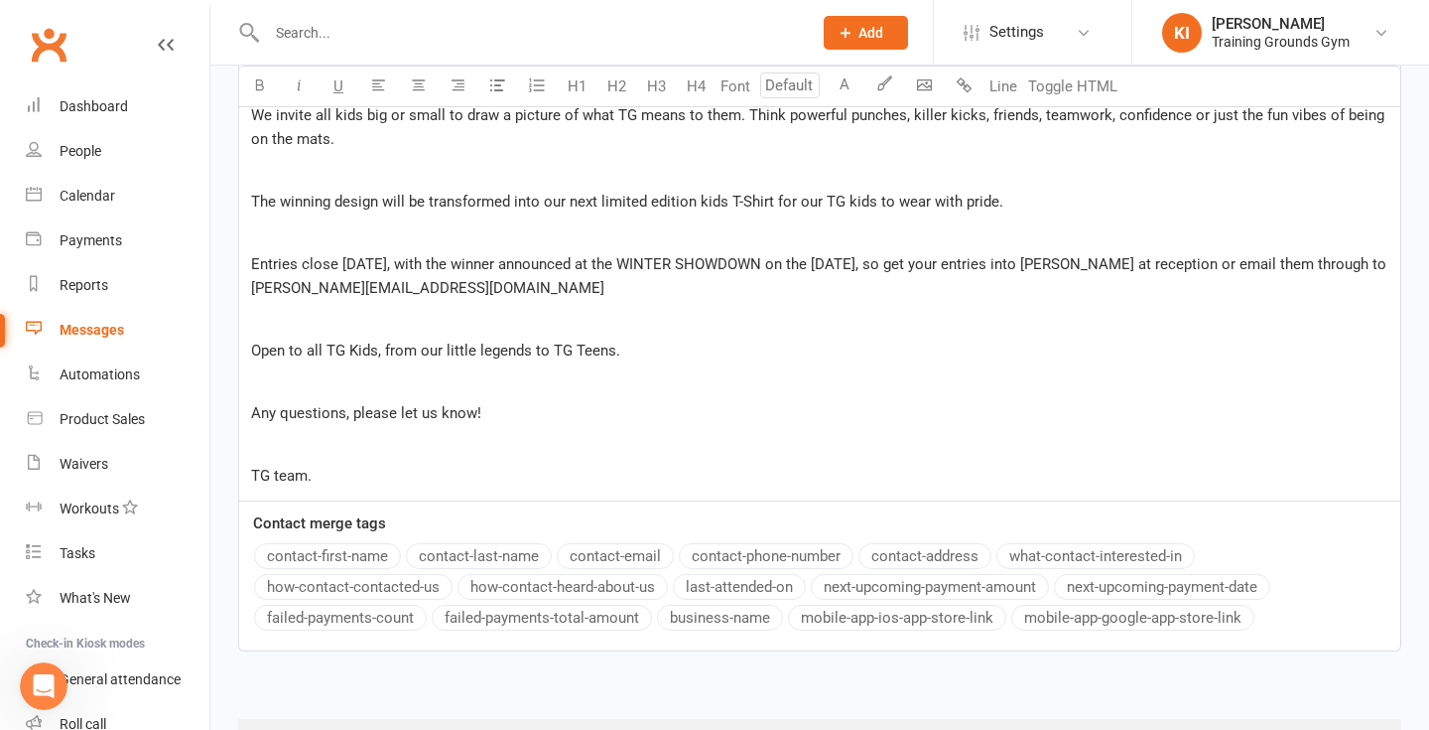
click at [1204, 311] on p "﻿" at bounding box center [820, 319] width 1138 height 24
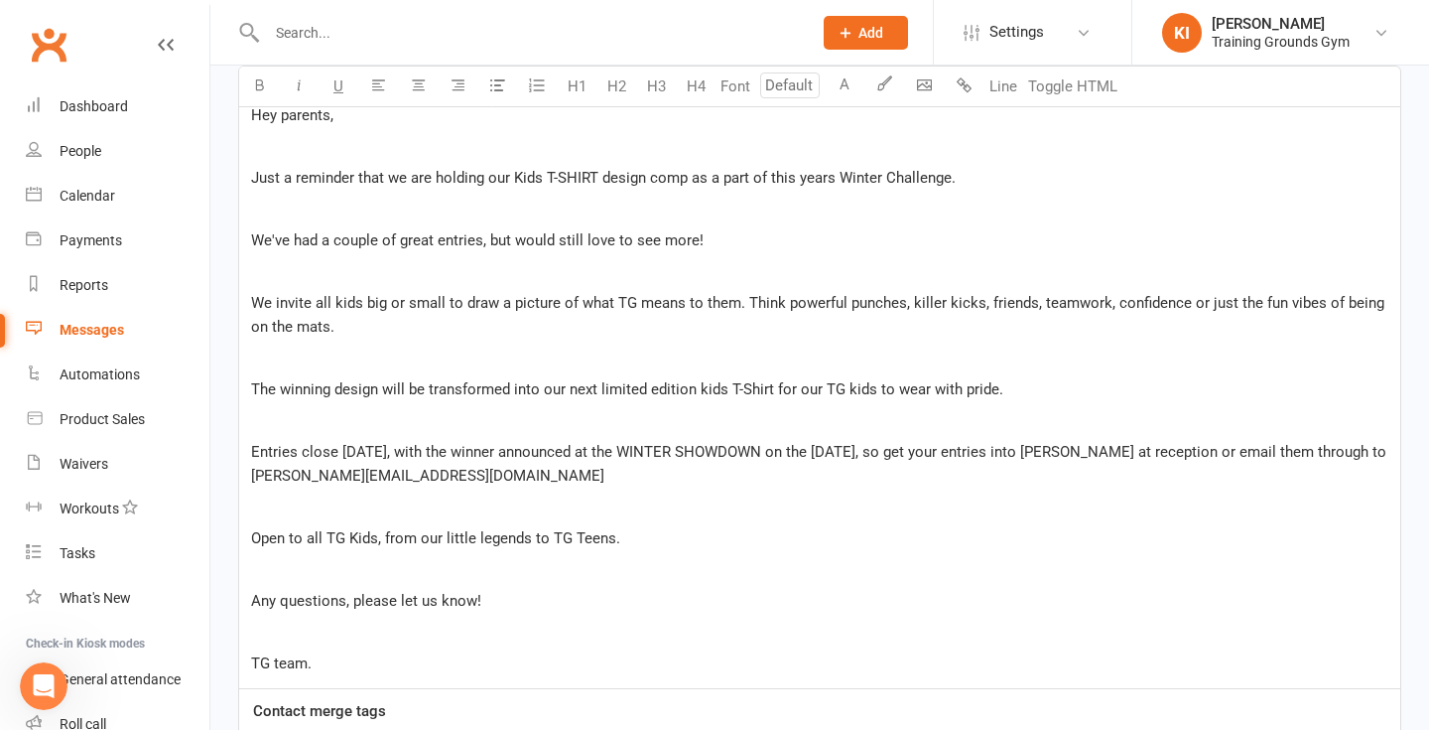
scroll to position [544, 0]
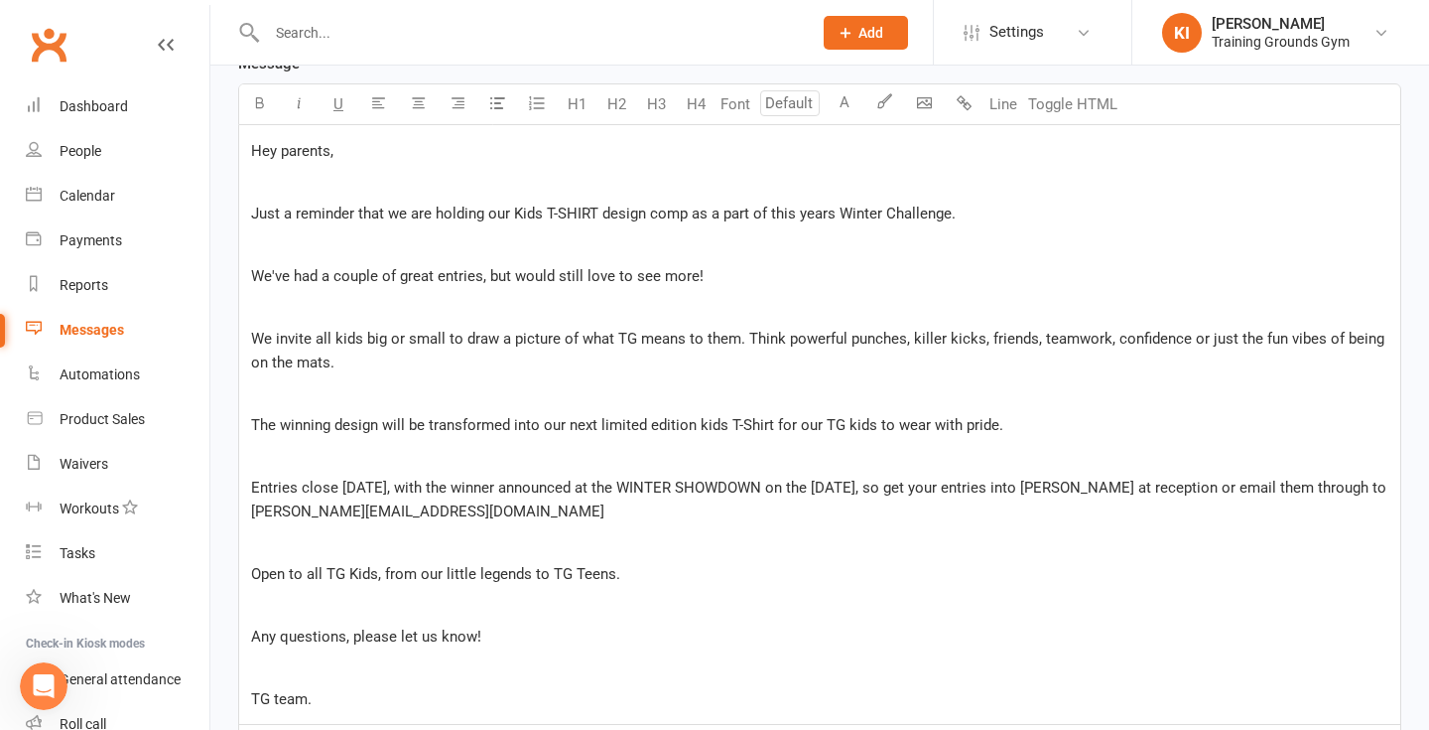
click at [250, 278] on div "Hey parents, ﻿ Just a reminder that we are holding our Kids T-SHIRT design comp…" at bounding box center [819, 424] width 1161 height 599
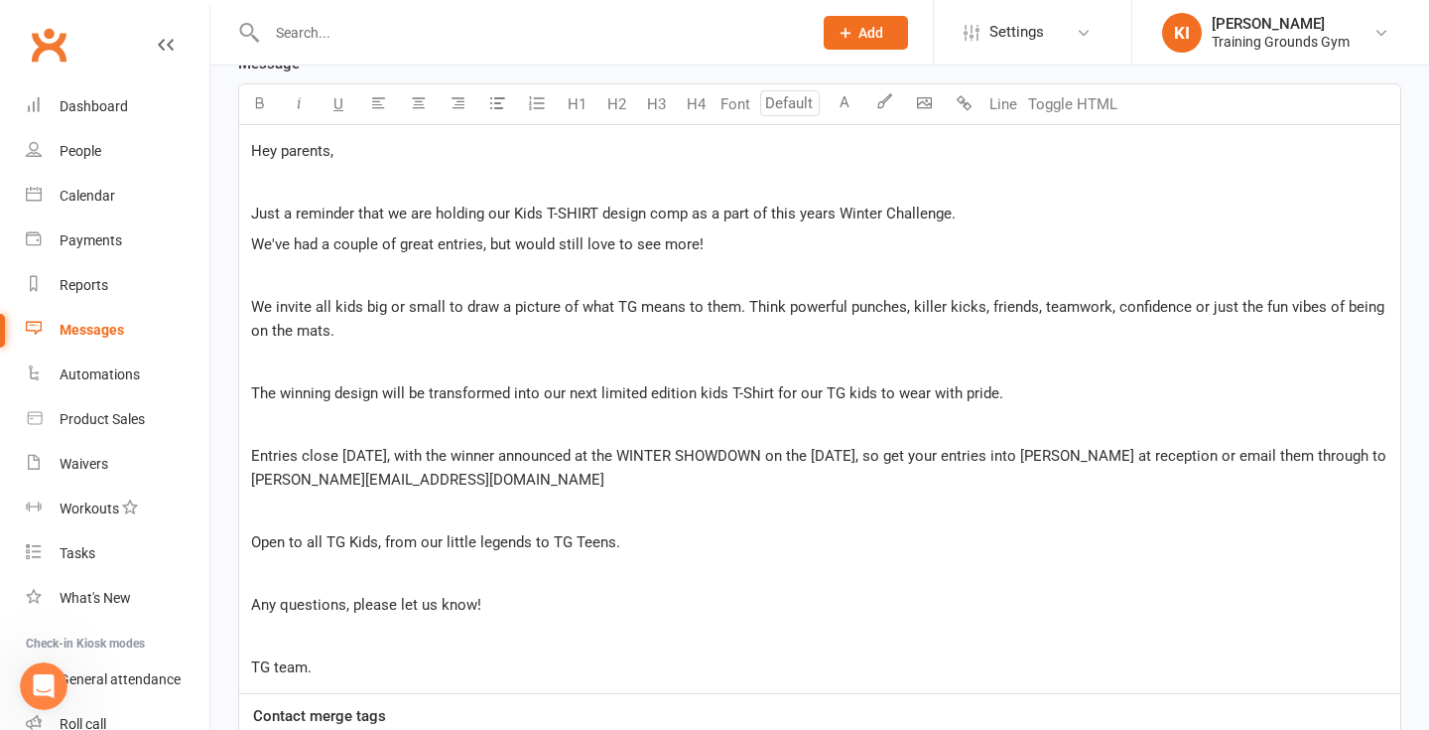
click at [368, 342] on div "Hey parents, ﻿ Just a reminder that we are holding our Kids T-SHIRT design comp…" at bounding box center [819, 409] width 1161 height 568
click at [358, 296] on p "We invite all kids big or small to draw a picture of what TG means to them. Thi…" at bounding box center [820, 319] width 1138 height 48
click at [570, 329] on p "We invite all kids, big or small to draw a picture of what TG means to them. Th…" at bounding box center [820, 319] width 1138 height 48
click at [746, 309] on span "We invite all kids, big or small to draw a picture of what TG means to them. Th…" at bounding box center [821, 319] width 1140 height 42
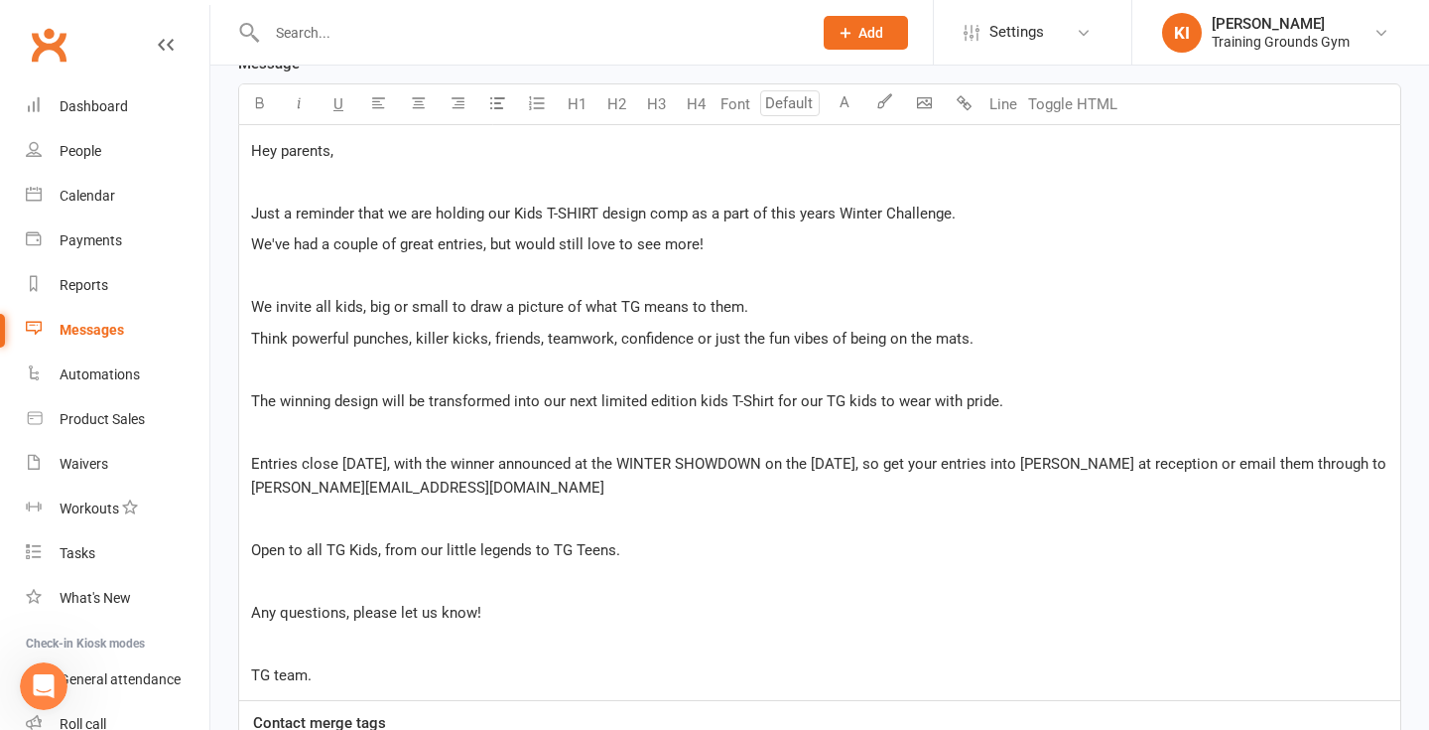
click at [908, 297] on p "We invite all kids, big or small to draw a picture of what TG means to them." at bounding box center [820, 307] width 1138 height 24
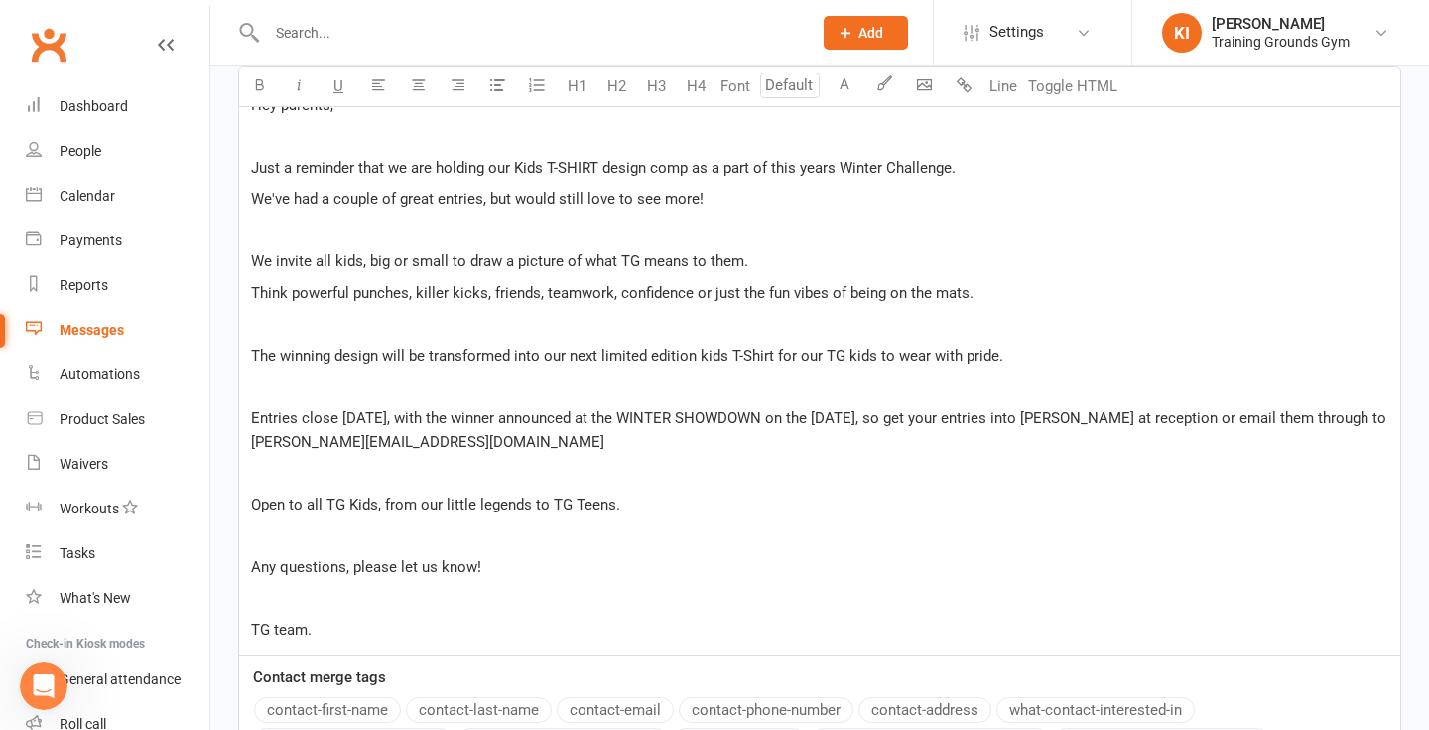
click at [1013, 321] on p "﻿" at bounding box center [820, 324] width 1138 height 24
click at [878, 423] on span "Entries close [DATE], with the winner announced at the WINTER SHOWDOWN on the […" at bounding box center [820, 430] width 1139 height 42
click at [886, 439] on p "Entries close [DATE], with the winner announced at the WINTER SHOWDOWN on the […" at bounding box center [820, 430] width 1138 height 48
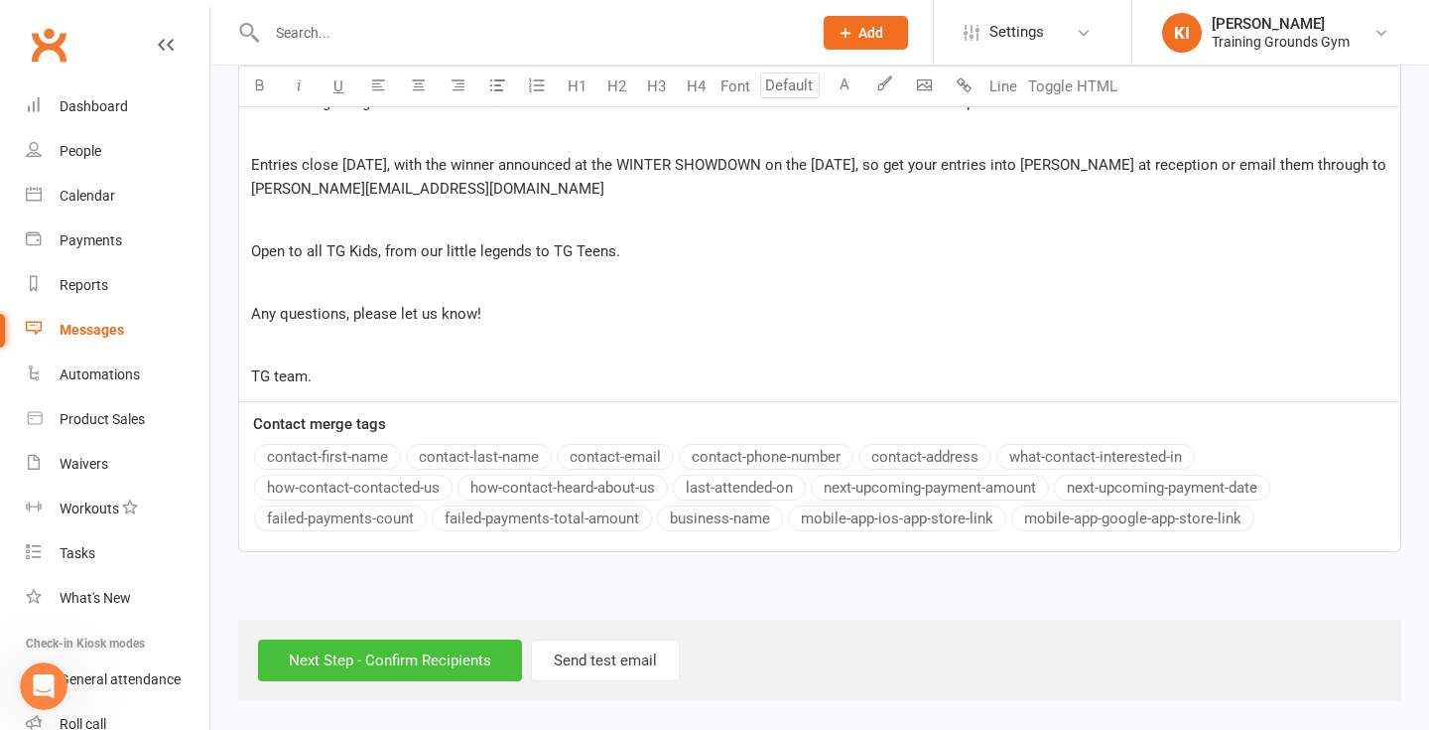
scroll to position [843, 0]
click at [422, 664] on input "Next Step - Confirm Recipients" at bounding box center [390, 660] width 264 height 42
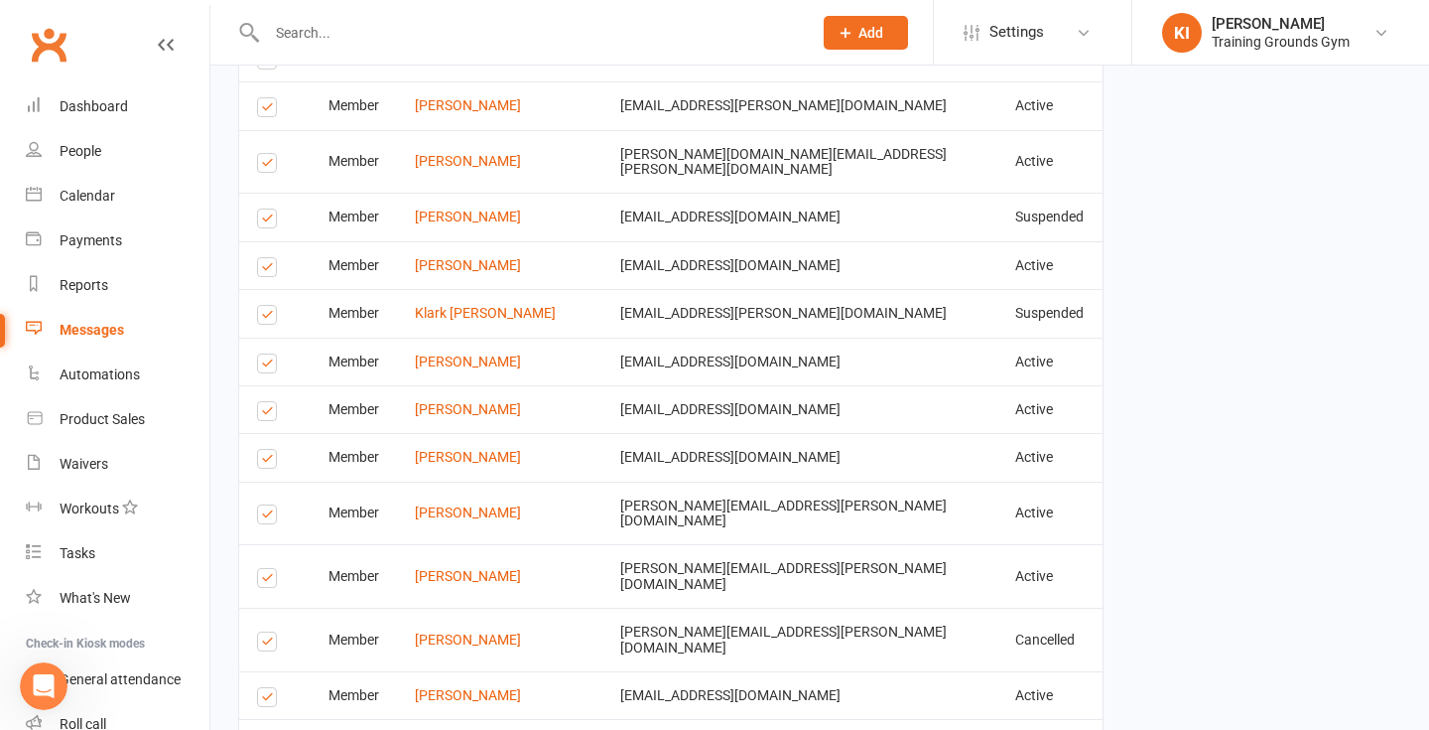
scroll to position [2964, 0]
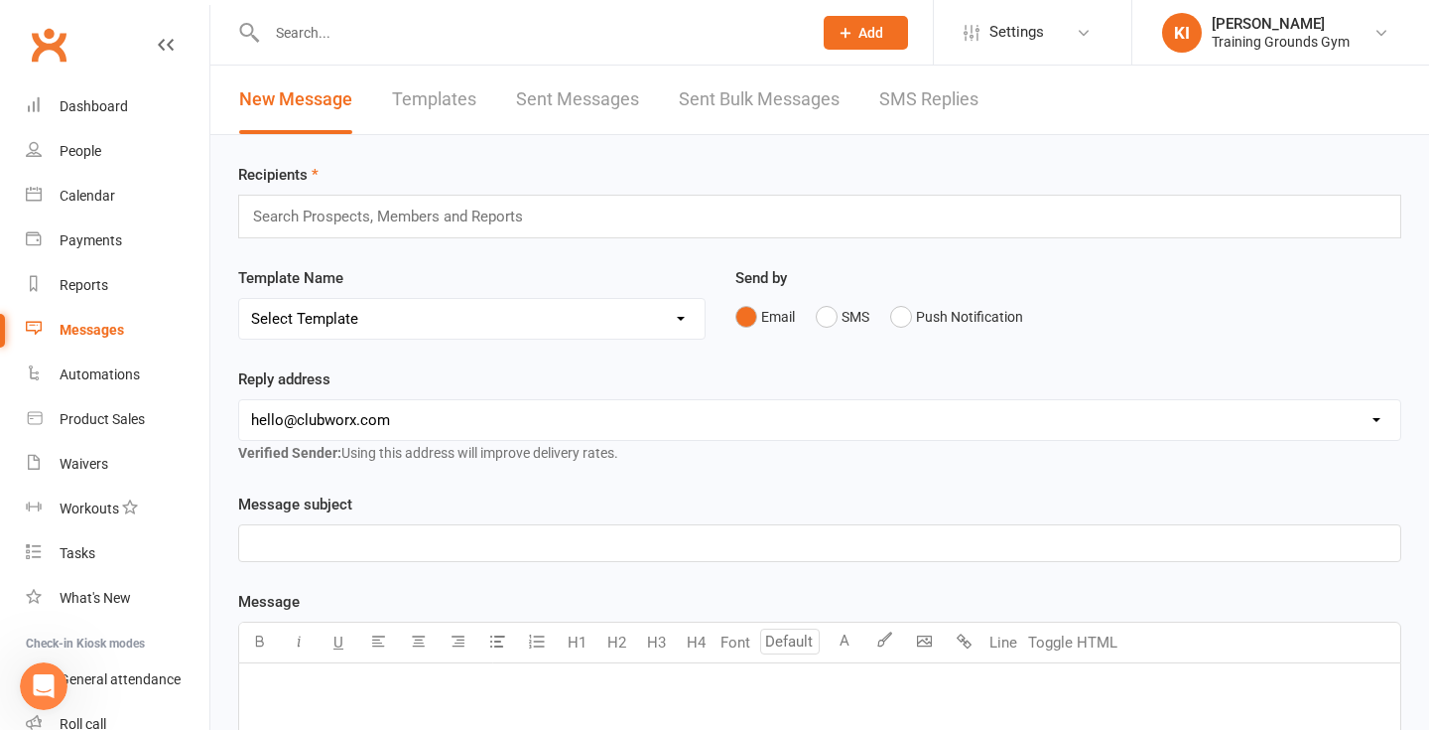
click at [355, 222] on input "text" at bounding box center [397, 216] width 292 height 26
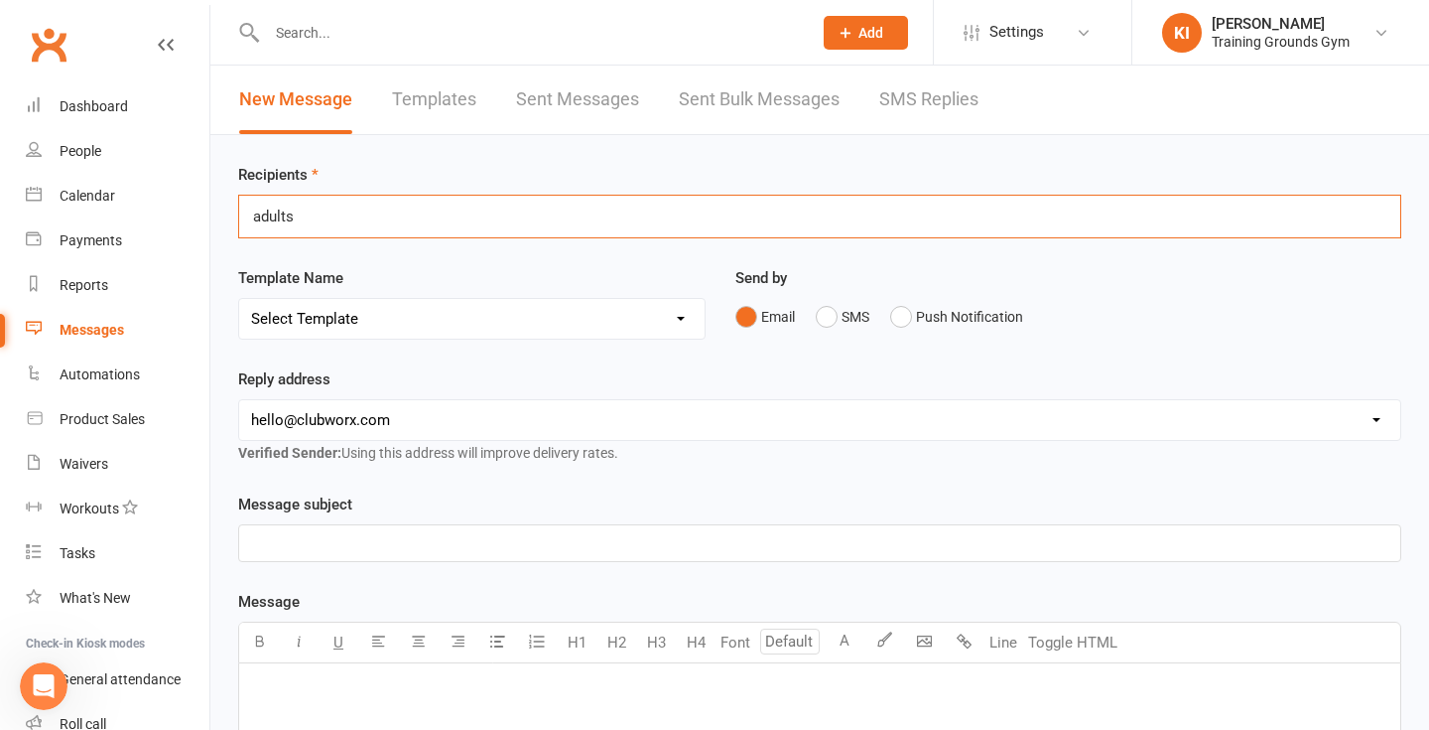
click at [382, 205] on div "adults adults" at bounding box center [819, 217] width 1163 height 44
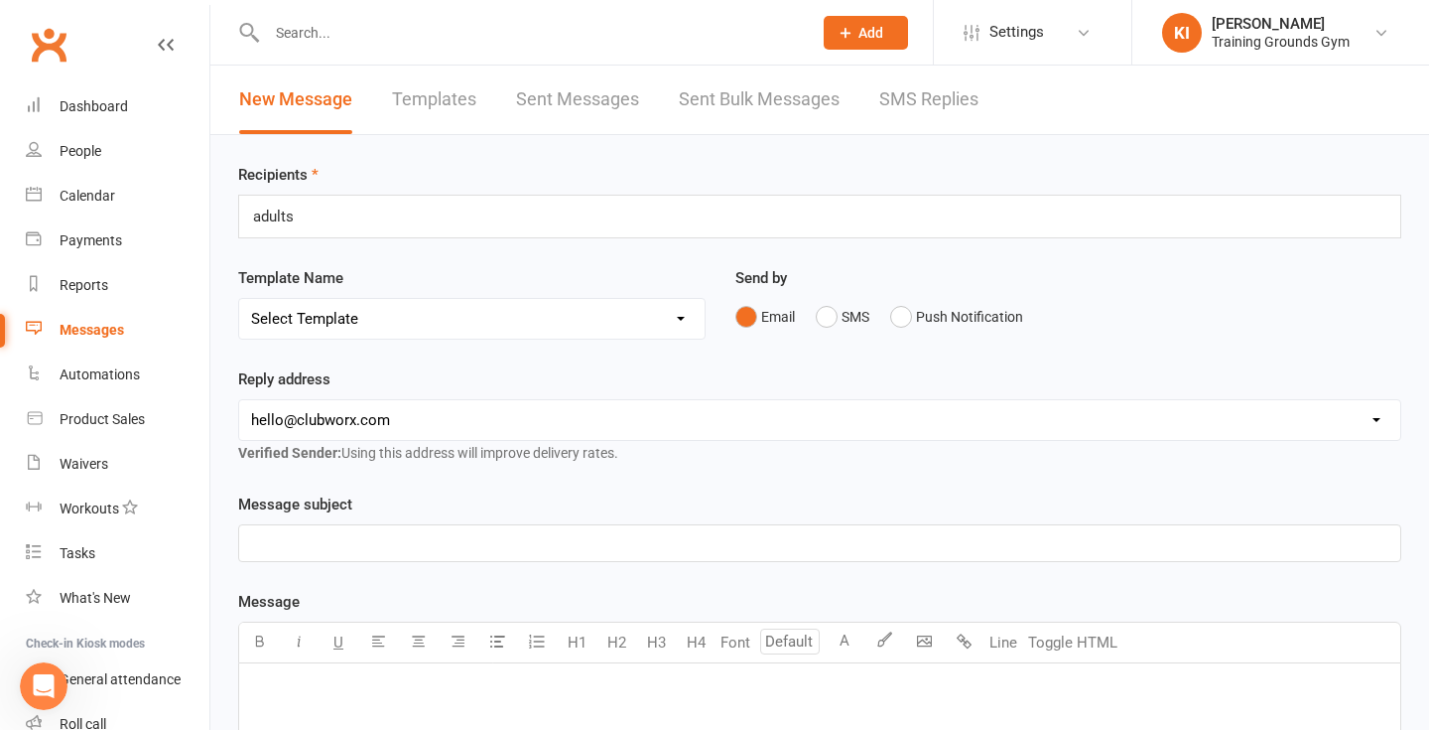
click at [358, 278] on div "Template Name Select Template [SMS] [Default template - review before using] Ap…" at bounding box center [472, 302] width 468 height 73
click at [367, 217] on div "adults adults" at bounding box center [819, 217] width 1163 height 44
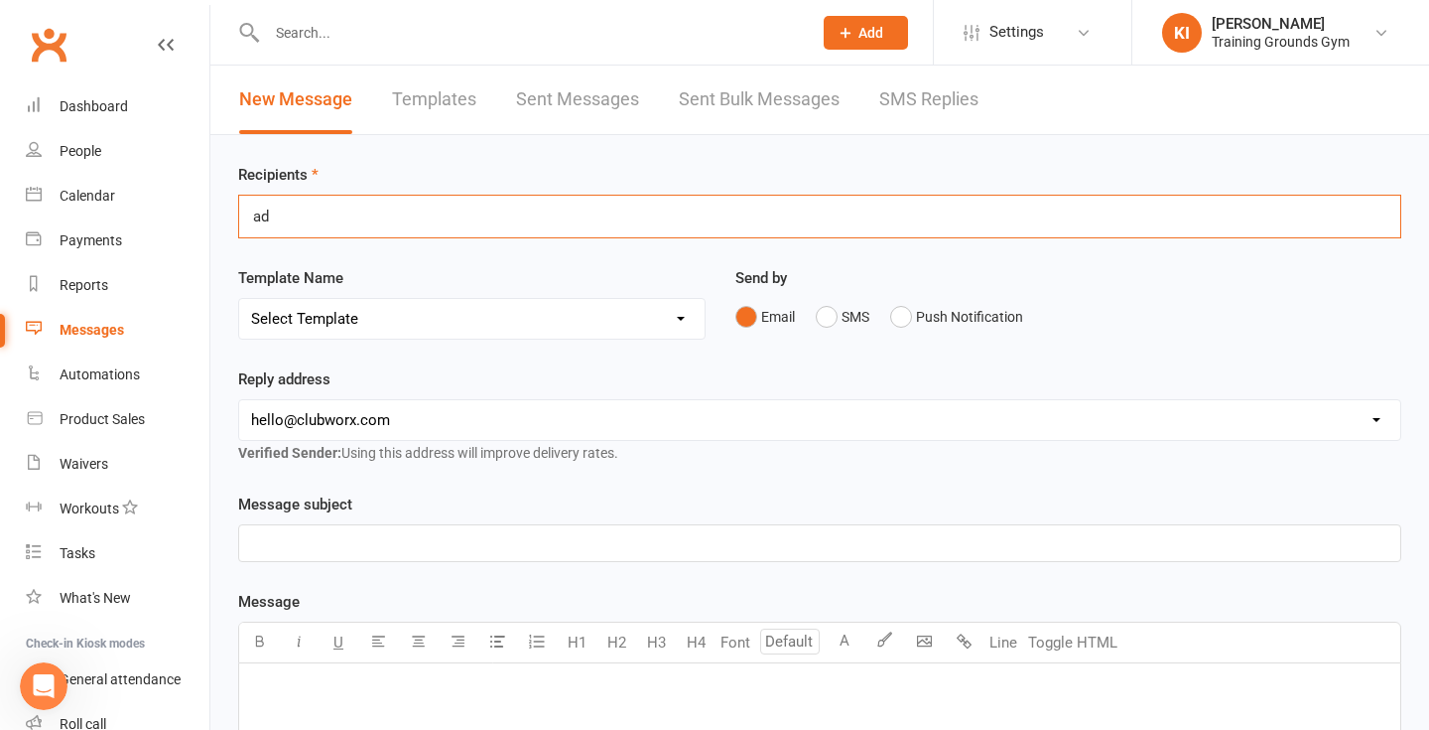
type input "a"
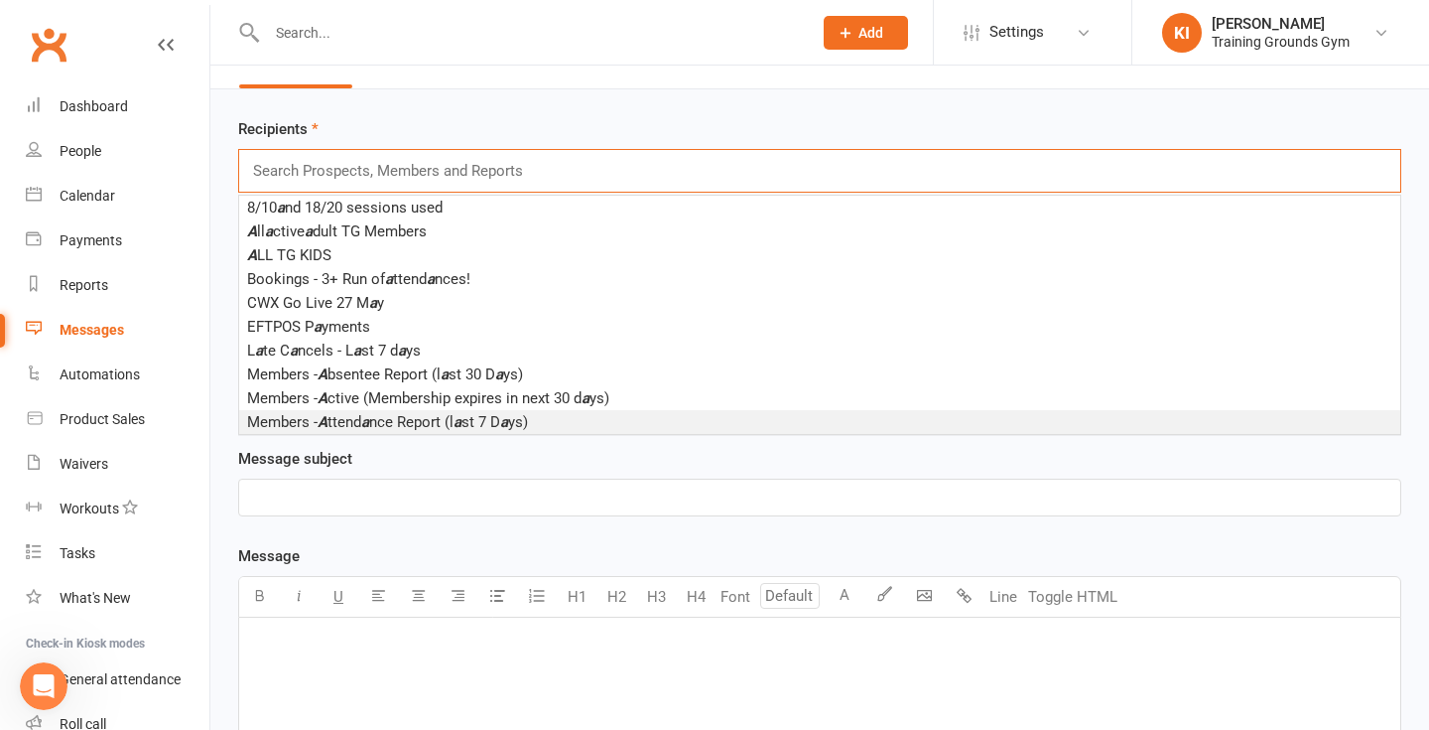
scroll to position [41, 0]
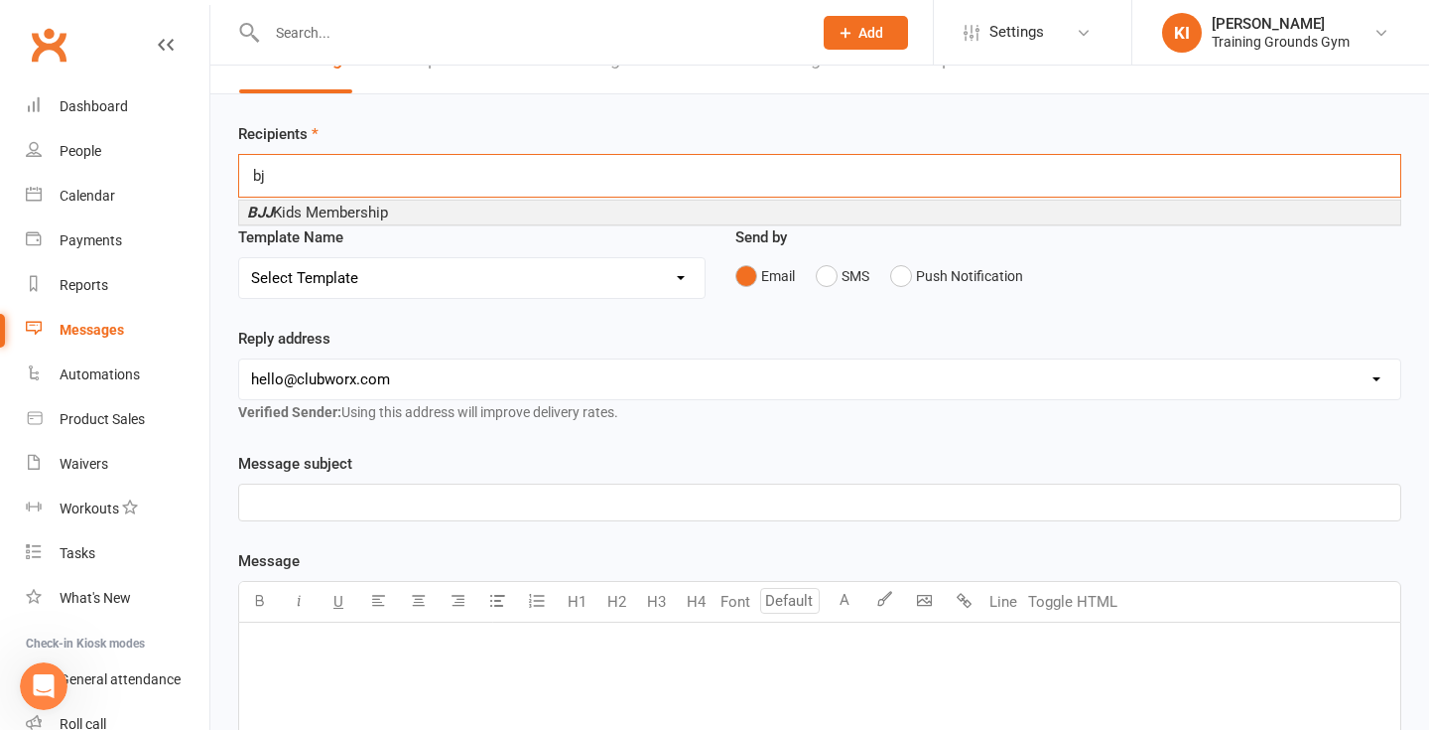
type input "b"
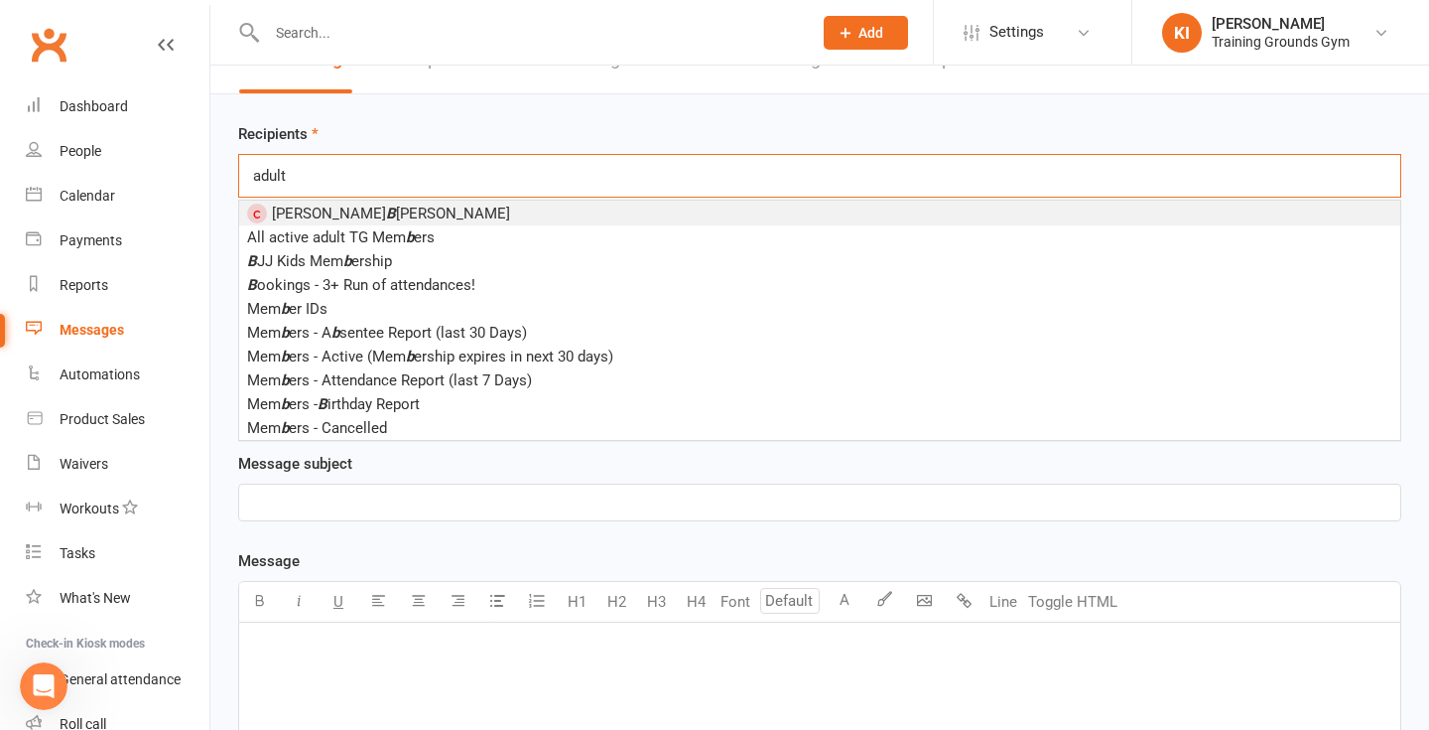
type input "adults"
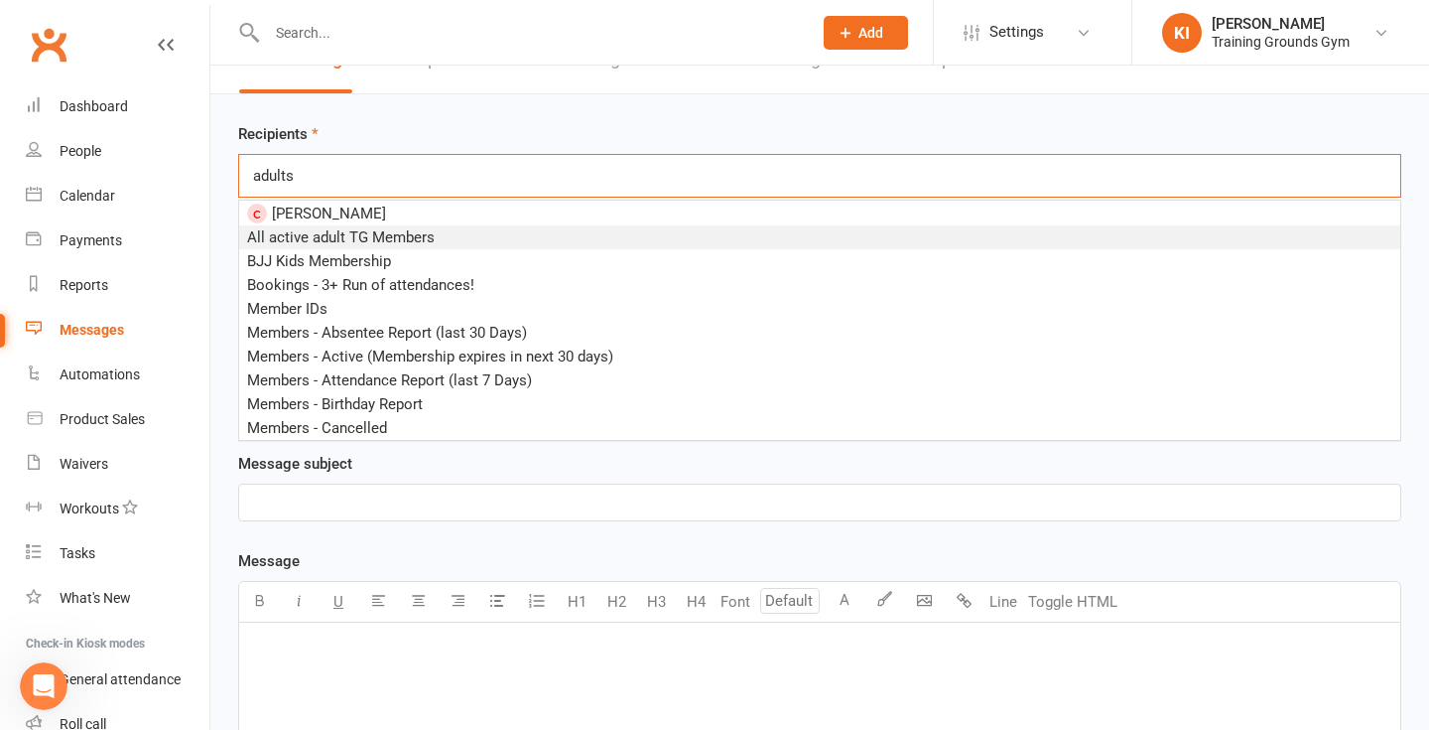
click at [360, 237] on span "All active adult TG Members" at bounding box center [341, 237] width 188 height 18
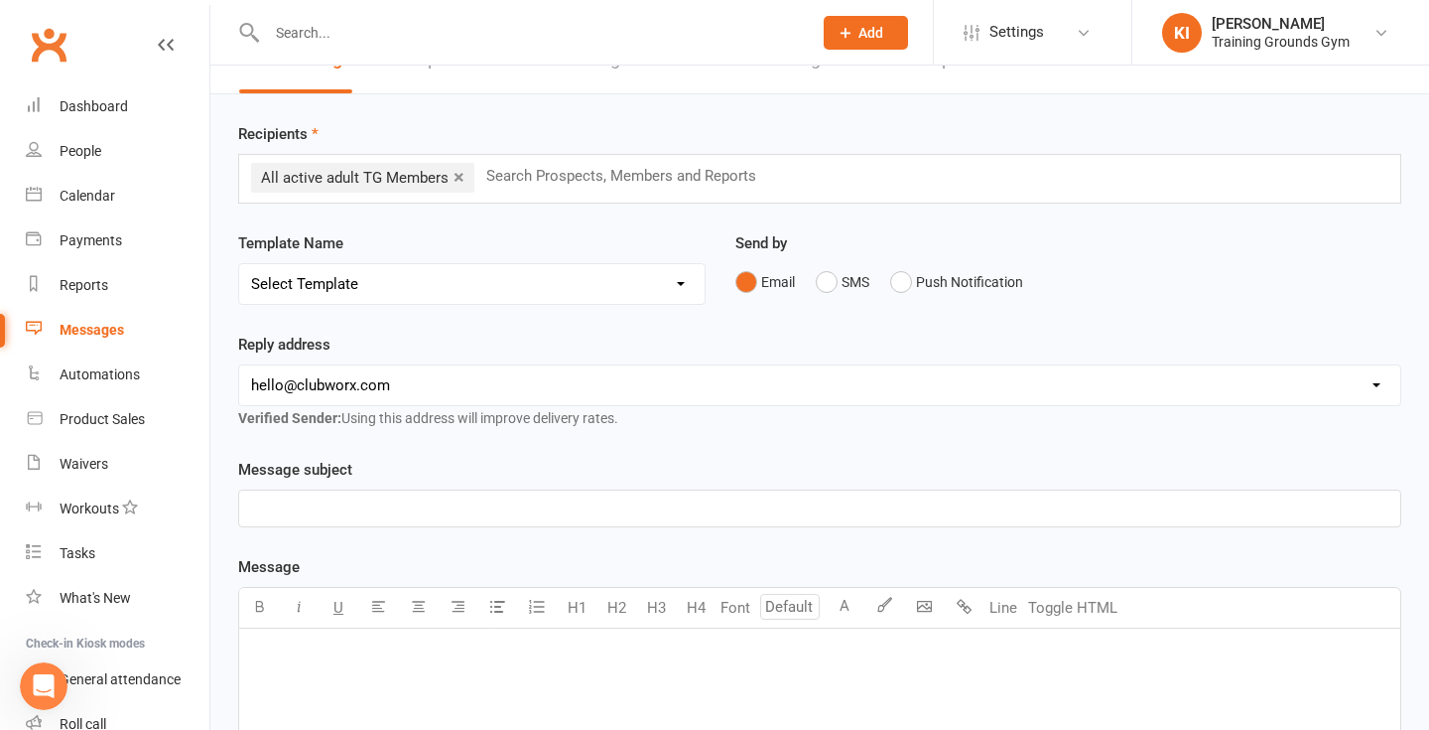
click at [407, 248] on div "Template Name Select Template [SMS] [Default template - review before using] Ap…" at bounding box center [472, 267] width 468 height 73
select select "2"
click at [445, 458] on div "Reply address [EMAIL_ADDRESS][DOMAIN_NAME] [PERSON_NAME][EMAIL_ADDRESS][DOMAIN_…" at bounding box center [819, 395] width 1193 height 125
click at [436, 520] on p "﻿" at bounding box center [820, 508] width 1138 height 24
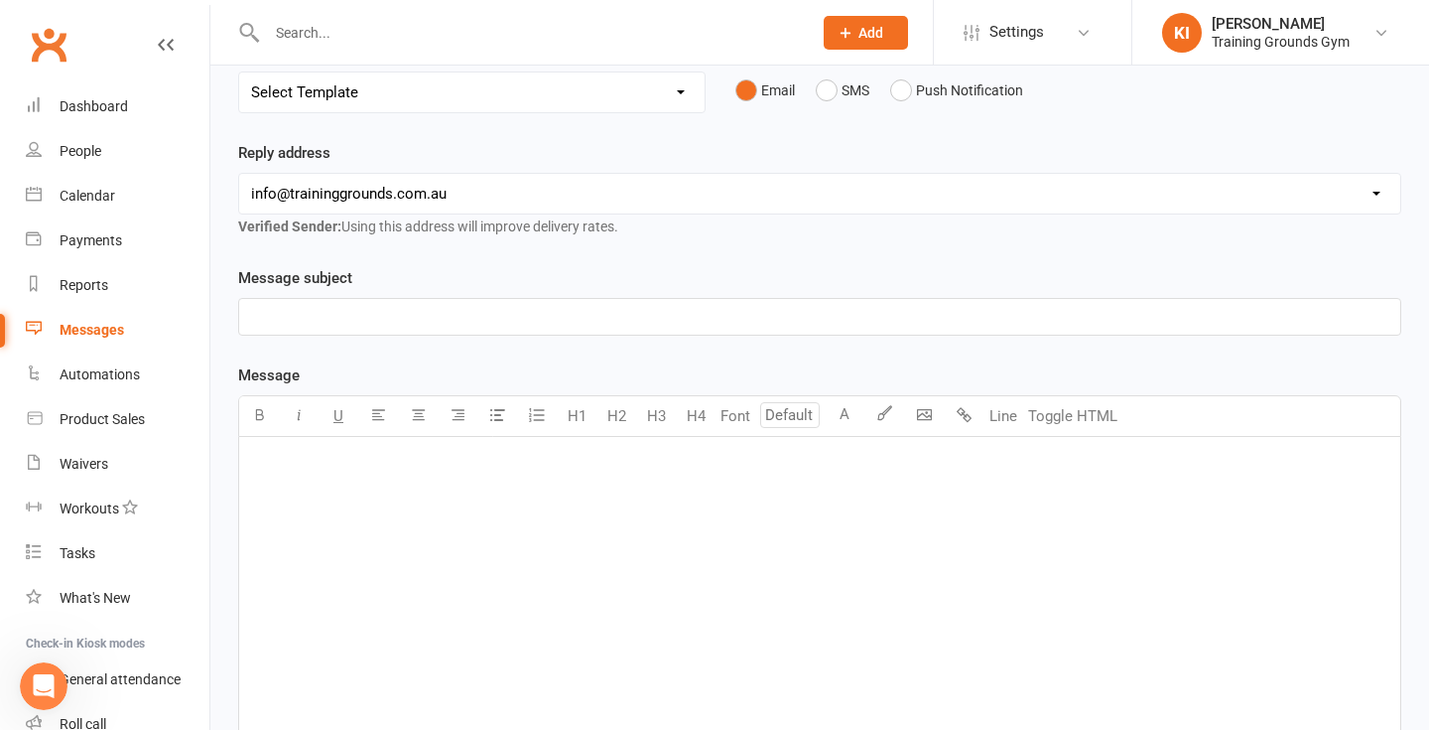
click at [429, 542] on div "﻿" at bounding box center [819, 586] width 1161 height 298
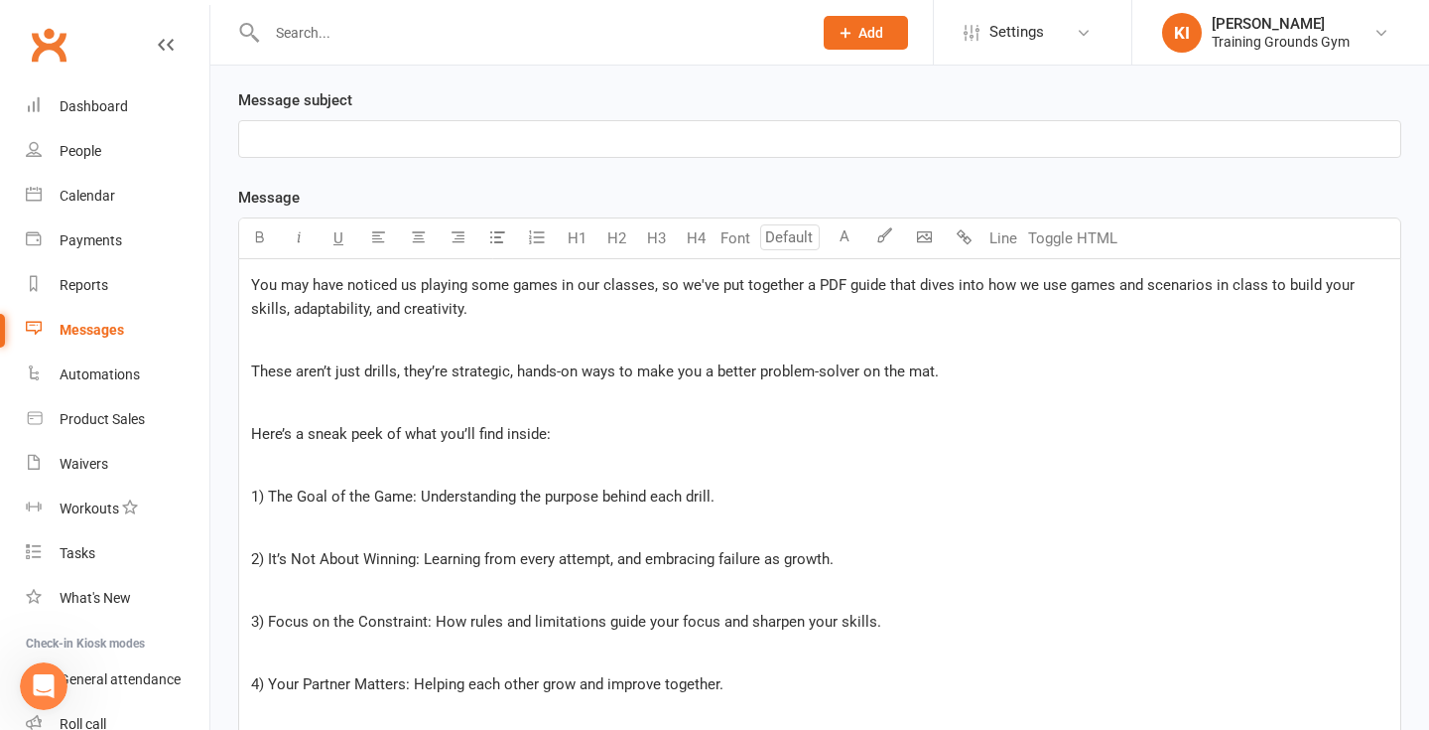
scroll to position [411, 0]
click at [252, 277] on span "You may have noticed us playing some games in our classes, so we've put togethe…" at bounding box center [805, 296] width 1108 height 42
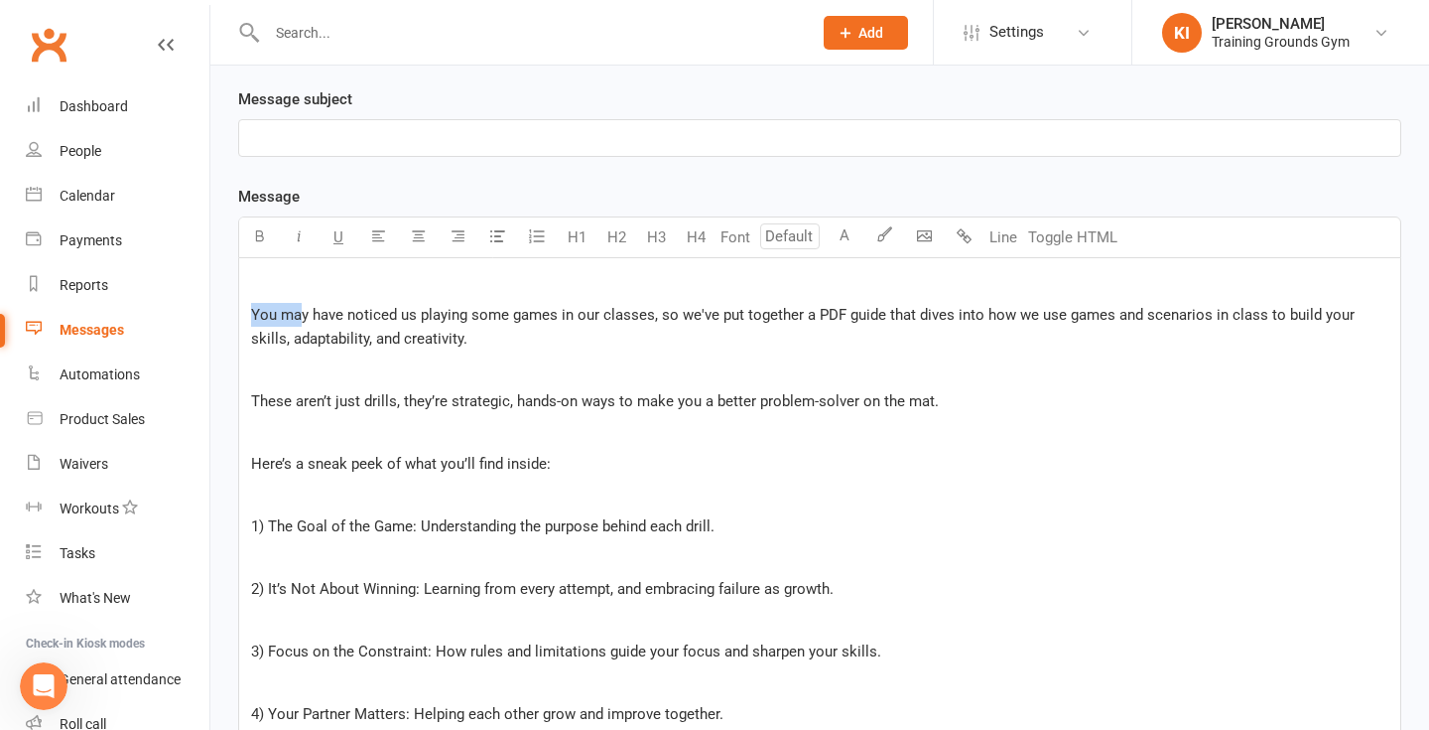
drag, startPoint x: 302, startPoint y: 315, endPoint x: 224, endPoint y: 318, distance: 77.5
click at [224, 318] on div "Message subject ﻿ Message U H1 H2 H3 H4 Font A Line Toggle HTML ﻿ You may have …" at bounding box center [819, 627] width 1193 height 1081
drag, startPoint x: 310, startPoint y: 311, endPoint x: 236, endPoint y: 309, distance: 73.5
click at [236, 309] on div "Message subject ﻿ Message U H1 H2 H3 H4 Font A Line Toggle HTML ﻿ You may have …" at bounding box center [819, 627] width 1193 height 1081
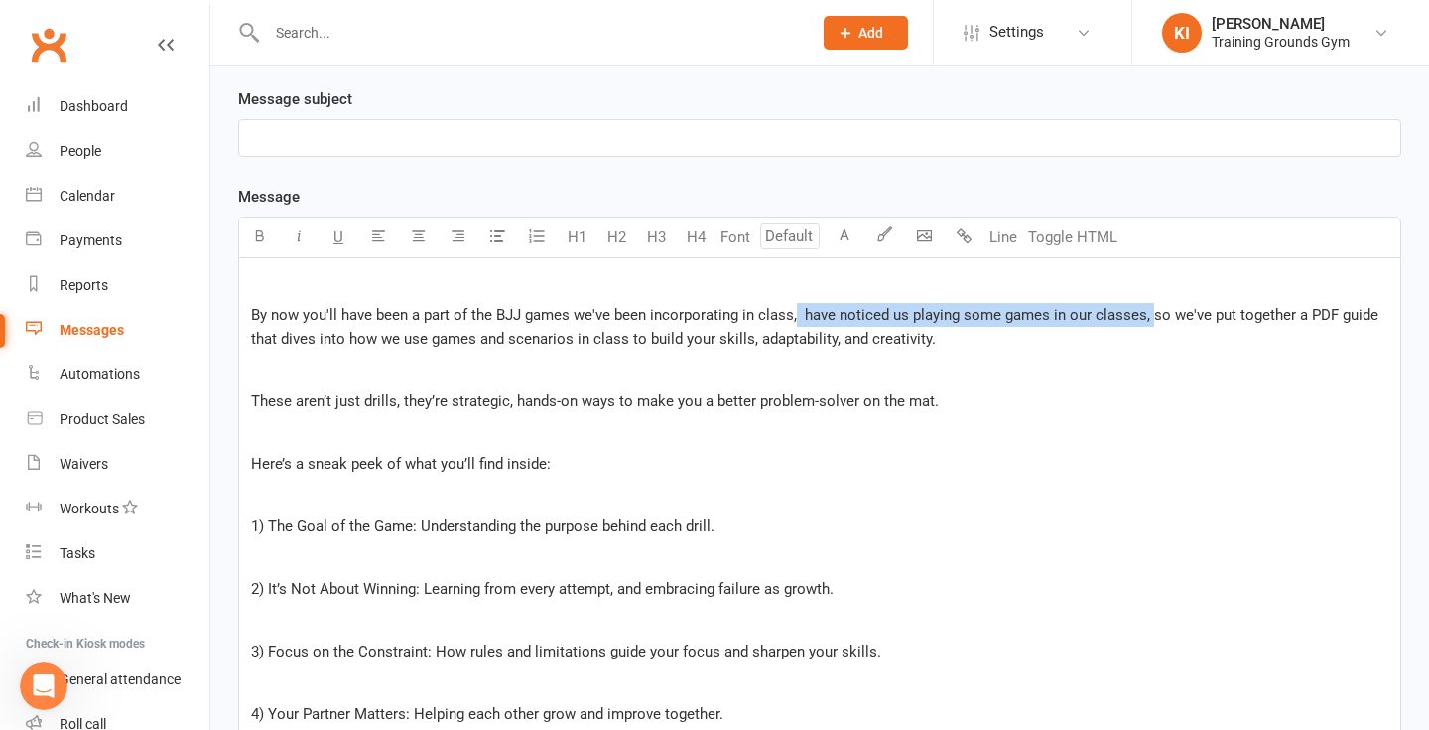
drag, startPoint x: 1147, startPoint y: 314, endPoint x: 796, endPoint y: 309, distance: 351.4
click at [796, 309] on span "By now you'll have been a part of the BJJ games we've been incorporating in cla…" at bounding box center [817, 327] width 1132 height 42
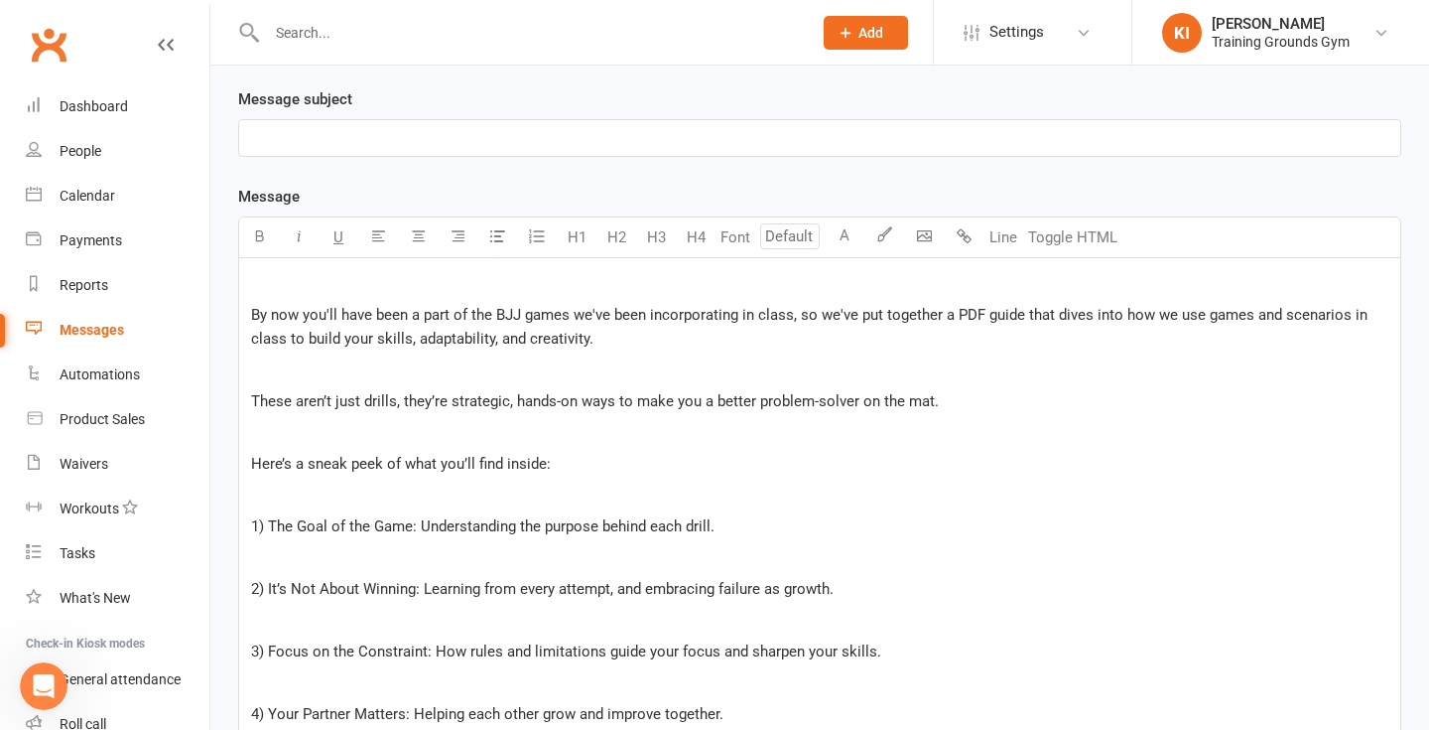
click at [885, 351] on div "﻿ By now you'll have been a part of the BJJ games we've been incorporating in c…" at bounding box center [819, 624] width 1161 height 732
click at [273, 282] on p "﻿" at bounding box center [820, 284] width 1138 height 24
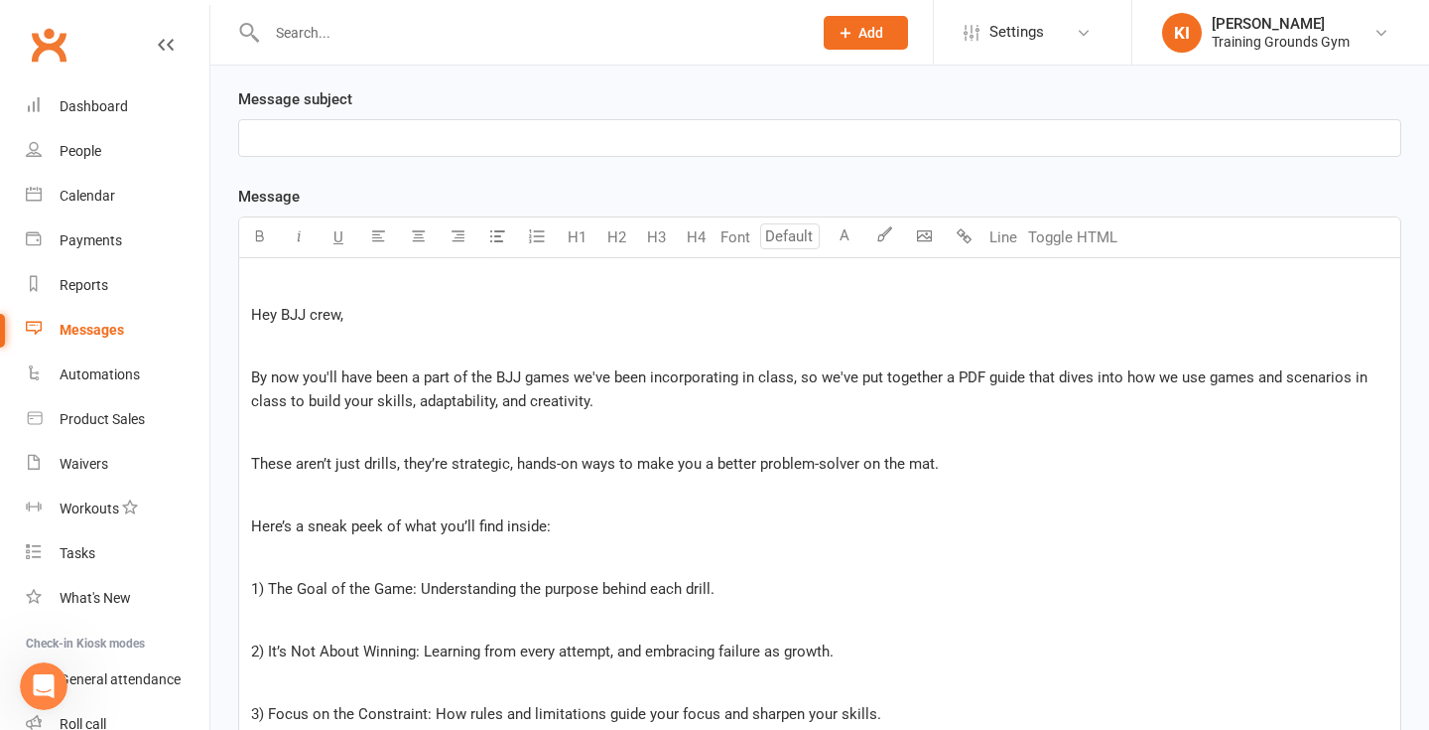
click at [443, 137] on p "﻿" at bounding box center [820, 138] width 1138 height 24
click at [864, 378] on span "By now you'll have been a part of the BJJ games we've been incorporating in cla…" at bounding box center [811, 389] width 1121 height 42
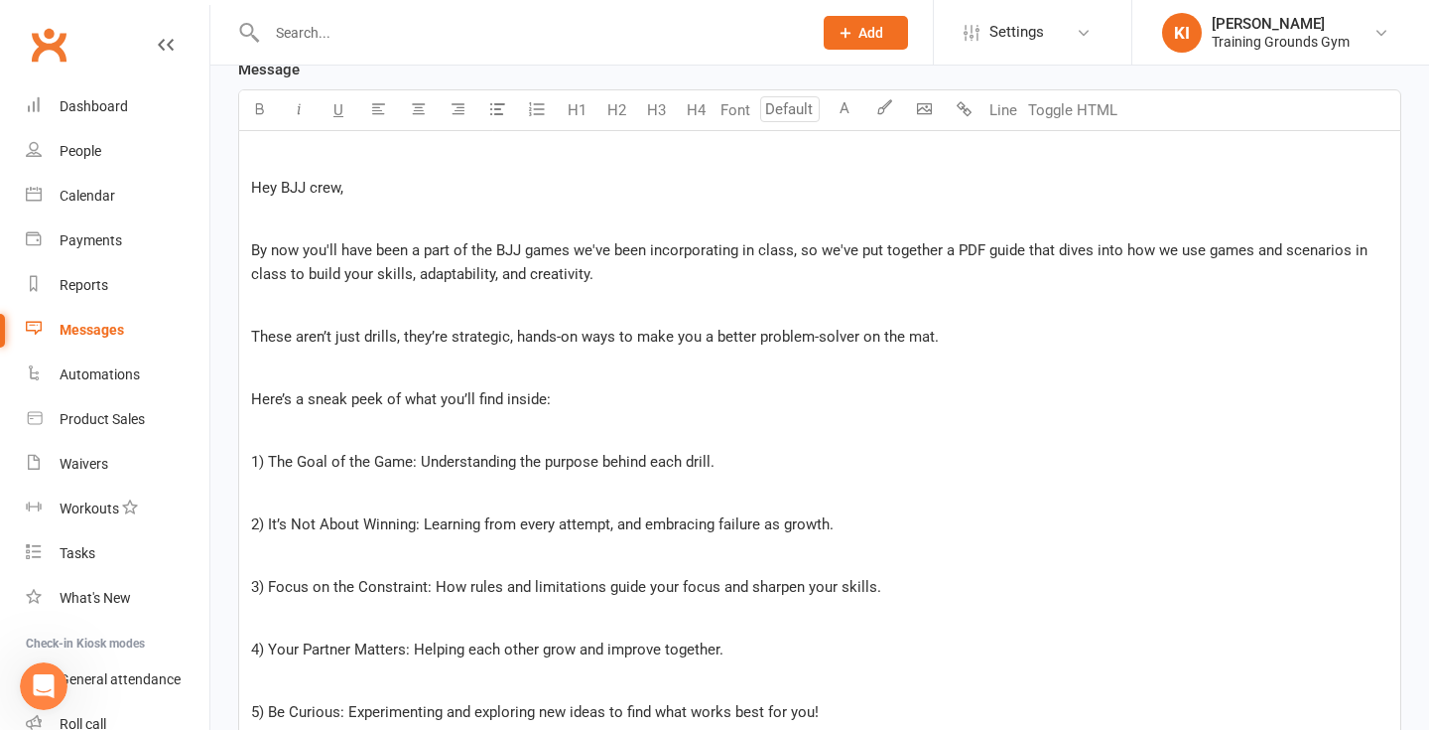
scroll to position [535, 0]
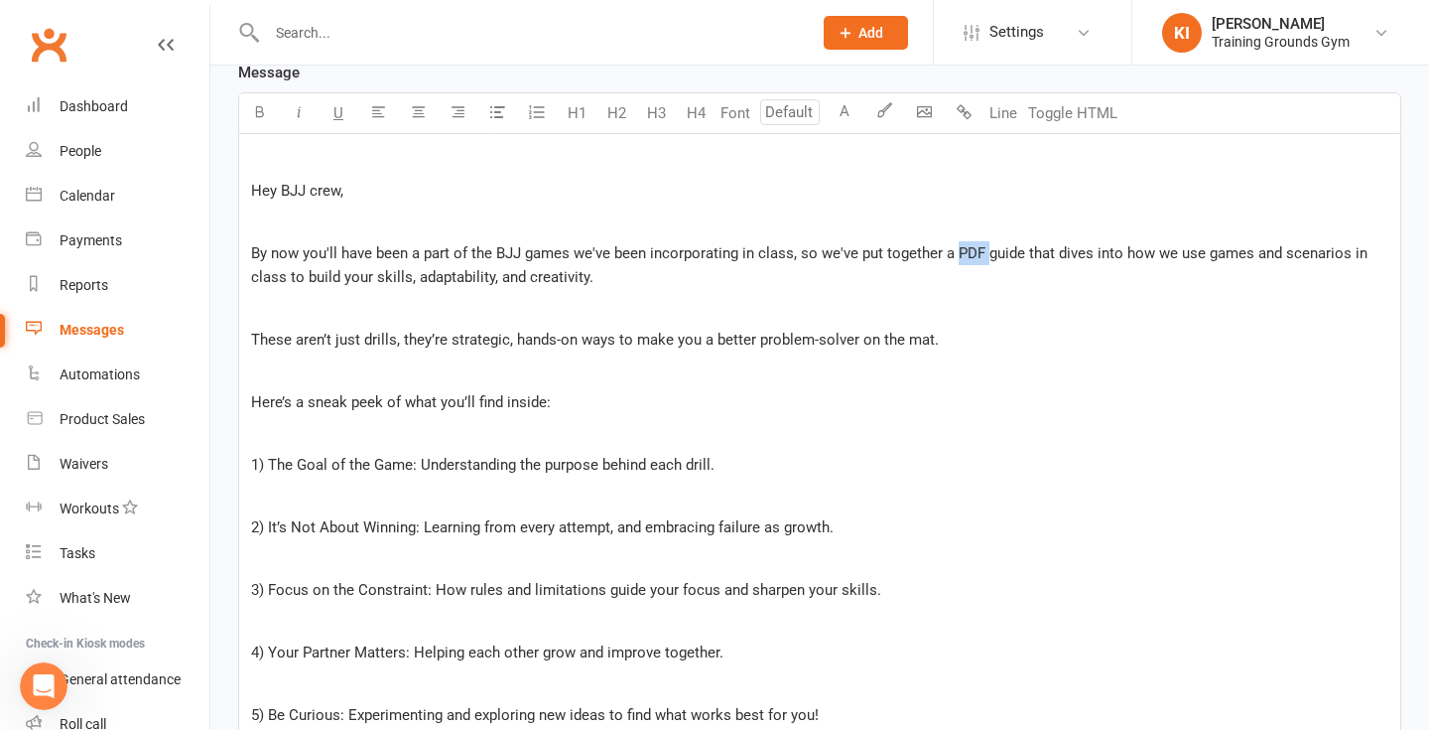
drag, startPoint x: 986, startPoint y: 253, endPoint x: 957, endPoint y: 256, distance: 28.9
click at [957, 256] on span "By now you'll have been a part of the BJJ games we've been incorporating in cla…" at bounding box center [811, 265] width 1121 height 42
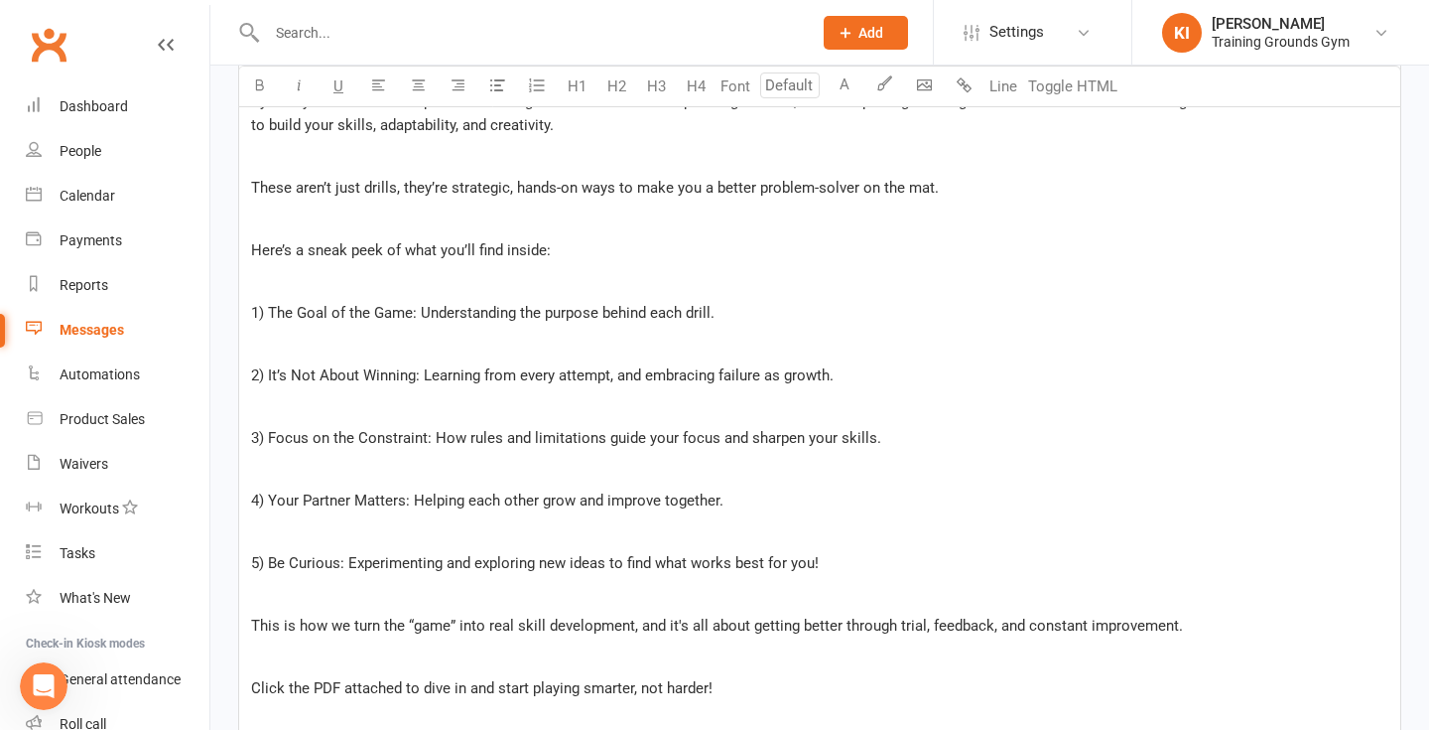
scroll to position [702, 0]
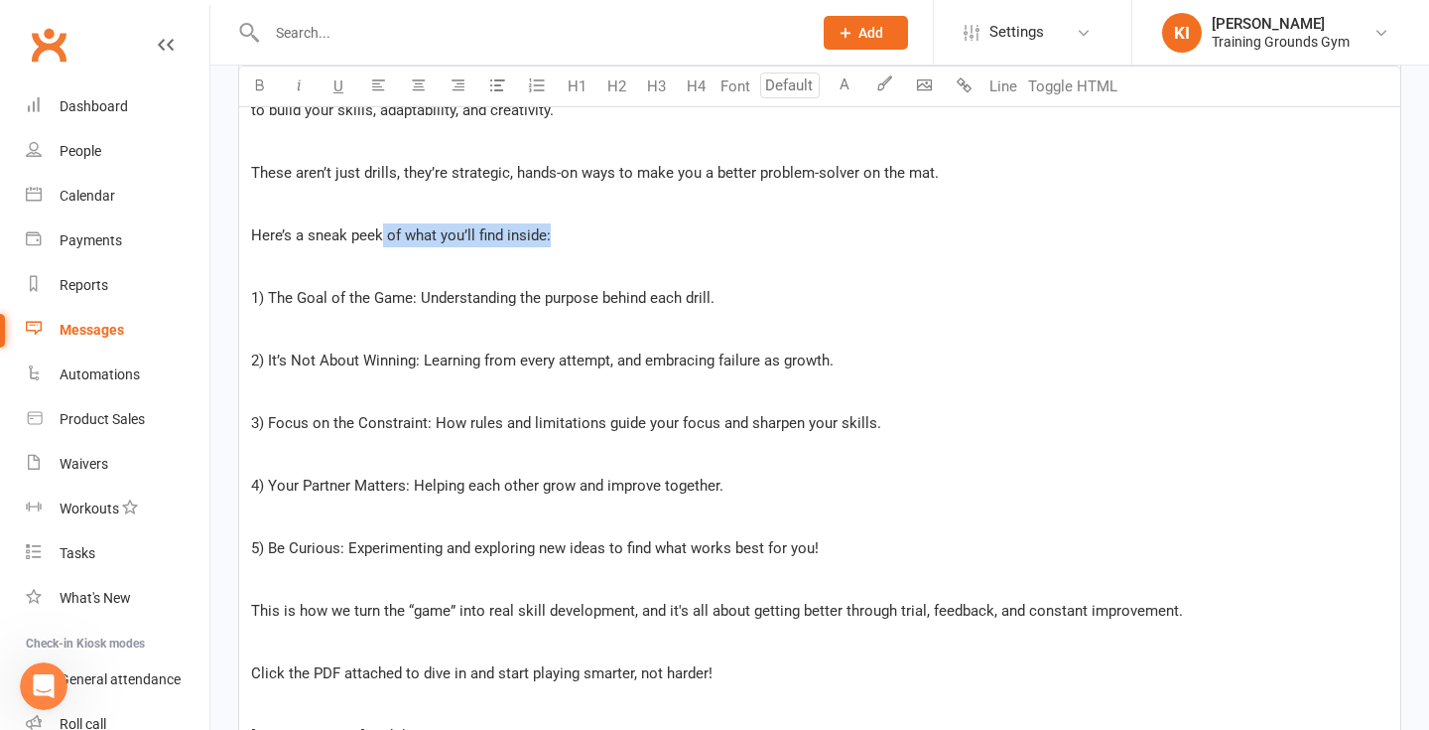
drag, startPoint x: 581, startPoint y: 227, endPoint x: 380, endPoint y: 226, distance: 200.5
click at [380, 226] on p "Here’s a sneak peek of what you’ll find inside:" at bounding box center [820, 235] width 1138 height 24
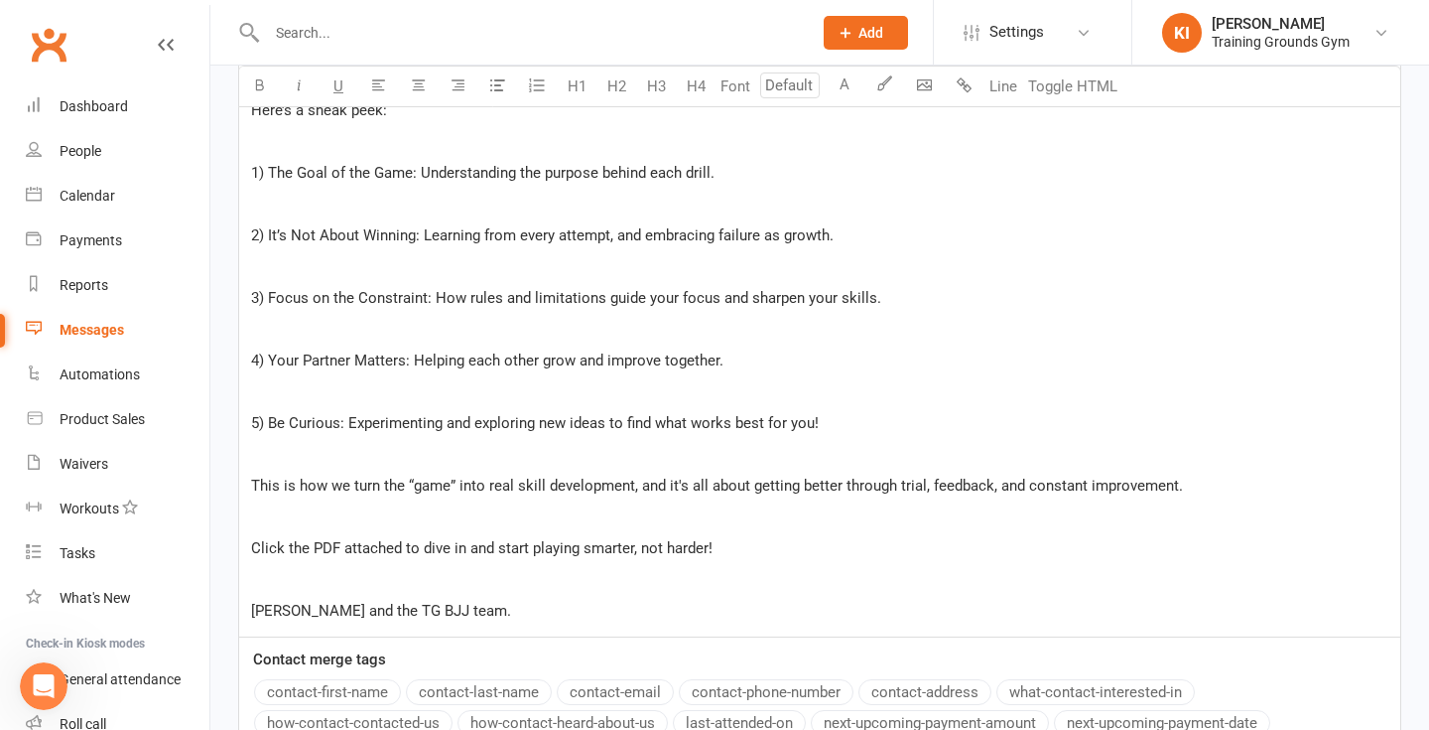
scroll to position [826, 0]
click at [724, 549] on p "Click the PDF attached to dive in and start playing smarter, not harder!" at bounding box center [820, 549] width 1138 height 24
drag, startPoint x: 729, startPoint y: 548, endPoint x: 392, endPoint y: 541, distance: 336.6
click at [392, 541] on p "Click the PDF attached to dive in and start playing smarter, not harder!" at bounding box center [820, 549] width 1138 height 24
click at [376, 514] on p at bounding box center [820, 518] width 1138 height 24
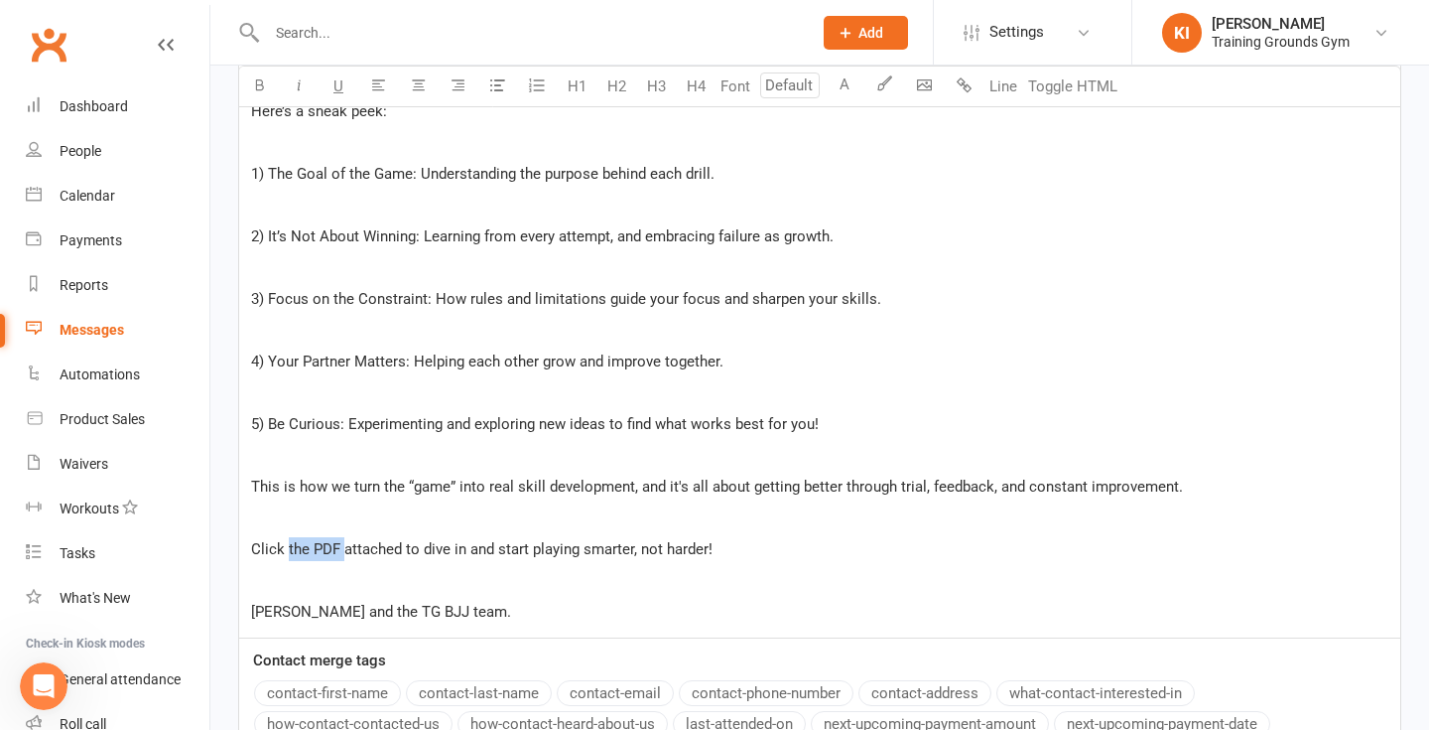
drag, startPoint x: 288, startPoint y: 547, endPoint x: 344, endPoint y: 555, distance: 57.1
click at [344, 555] on span "Click the PDF attached to dive in and start playing smarter, not harder!" at bounding box center [482, 549] width 462 height 18
click at [398, 548] on span "Click the link attached to dive in and start playing smarter, not harder!" at bounding box center [480, 549] width 459 height 18
click at [714, 535] on div "﻿ Hey BJJ crew, ﻿ By now you'll have been a part of the BJJ games we've been in…" at bounding box center [819, 240] width 1161 height 794
click at [708, 547] on p "Click the link to dive in and start playing smarter, not harder!" at bounding box center [820, 549] width 1138 height 24
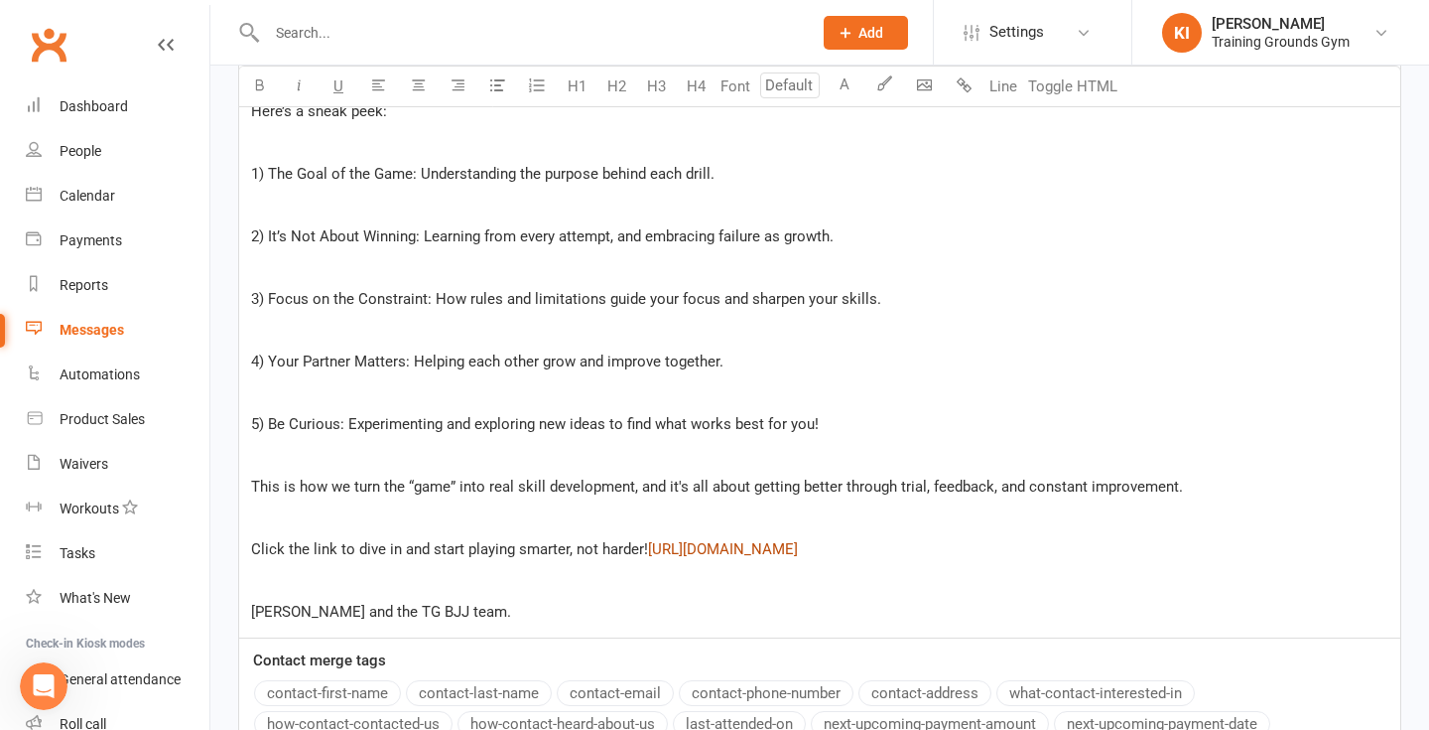
click at [648, 558] on span "[URL][DOMAIN_NAME]" at bounding box center [723, 549] width 150 height 18
click at [781, 561] on p "Click the link to dive in and start playing smarter, not harder! $ [URL][DOMAIN…" at bounding box center [820, 549] width 1138 height 24
click at [972, 303] on p "3) Focus on the Constraint: How rules and limitations guide your focus and shar…" at bounding box center [820, 299] width 1138 height 24
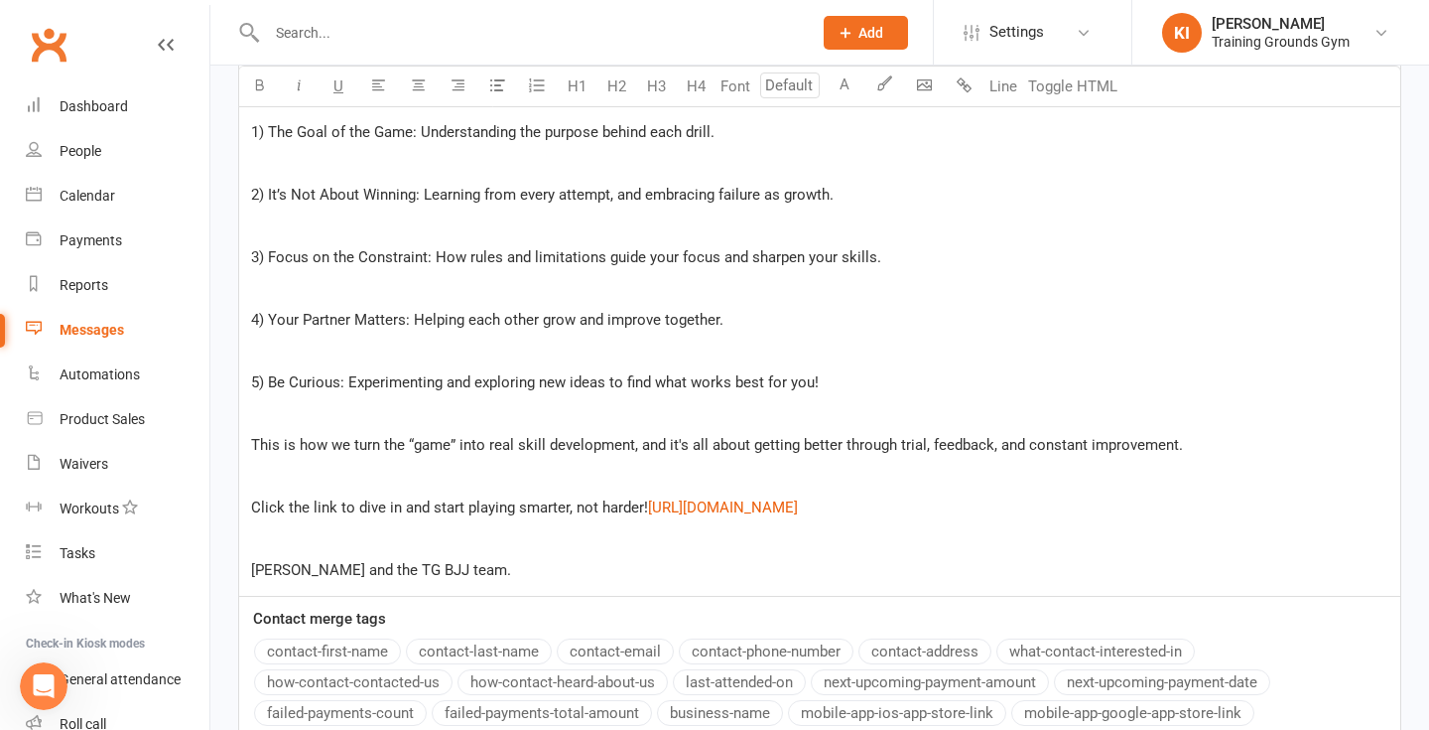
scroll to position [878, 0]
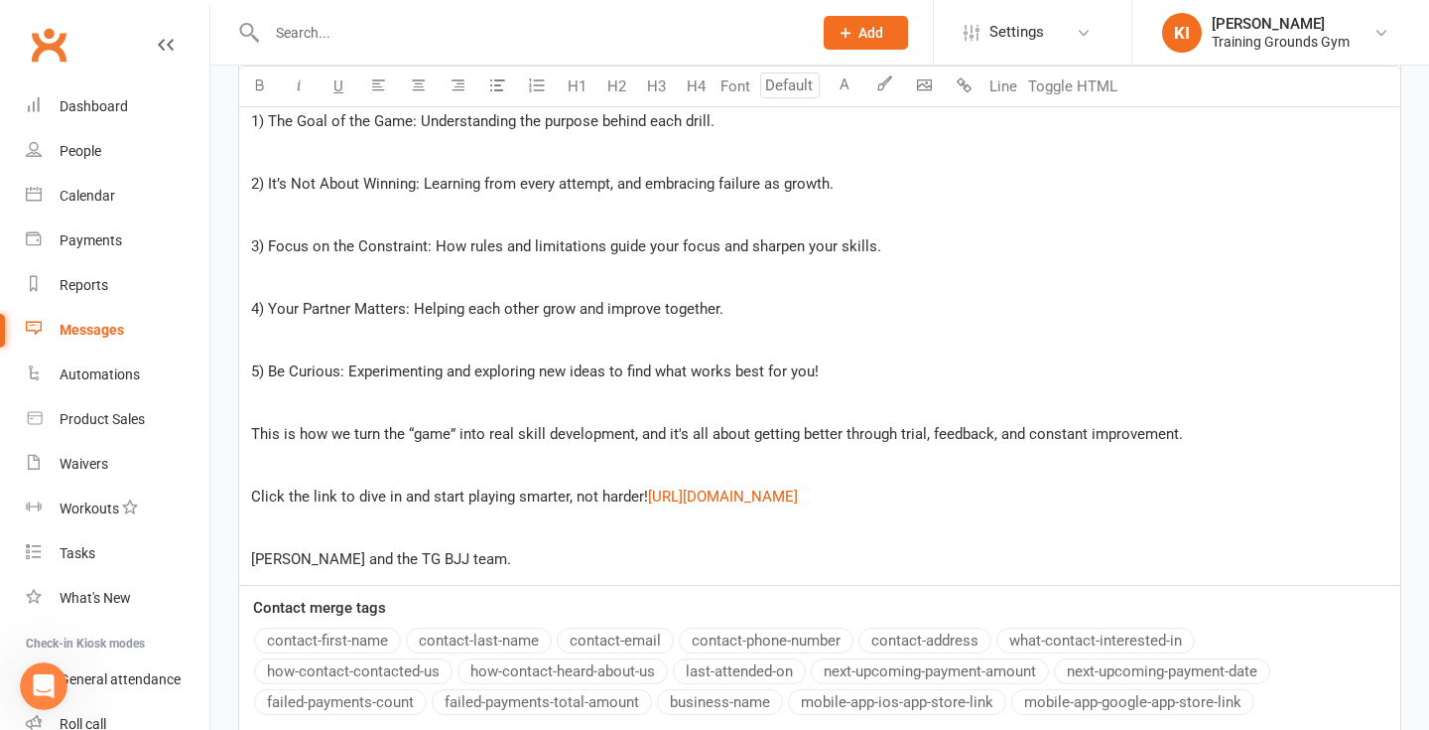
click at [266, 540] on p at bounding box center [820, 528] width 1138 height 24
click at [710, 476] on p at bounding box center [820, 466] width 1138 height 24
click at [707, 488] on p "Click the link to dive in and start playing smarter, not harder! $ [URL][DOMAIN…" at bounding box center [820, 496] width 1138 height 24
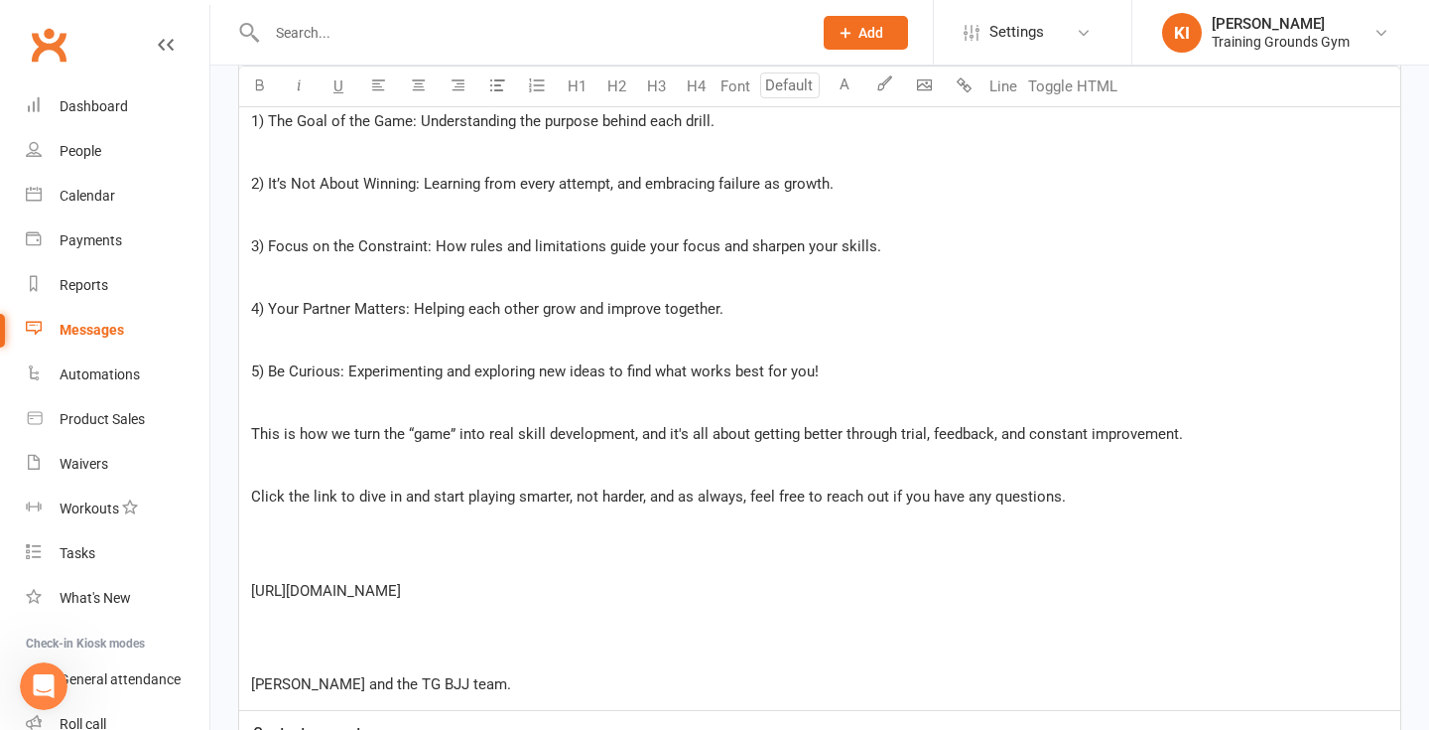
click at [619, 539] on p "﻿" at bounding box center [820, 528] width 1138 height 24
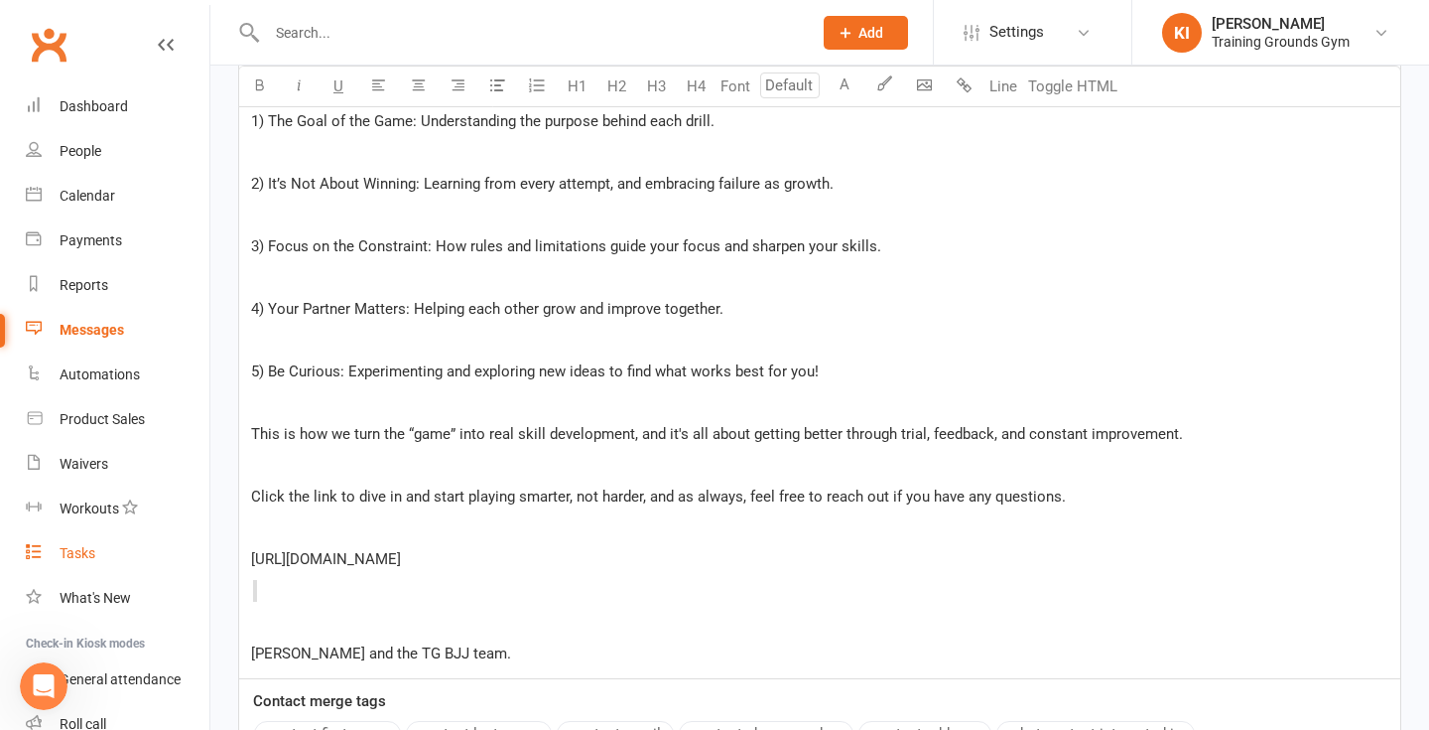
drag, startPoint x: 677, startPoint y: 563, endPoint x: 183, endPoint y: 575, distance: 494.5
click at [183, 575] on ui-view "Prospect Member Non-attending contact Class / event Appointment Task Membership…" at bounding box center [714, 52] width 1429 height 1851
click at [242, 595] on div "﻿ Hey BJJ crew, ﻿ By now you'll have been a part of the BJJ games we've been in…" at bounding box center [819, 234] width 1161 height 887
drag, startPoint x: 268, startPoint y: 601, endPoint x: 240, endPoint y: 561, distance: 48.5
click at [240, 561] on div "﻿ Hey BJJ crew, ﻿ By now you'll have been a part of the BJJ games we've been in…" at bounding box center [819, 234] width 1161 height 887
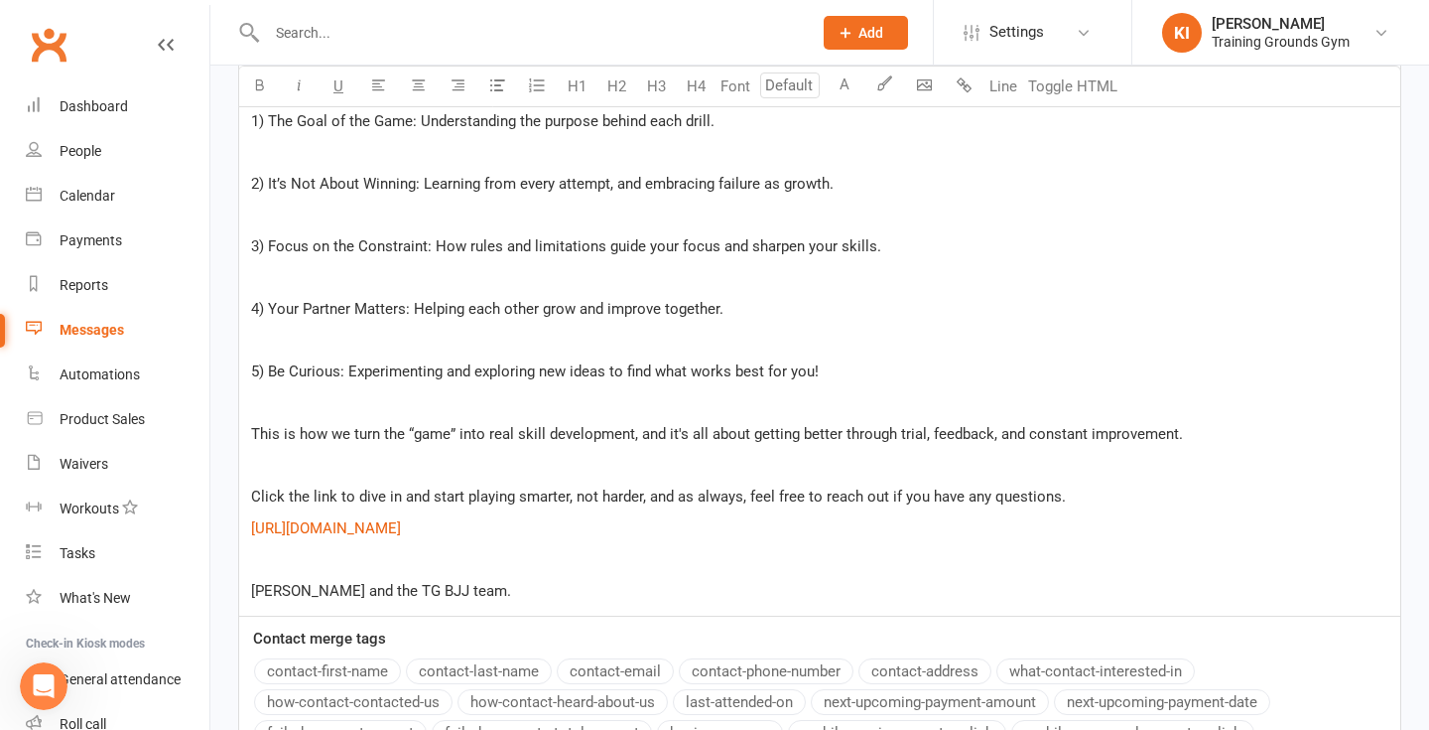
click at [706, 564] on div "﻿ Hey BJJ crew, ﻿ By now you'll have been a part of the BJJ games we've been in…" at bounding box center [819, 203] width 1161 height 825
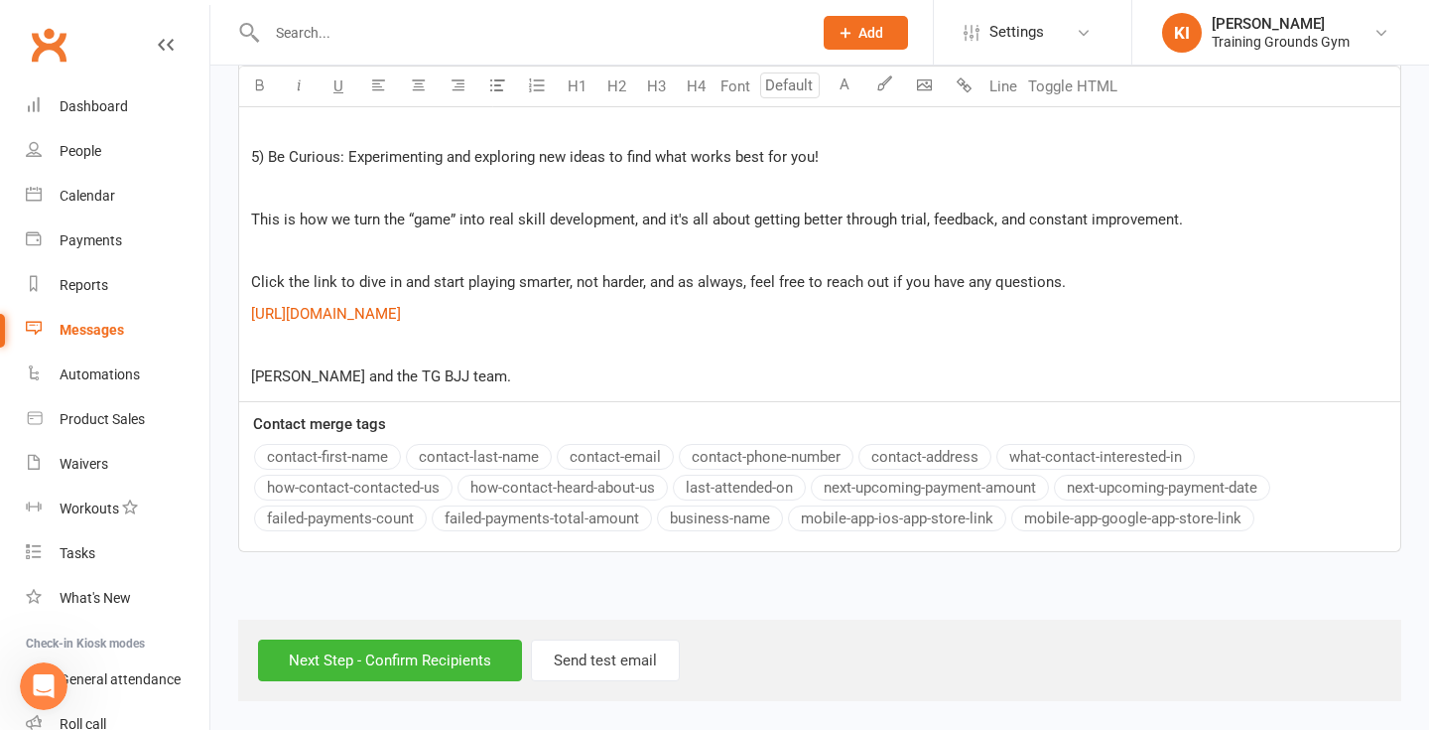
scroll to position [1117, 0]
click at [324, 460] on button "contact-first-name" at bounding box center [327, 457] width 147 height 26
click at [384, 656] on input "Next Step - Confirm Recipients" at bounding box center [390, 660] width 264 height 42
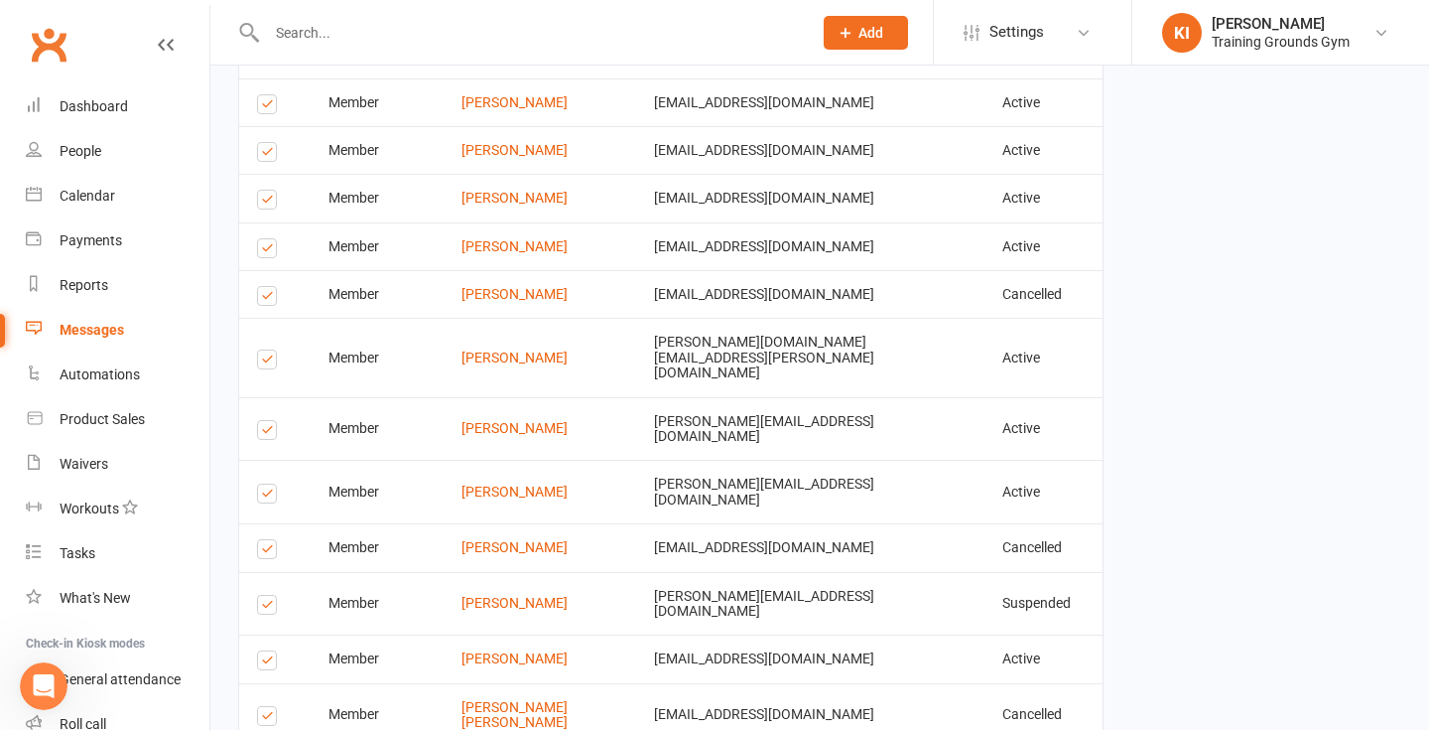
scroll to position [3262, 0]
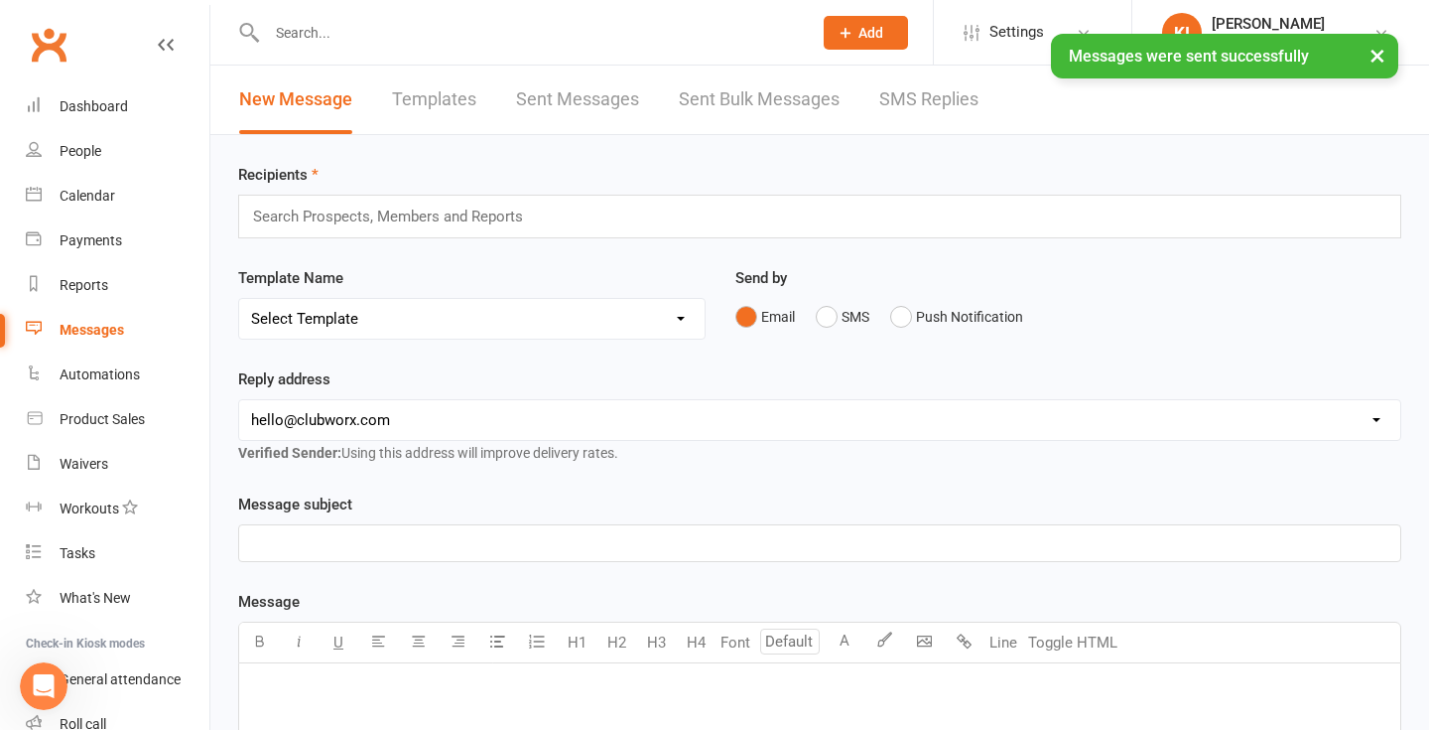
click at [68, 335] on div "Messages" at bounding box center [92, 330] width 65 height 16
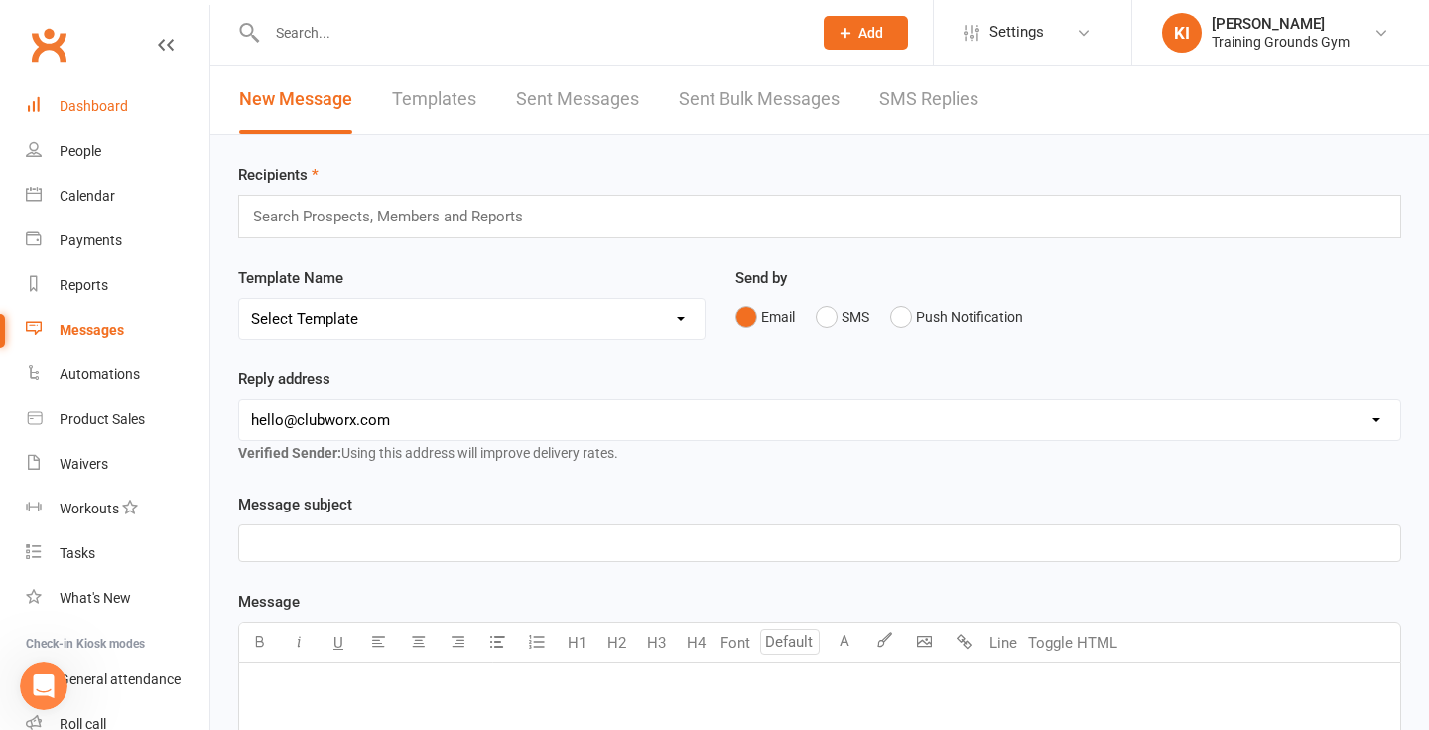
click at [99, 103] on div "Dashboard" at bounding box center [94, 106] width 68 height 16
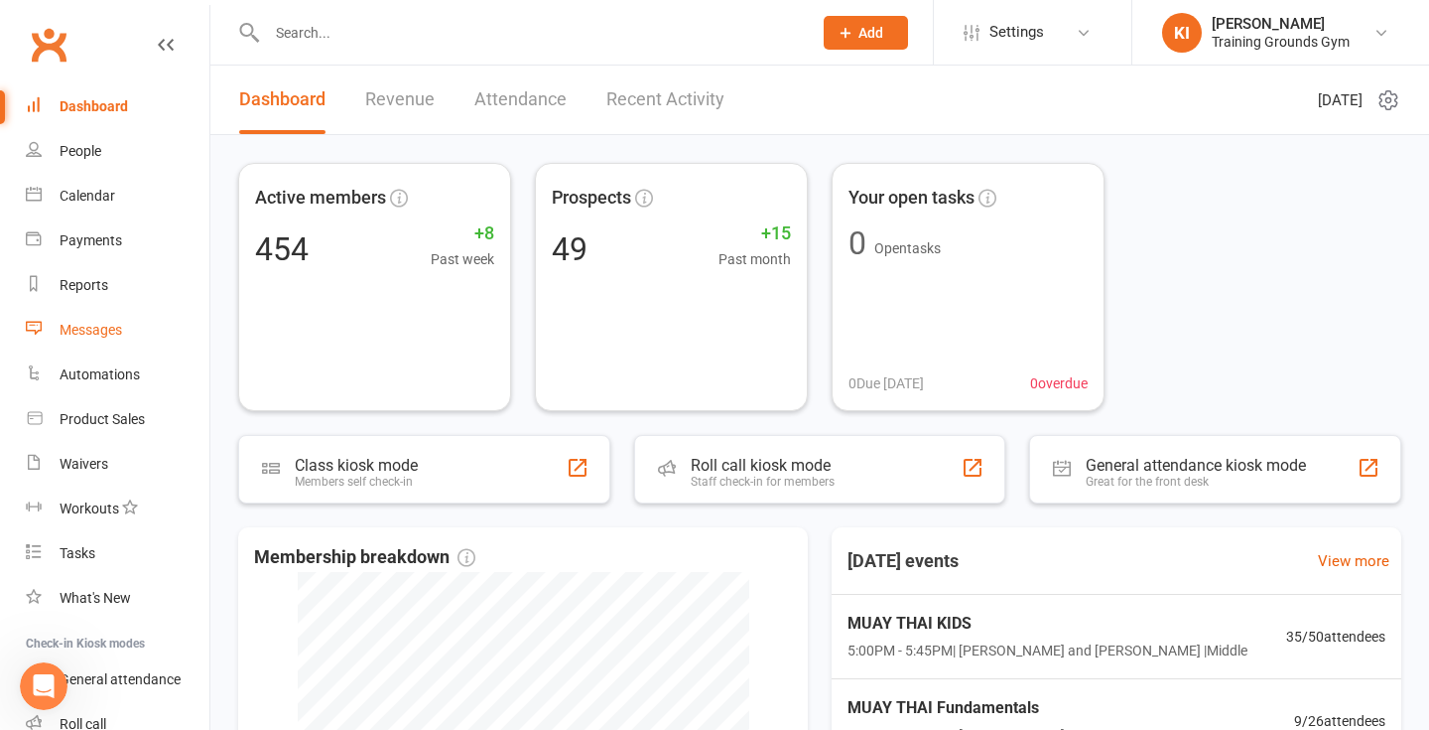
click at [83, 337] on link "Messages" at bounding box center [118, 330] width 184 height 45
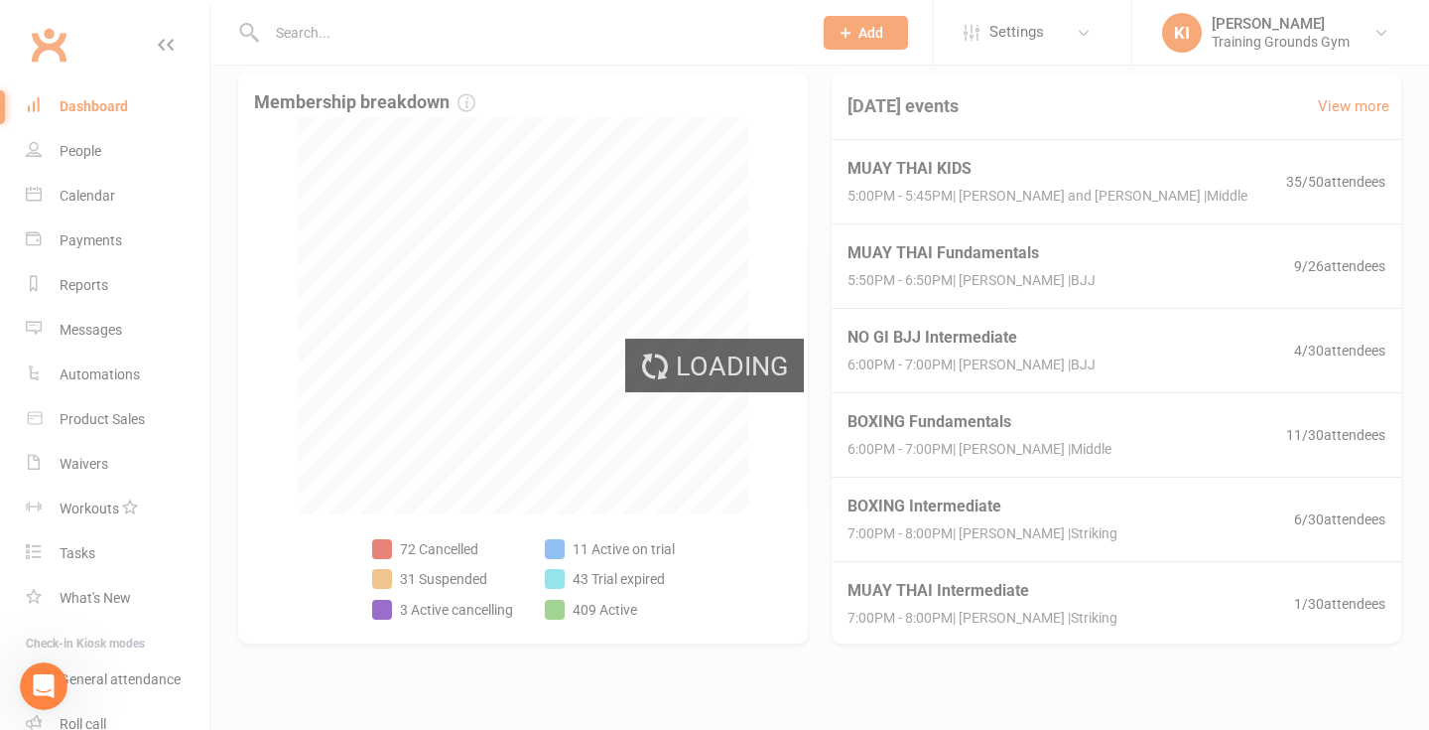
scroll to position [449, 0]
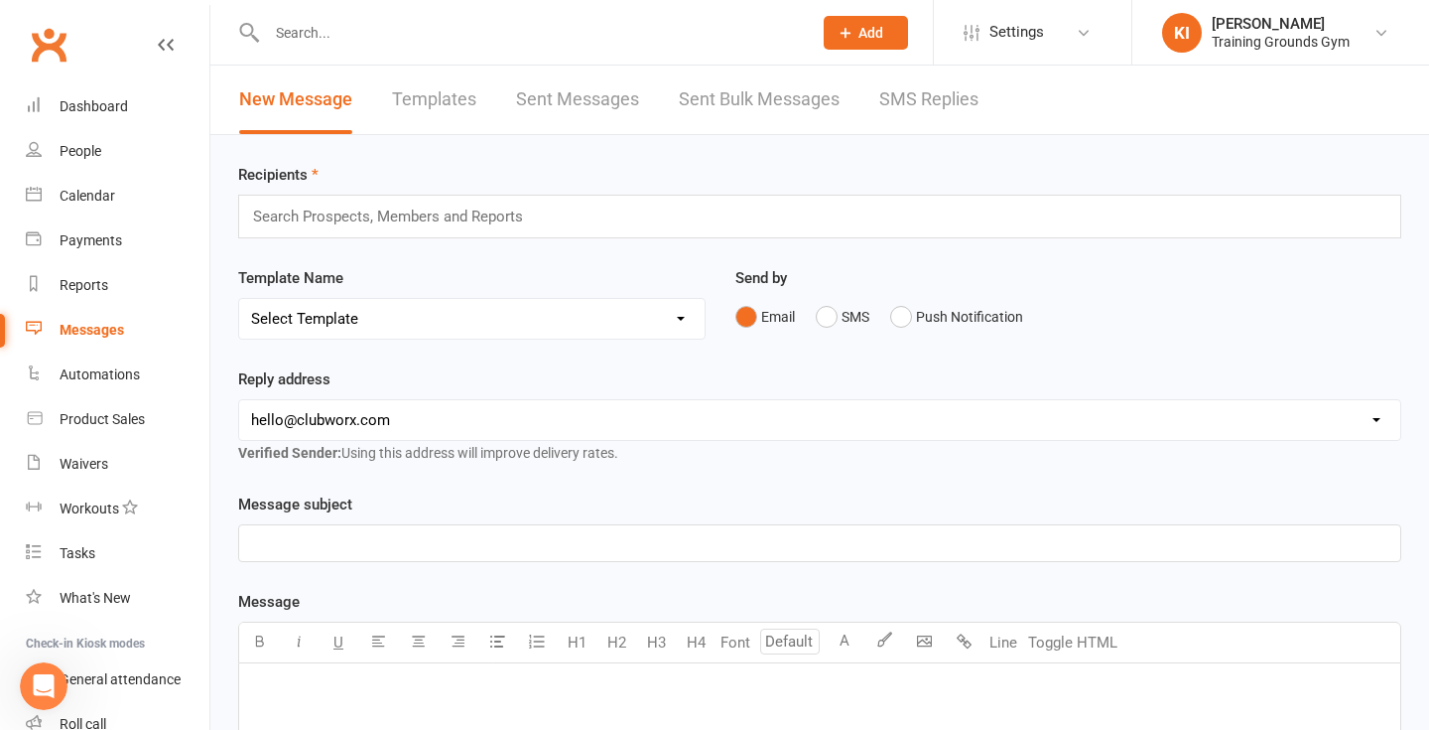
click at [639, 101] on div "New Message Templates Sent Messages Sent Bulk Messages SMS Replies" at bounding box center [608, 100] width 797 height 68
click at [603, 92] on link "Sent Messages" at bounding box center [577, 100] width 123 height 68
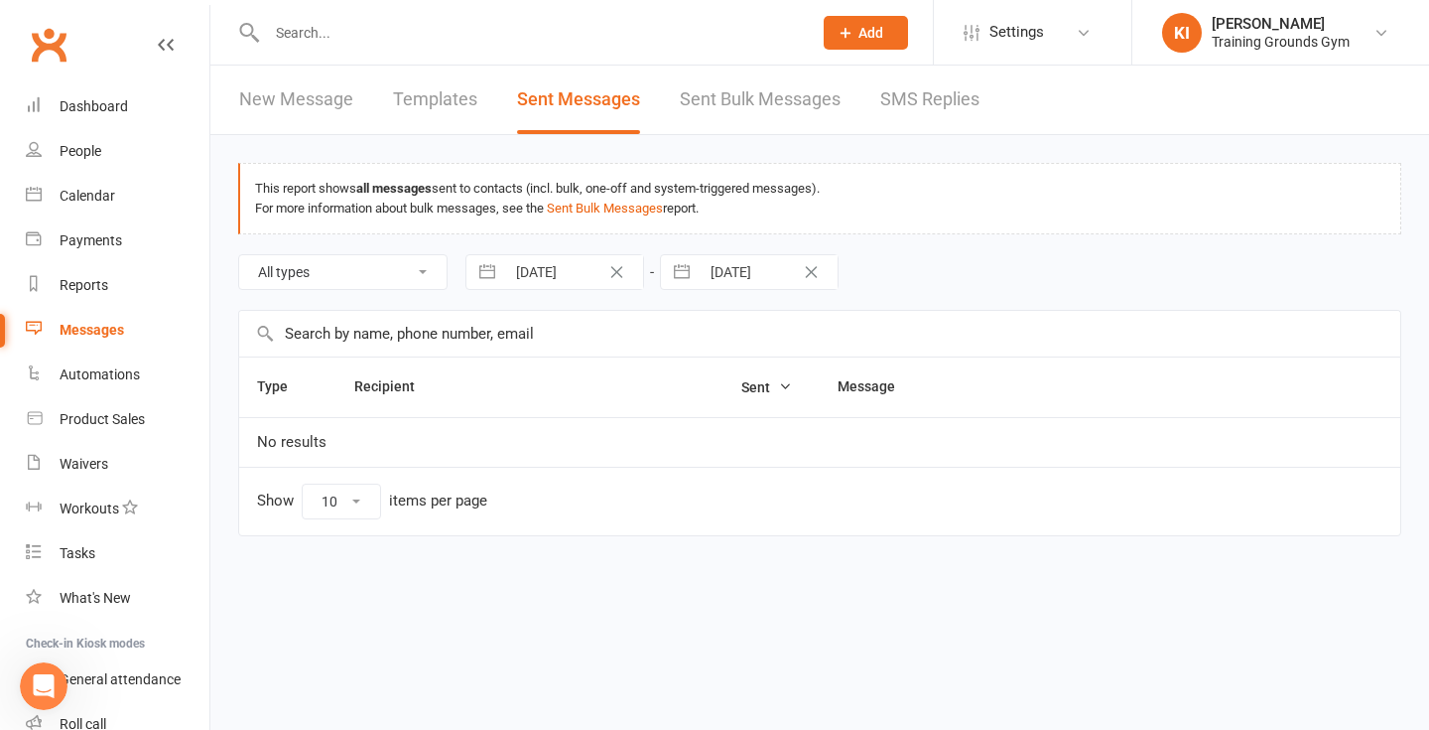
select select "10"
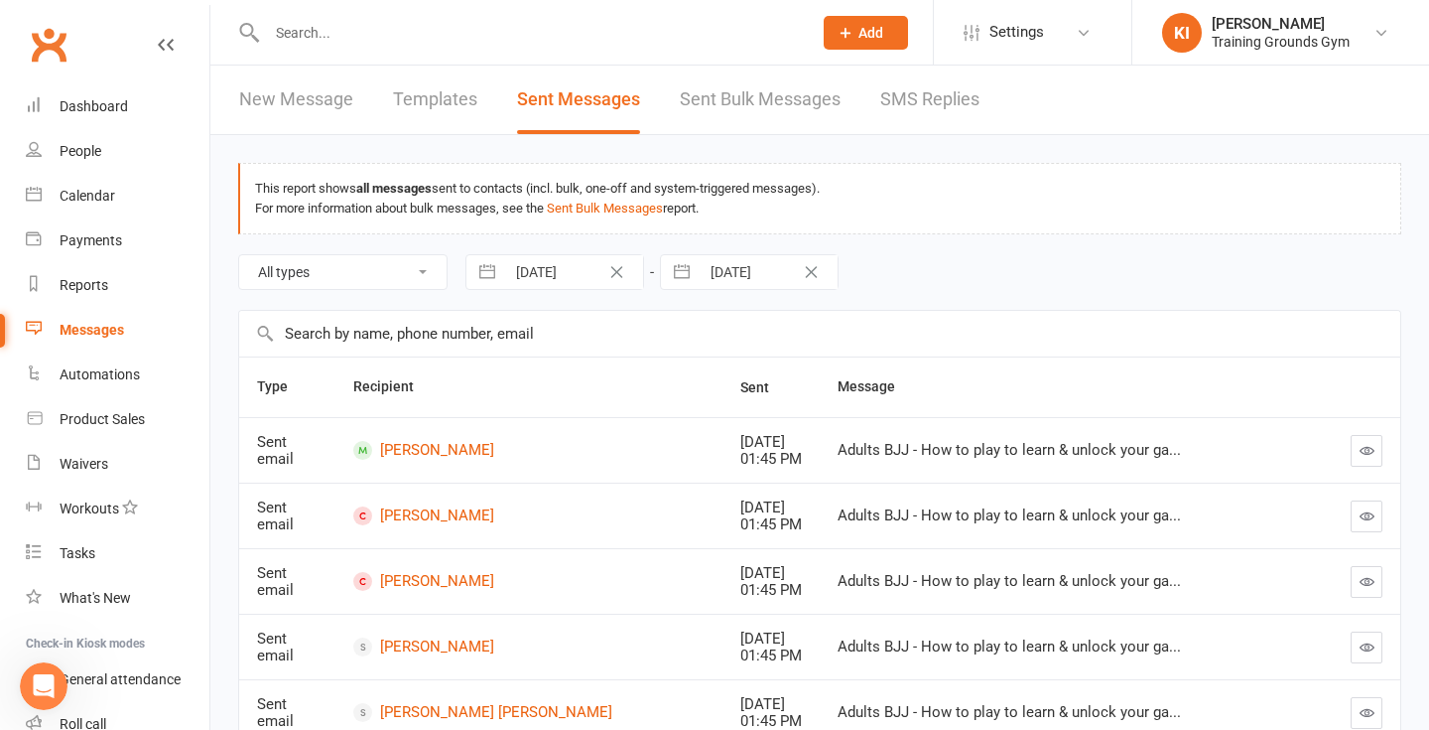
click at [287, 110] on link "New Message" at bounding box center [296, 100] width 114 height 68
